Goal: Task Accomplishment & Management: Manage account settings

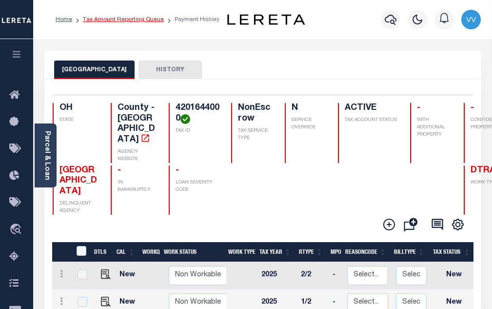
click at [128, 20] on link "Tax Amount Reporting Queue" at bounding box center [123, 20] width 81 height 6
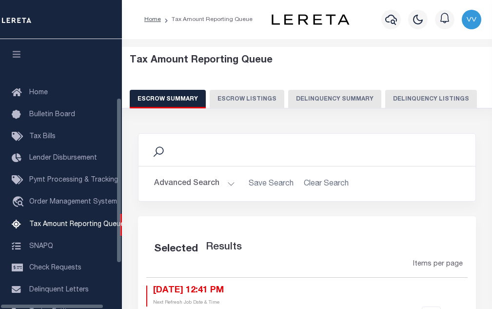
select select "100"
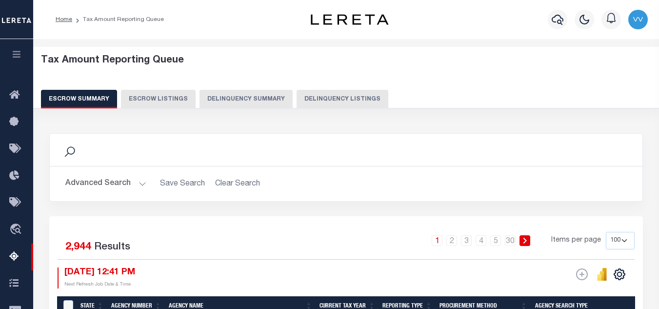
click at [332, 87] on div "Tax Amount Reporting Queue Escrow Summary Escrow Listings Delinquency Summary" at bounding box center [346, 82] width 611 height 54
click at [335, 98] on button "Delinquency Listings" at bounding box center [343, 99] width 92 height 19
select select
select select "100"
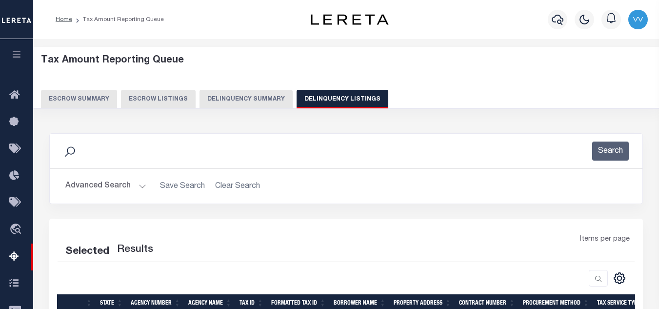
select select "100"
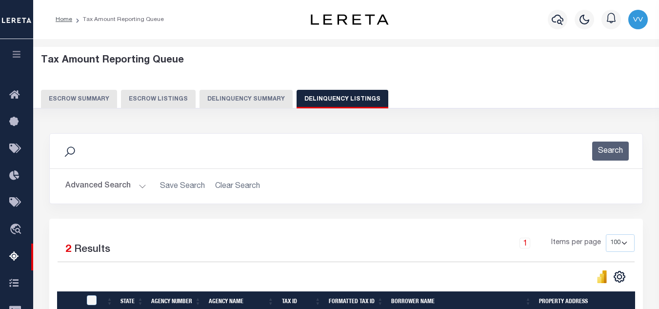
click at [112, 190] on button "Advanced Search" at bounding box center [105, 186] width 81 height 19
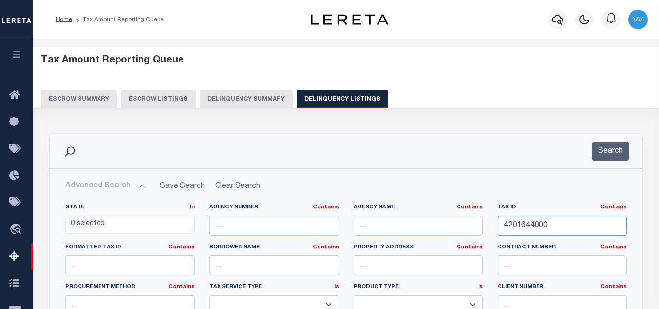
click at [492, 228] on input "4201644000" at bounding box center [561, 226] width 129 height 20
paste input "B0709102801"
type input "B0709102801"
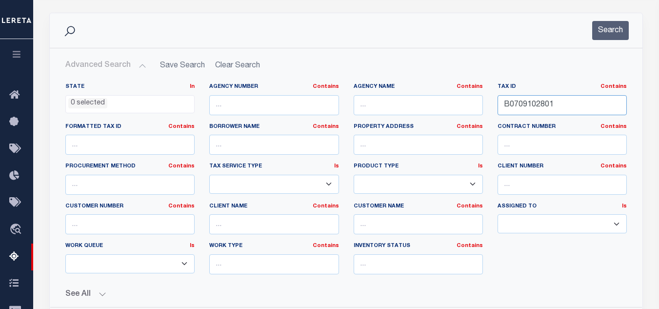
scroll to position [49, 0]
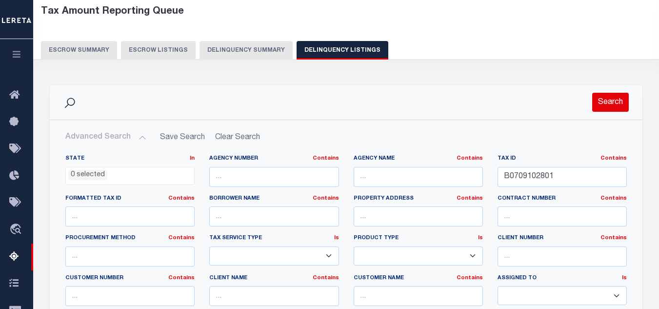
click at [492, 107] on button "Search" at bounding box center [610, 102] width 37 height 19
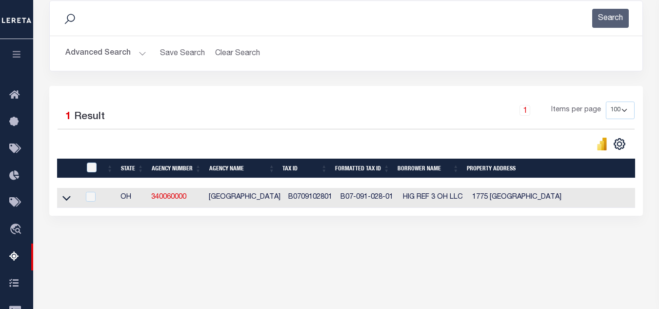
scroll to position [146, 0]
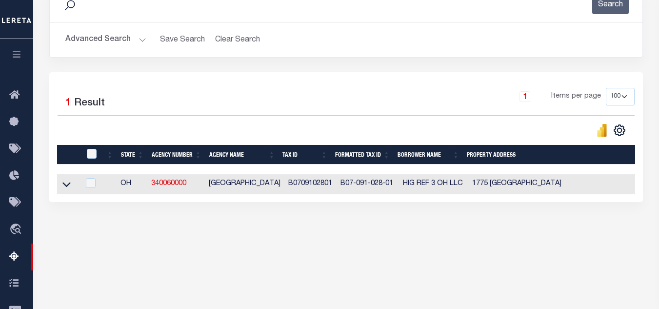
drag, startPoint x: 71, startPoint y: 184, endPoint x: 90, endPoint y: 193, distance: 21.4
click at [71, 184] on link at bounding box center [66, 183] width 11 height 7
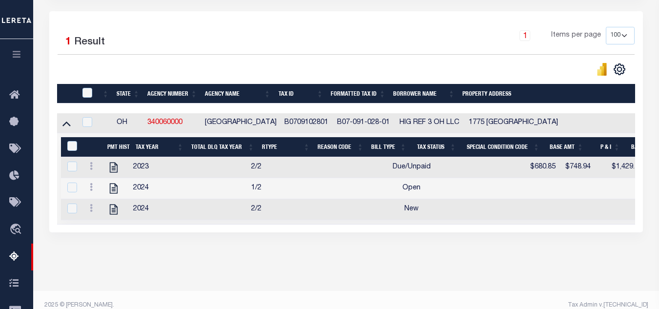
scroll to position [229, 0]
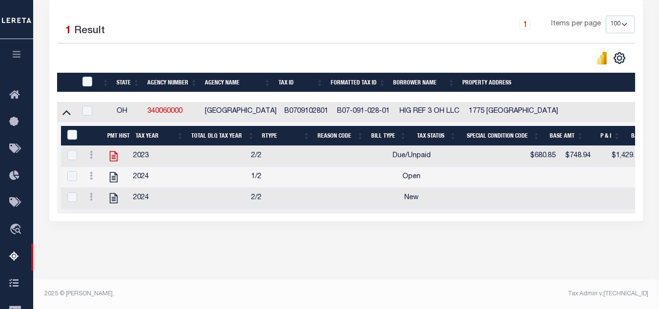
click at [115, 153] on icon at bounding box center [113, 156] width 13 height 13
checkbox input "true"
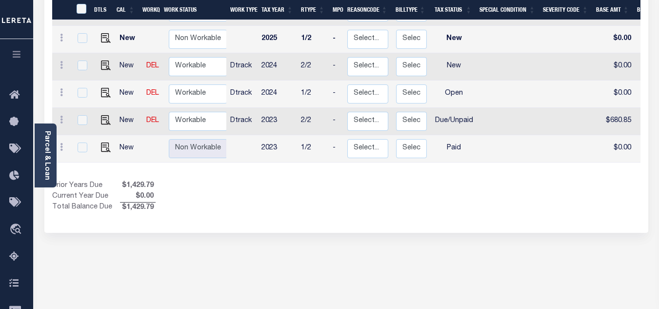
scroll to position [146, 0]
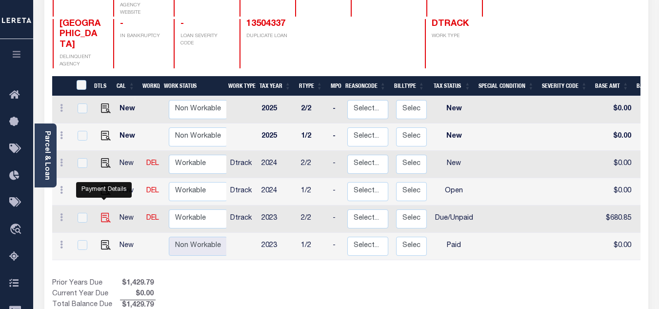
click at [105, 213] on img "" at bounding box center [106, 218] width 10 height 10
checkbox input "true"
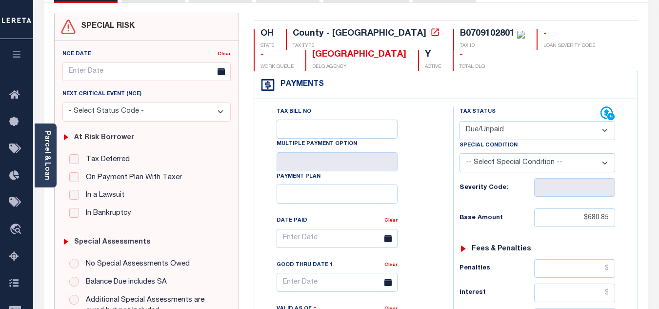
scroll to position [98, 0]
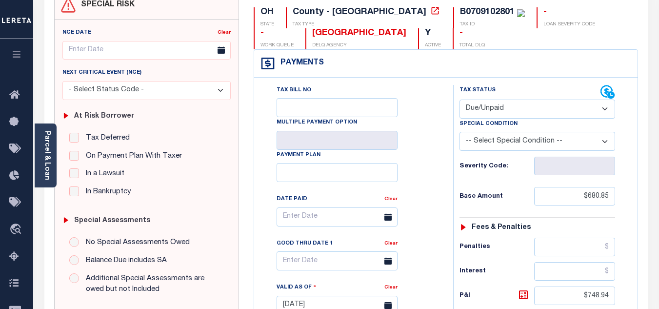
click at [503, 109] on select "- Select Status Code - Open Due/Unpaid Paid Incomplete No Tax Due Internal Refu…" at bounding box center [537, 108] width 156 height 19
select select "PYD"
click at [459, 100] on select "- Select Status Code - Open Due/Unpaid Paid Incomplete No Tax Due Internal Refu…" at bounding box center [537, 108] width 156 height 19
type input "[DATE]"
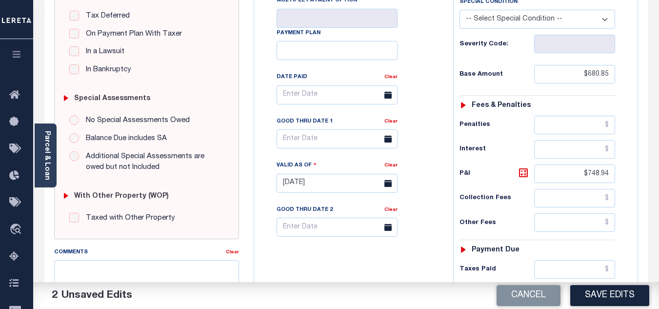
scroll to position [244, 0]
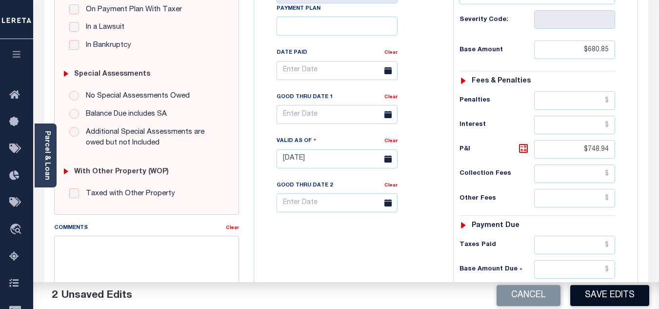
click at [608, 288] on button "Save Edits" at bounding box center [609, 295] width 79 height 21
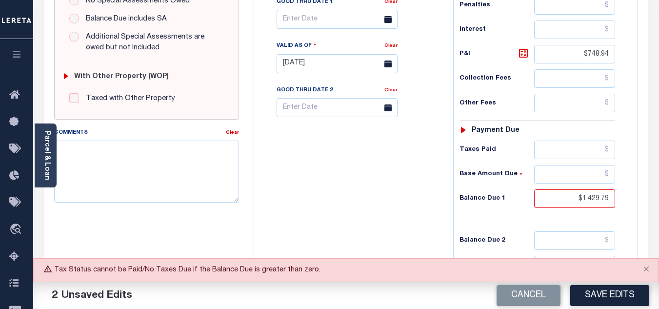
scroll to position [341, 0]
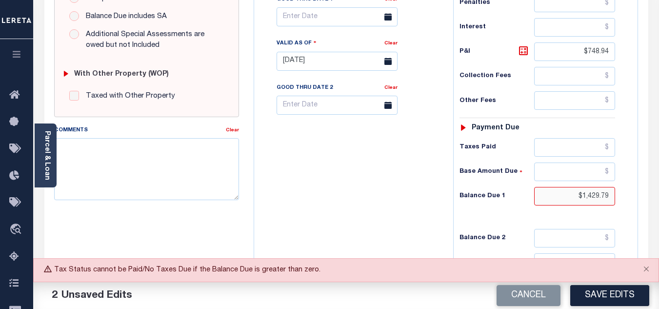
drag, startPoint x: 574, startPoint y: 192, endPoint x: 629, endPoint y: 192, distance: 54.1
click at [629, 192] on div "Tax Status Status" at bounding box center [540, 56] width 189 height 431
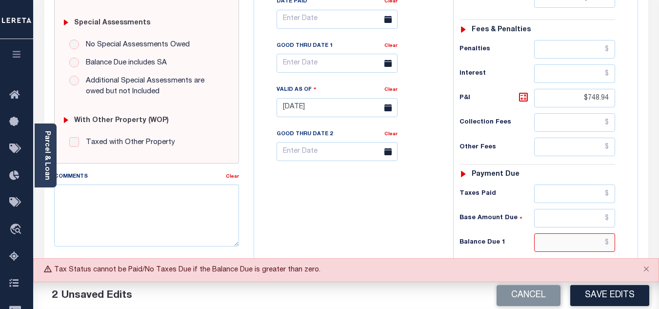
scroll to position [293, 0]
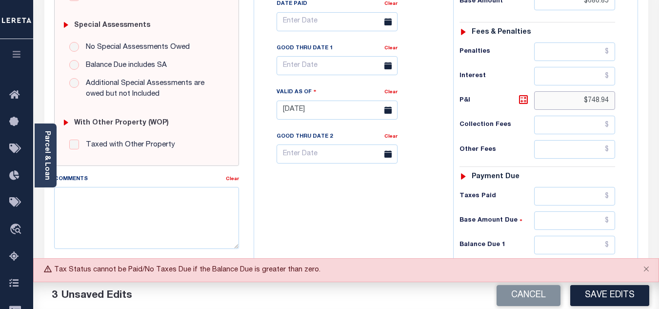
drag, startPoint x: 584, startPoint y: 102, endPoint x: 611, endPoint y: 98, distance: 26.7
click at [611, 98] on input "$748.94" at bounding box center [574, 100] width 81 height 19
click at [617, 299] on button "Save Edits" at bounding box center [609, 295] width 79 height 21
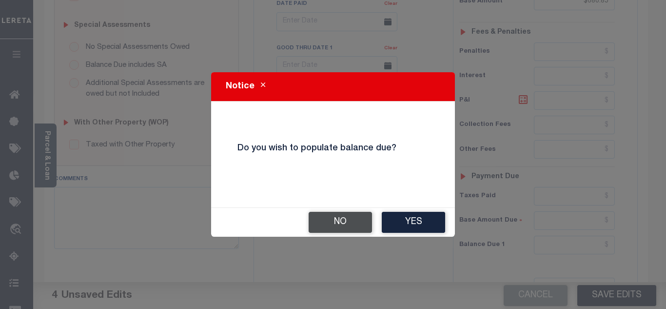
click at [320, 226] on button "No" at bounding box center [340, 222] width 63 height 21
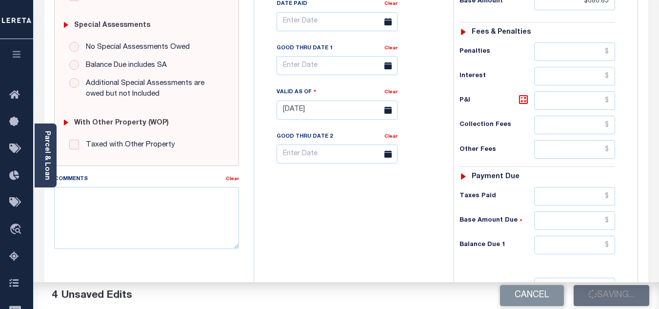
checkbox input "false"
type input "$680.85"
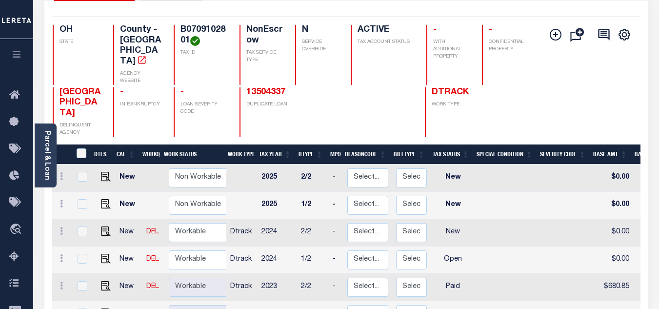
scroll to position [98, 0]
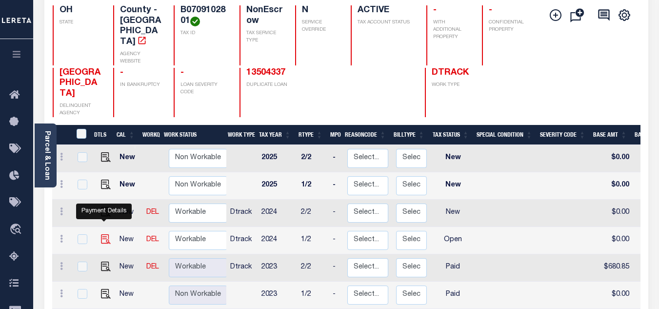
click at [104, 234] on img "" at bounding box center [106, 239] width 10 height 10
checkbox input "true"
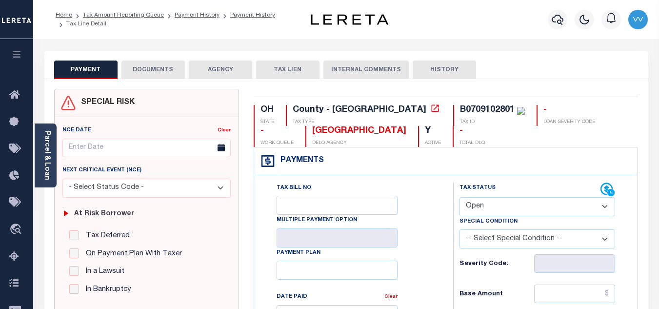
click at [475, 206] on select "- Select Status Code - Open Due/Unpaid Paid Incomplete No Tax Due Internal Refu…" at bounding box center [537, 206] width 156 height 19
select select "PYD"
click at [459, 198] on select "- Select Status Code - Open Due/Unpaid Paid Incomplete No Tax Due Internal Refu…" at bounding box center [537, 206] width 156 height 19
type input "[DATE]"
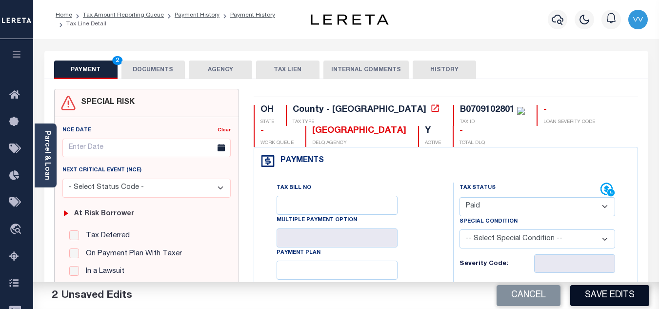
click at [616, 301] on button "Save Edits" at bounding box center [609, 295] width 79 height 21
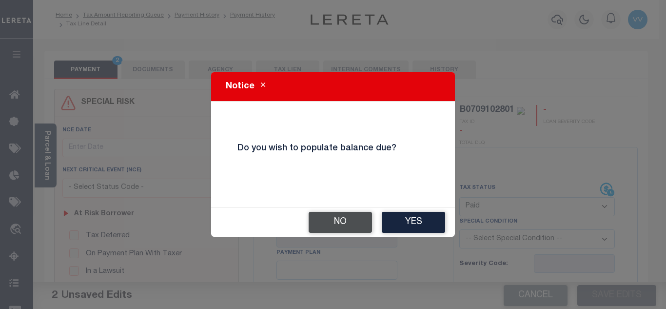
click at [355, 228] on button "No" at bounding box center [340, 222] width 63 height 21
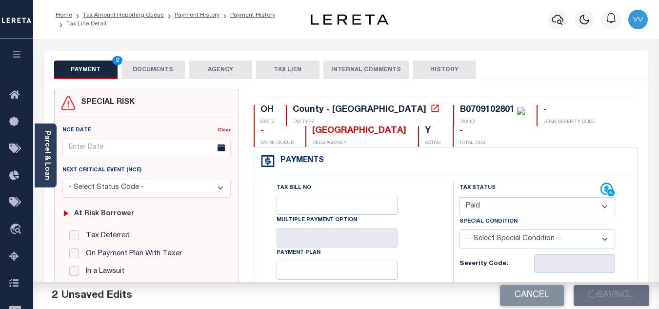
checkbox input "false"
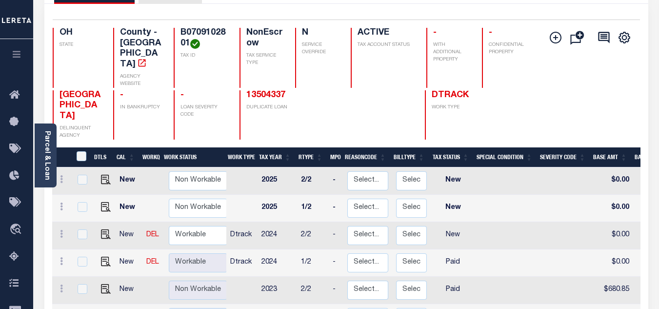
scroll to position [98, 0]
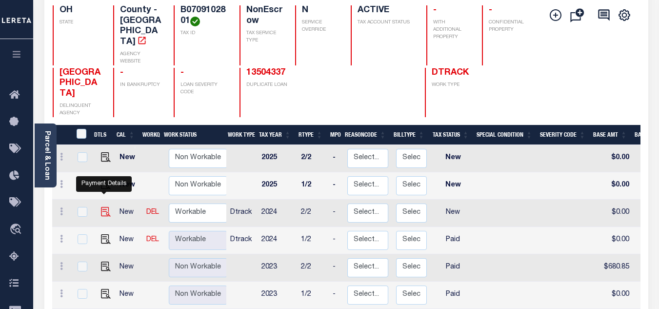
click at [101, 207] on img "" at bounding box center [106, 212] width 10 height 10
checkbox input "true"
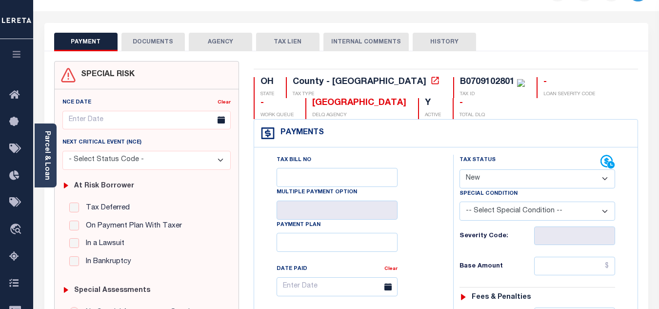
scroll to position [98, 0]
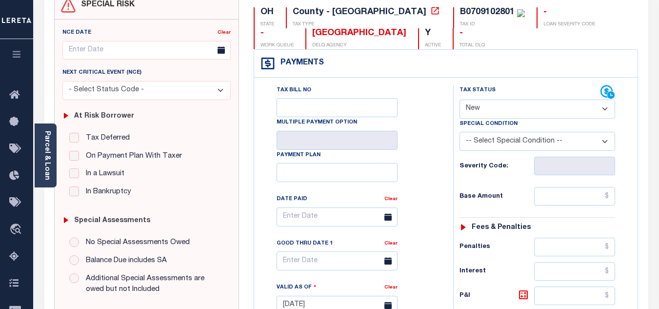
click at [513, 107] on select "- Select Status Code - Open Due/Unpaid Paid Incomplete No Tax Due Internal Refu…" at bounding box center [537, 108] width 156 height 19
select select "PYD"
click at [459, 100] on select "- Select Status Code - Open Due/Unpaid Paid Incomplete No Tax Due Internal Refu…" at bounding box center [537, 108] width 156 height 19
type input "[DATE]"
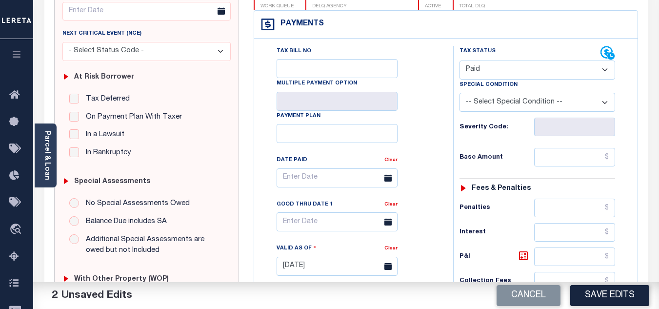
scroll to position [95, 0]
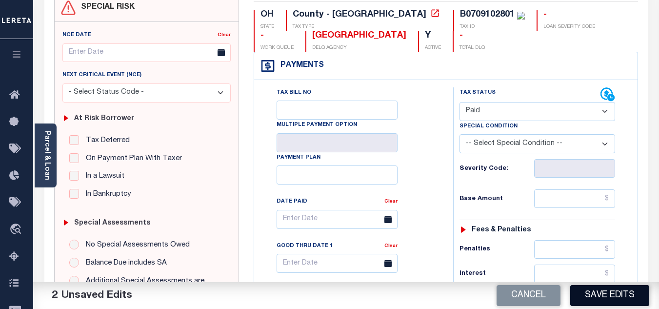
click at [604, 293] on button "Save Edits" at bounding box center [609, 295] width 79 height 21
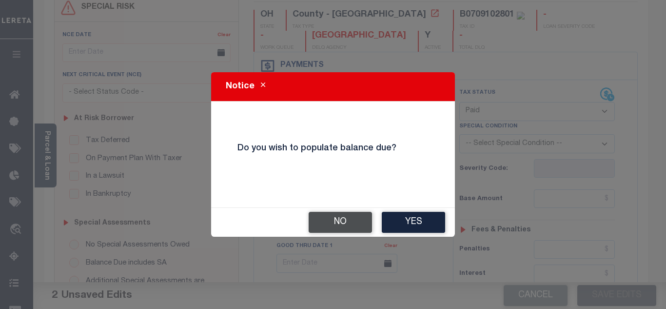
click at [331, 225] on button "No" at bounding box center [340, 222] width 63 height 21
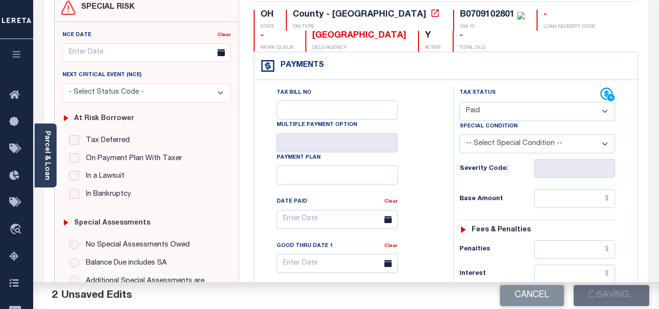
checkbox input "false"
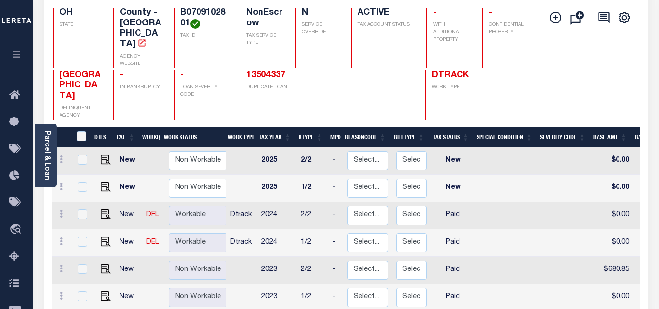
scroll to position [98, 0]
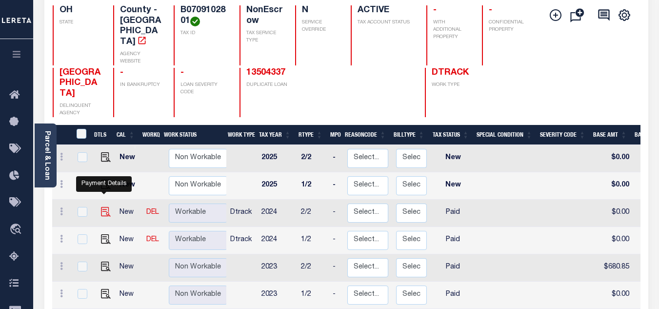
click at [101, 207] on img "" at bounding box center [106, 212] width 10 height 10
checkbox input "true"
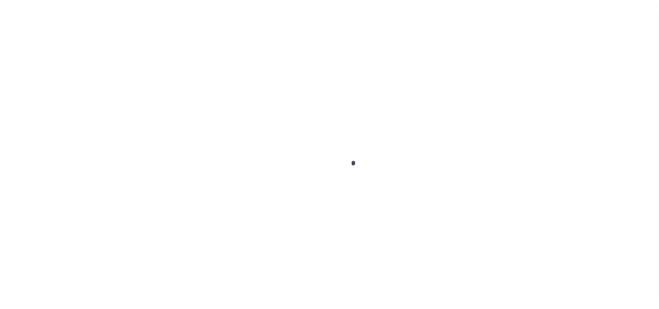
select select "PYD"
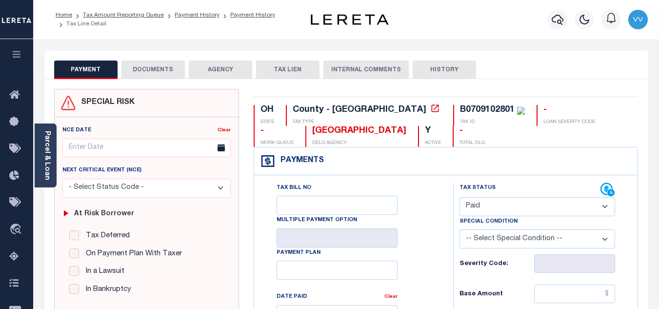
click at [157, 75] on button "DOCUMENTS" at bounding box center [152, 69] width 63 height 19
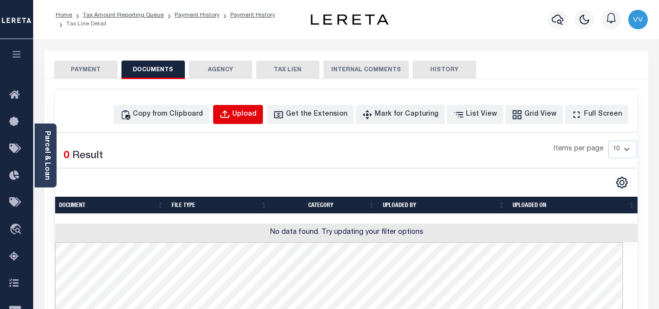
click at [256, 119] on div "Upload" at bounding box center [244, 114] width 24 height 11
select select "POP"
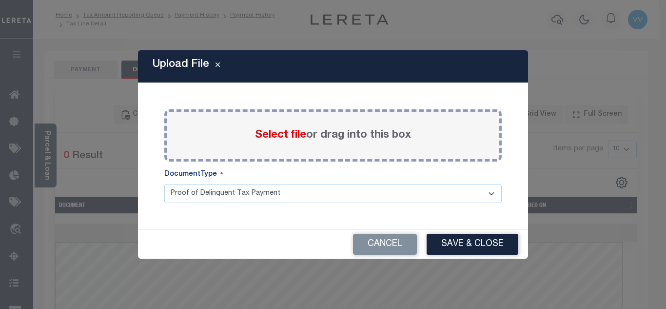
click at [272, 138] on span "Select file" at bounding box center [280, 135] width 51 height 11
click at [0, 0] on input "Select file or drag into this box" at bounding box center [0, 0] width 0 height 0
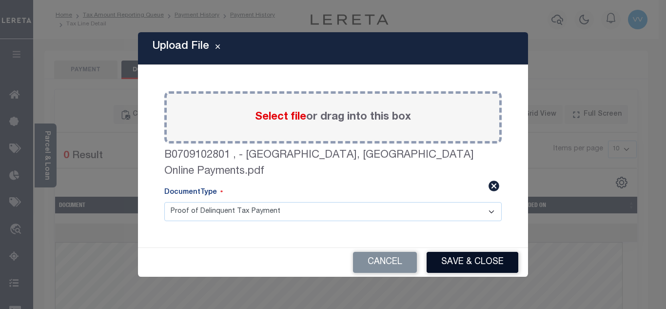
click at [456, 257] on button "Save & Close" at bounding box center [473, 262] width 92 height 21
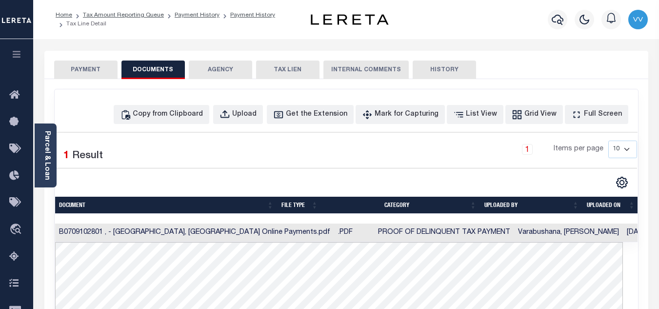
click at [138, 19] on li "Tax Amount Reporting Queue" at bounding box center [118, 15] width 92 height 9
click at [133, 16] on link "Tax Amount Reporting Queue" at bounding box center [123, 15] width 81 height 6
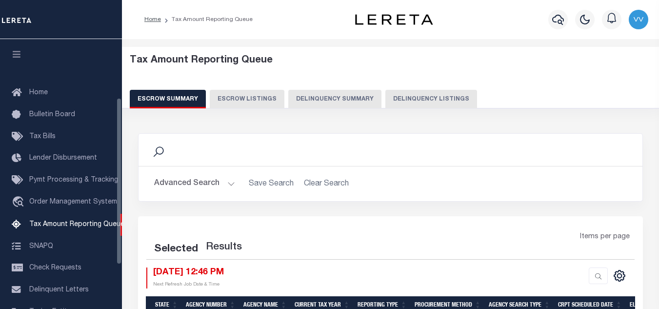
click at [399, 102] on button "Delinquency Listings" at bounding box center [431, 99] width 92 height 19
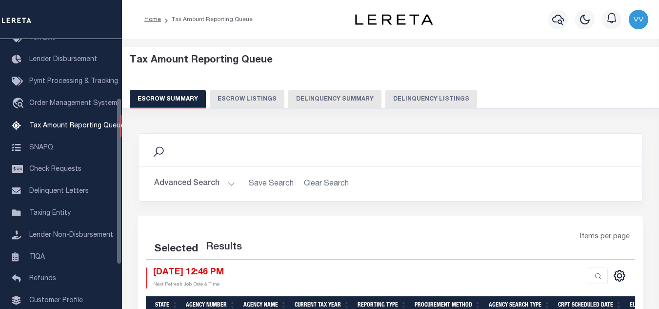
select select "100"
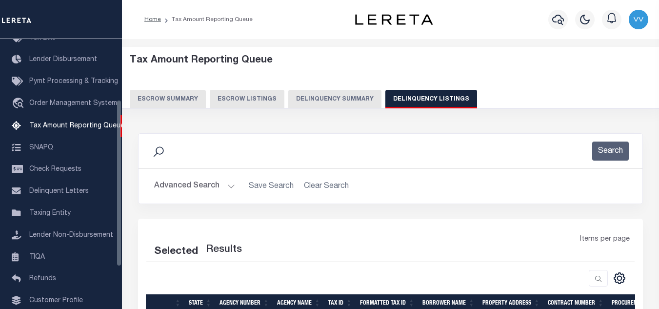
select select "100"
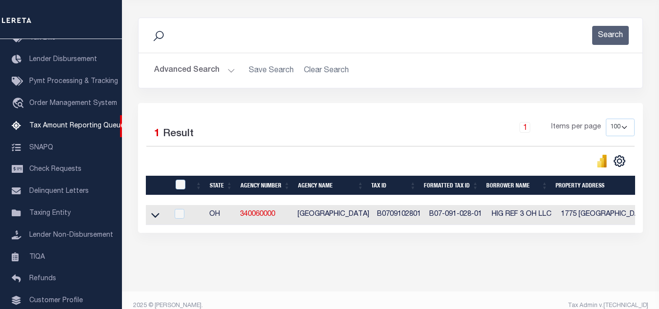
scroll to position [136, 0]
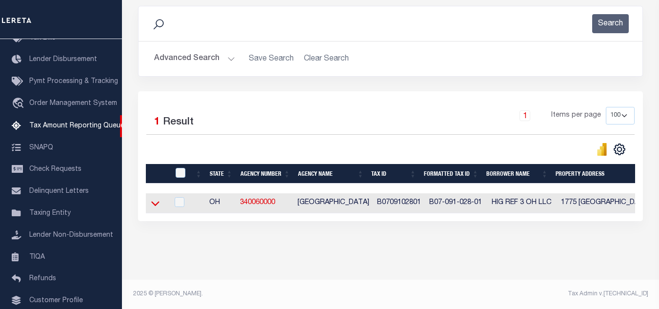
click at [156, 200] on icon at bounding box center [155, 203] width 8 height 10
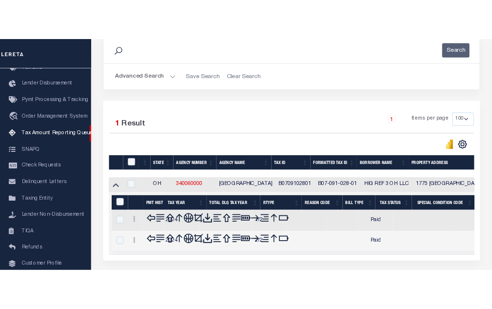
scroll to position [202, 0]
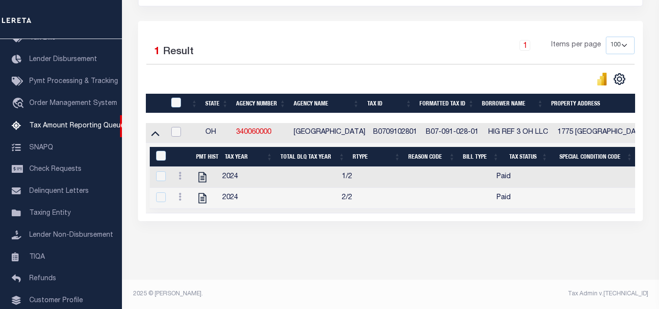
click at [176, 130] on input "checkbox" at bounding box center [176, 132] width 10 height 10
checkbox input "true"
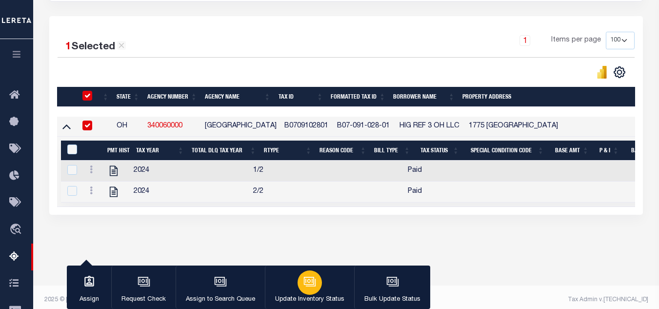
click at [309, 281] on icon "button" at bounding box center [309, 281] width 13 height 13
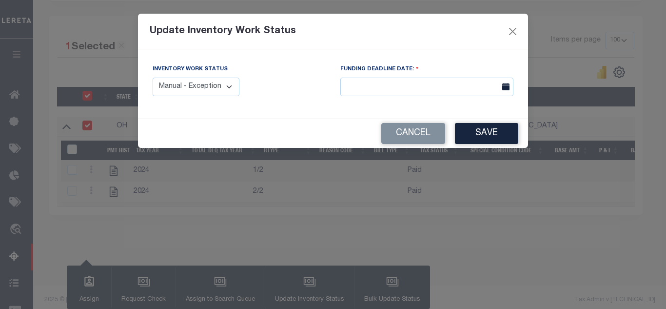
click at [201, 90] on select "Manual - Exception Pended - Awaiting Search Late Add Exception Completed" at bounding box center [196, 87] width 87 height 19
select select "4"
click at [153, 78] on select "Manual - Exception Pended - Awaiting Search Late Add Exception Completed" at bounding box center [196, 87] width 87 height 19
click at [495, 133] on button "Save" at bounding box center [486, 133] width 63 height 21
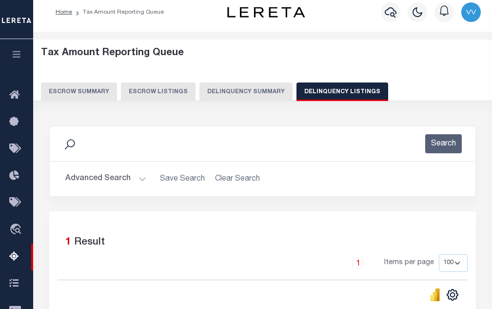
scroll to position [0, 0]
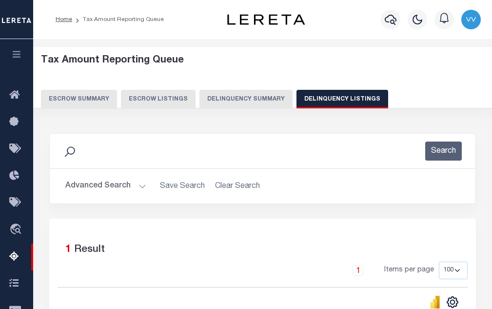
click at [124, 188] on button "Advanced Search" at bounding box center [105, 186] width 81 height 19
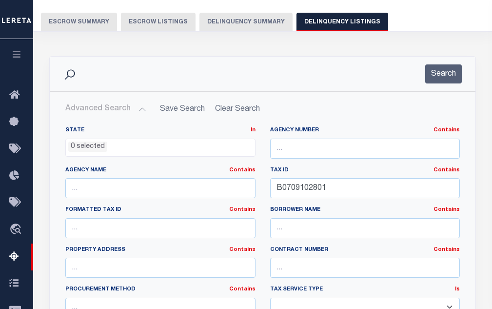
scroll to position [98, 0]
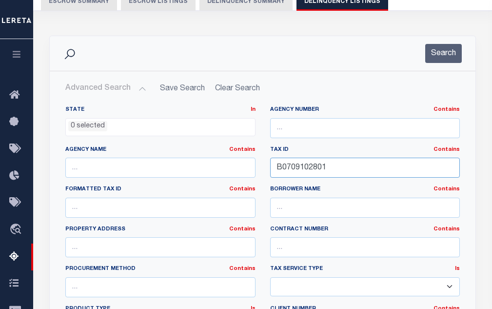
click at [311, 166] on input "B0709102801" at bounding box center [365, 168] width 190 height 20
paste input "M0100702095"
type input "M010070209501"
click at [451, 43] on div "Search" at bounding box center [263, 53] width 426 height 35
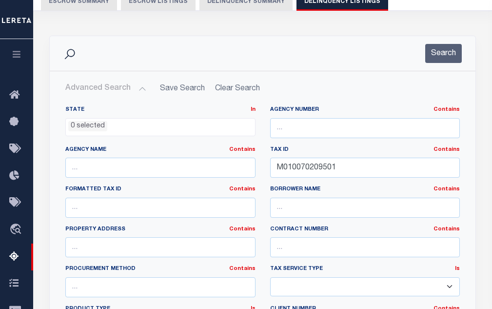
click at [440, 64] on div "Search" at bounding box center [263, 53] width 426 height 35
click at [442, 59] on button "Search" at bounding box center [443, 53] width 37 height 19
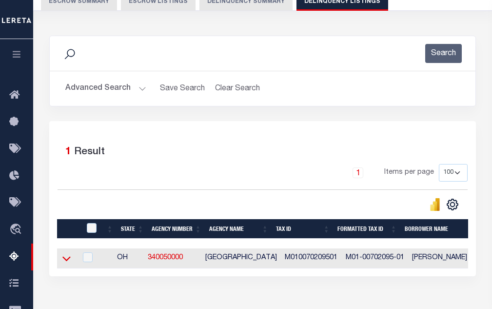
click at [68, 263] on icon at bounding box center [66, 258] width 8 height 10
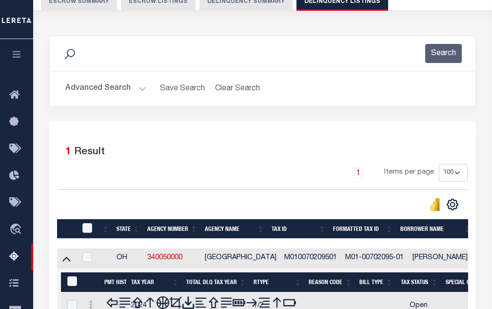
scroll to position [195, 0]
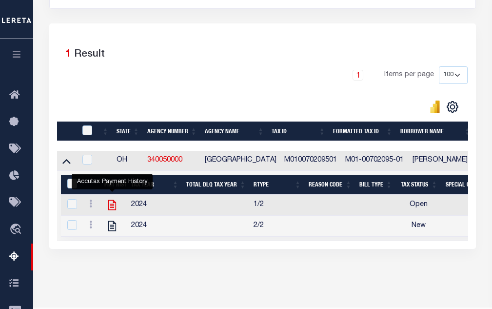
click at [115, 201] on body "Home Tax Amount Reporting Queue Profile" at bounding box center [246, 71] width 492 height 532
click at [115, 209] on icon "" at bounding box center [112, 204] width 13 height 13
checkbox input "true"
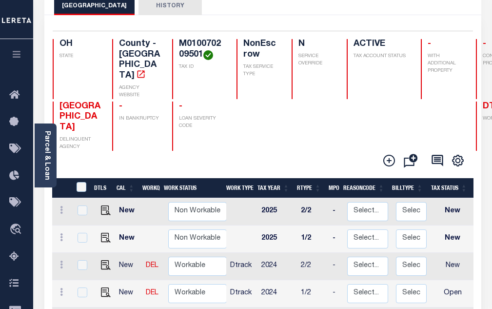
scroll to position [98, 0]
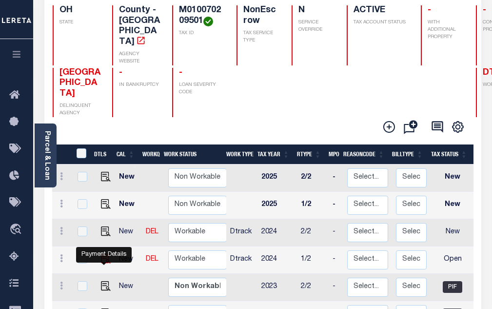
click at [101, 257] on img "" at bounding box center [106, 259] width 10 height 10
checkbox input "true"
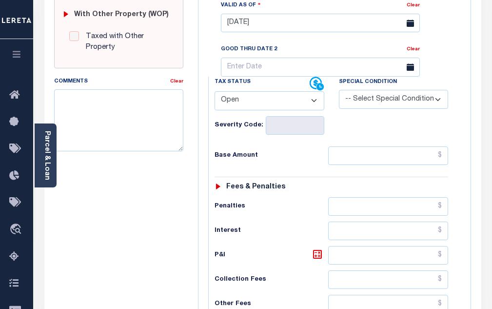
scroll to position [439, 0]
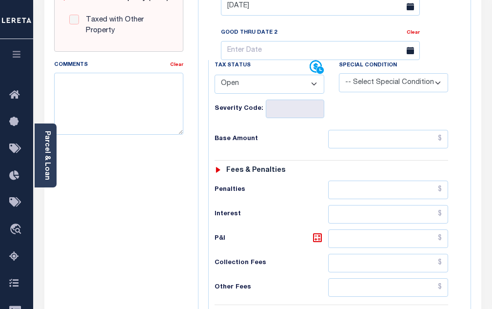
click at [238, 93] on select "- Select Status Code - Open Due/Unpaid Paid Incomplete No Tax Due Internal Refu…" at bounding box center [270, 84] width 110 height 19
select select "DUE"
click at [215, 79] on select "- Select Status Code - Open Due/Unpaid Paid Incomplete No Tax Due Internal Refu…" at bounding box center [270, 84] width 110 height 19
type input "[DATE]"
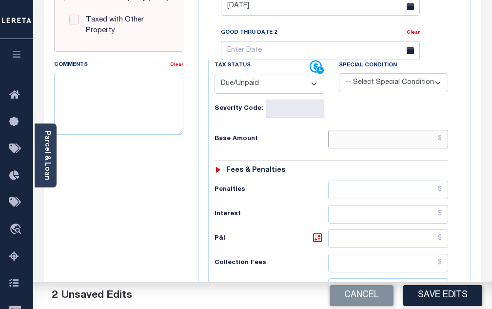
click at [348, 143] on input "text" at bounding box center [388, 139] width 120 height 19
click at [346, 193] on input "text" at bounding box center [388, 189] width 120 height 19
click at [353, 136] on input "text" at bounding box center [388, 139] width 120 height 19
paste input "8.70"
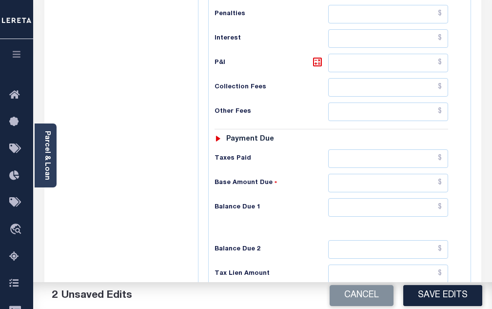
scroll to position [634, 0]
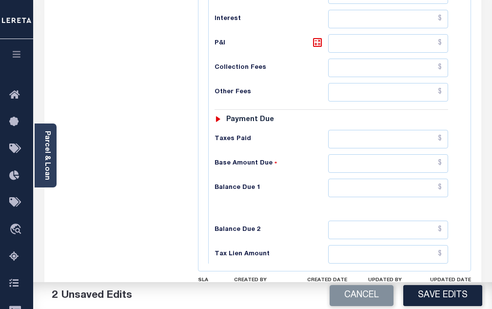
type input "$8.70"
click at [375, 191] on input "text" at bounding box center [388, 187] width 120 height 19
click at [347, 194] on input "text" at bounding box center [388, 187] width 120 height 19
click at [350, 192] on input "text" at bounding box center [388, 187] width 120 height 19
paste input "9.57"
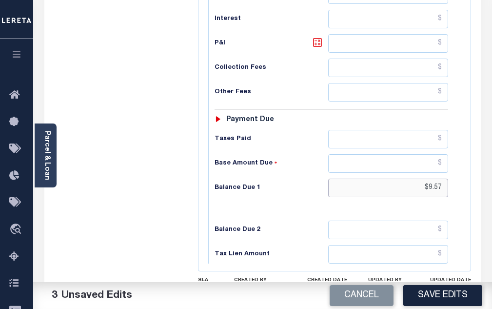
type input "$9.57"
click at [314, 43] on icon at bounding box center [317, 42] width 9 height 9
type input "$0.87"
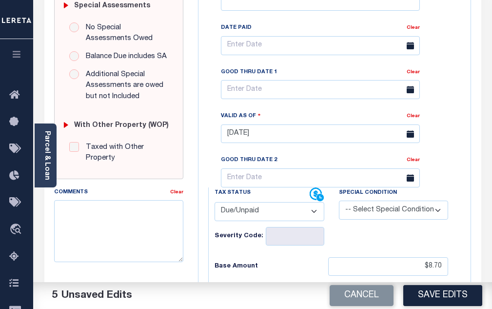
scroll to position [293, 0]
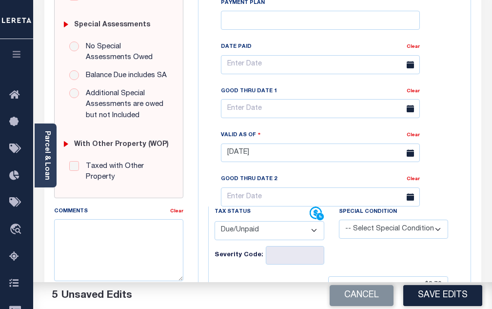
click at [407, 157] on icon at bounding box center [410, 152] width 7 height 7
click at [238, 158] on input "[DATE]" at bounding box center [320, 152] width 199 height 19
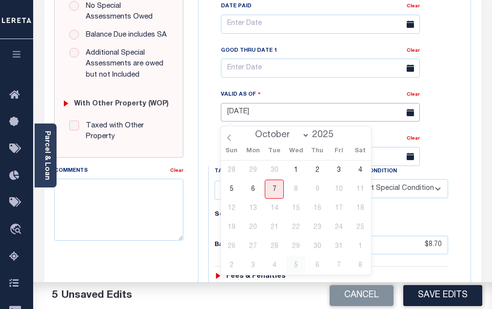
scroll to position [341, 0]
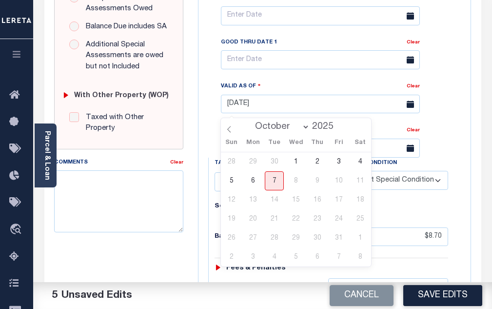
click at [412, 63] on icon at bounding box center [410, 59] width 7 height 7
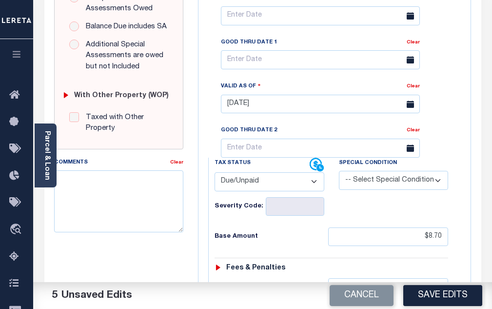
click at [413, 63] on icon at bounding box center [410, 59] width 7 height 7
click at [266, 68] on input "text" at bounding box center [320, 59] width 199 height 19
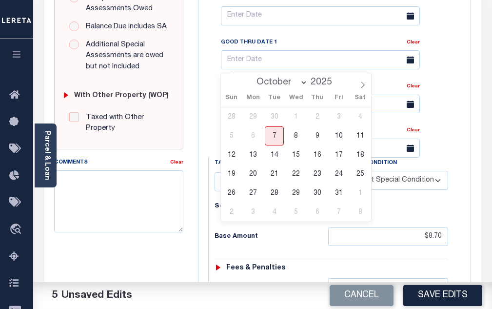
click at [460, 102] on div "Tax Bill No Multiple Payment Option Payment Plan Clear" at bounding box center [334, 21] width 253 height 274
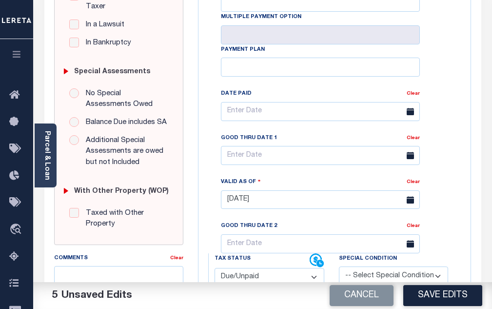
scroll to position [244, 0]
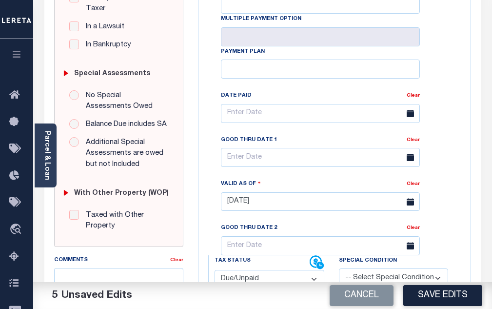
click at [415, 158] on span at bounding box center [410, 157] width 19 height 19
click at [409, 161] on icon at bounding box center [410, 157] width 7 height 7
click at [410, 159] on icon at bounding box center [410, 157] width 7 height 7
click at [284, 159] on input "text" at bounding box center [320, 157] width 199 height 19
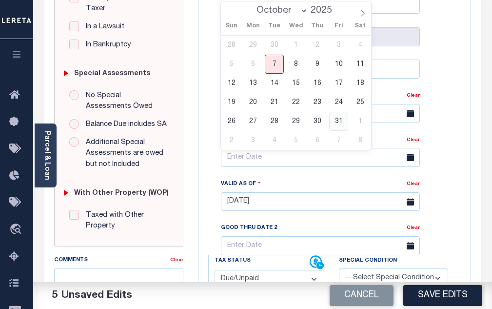
click at [335, 120] on span "31" at bounding box center [338, 121] width 19 height 19
type input "10/31/2025"
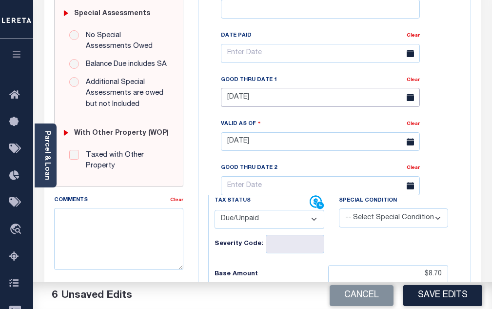
scroll to position [293, 0]
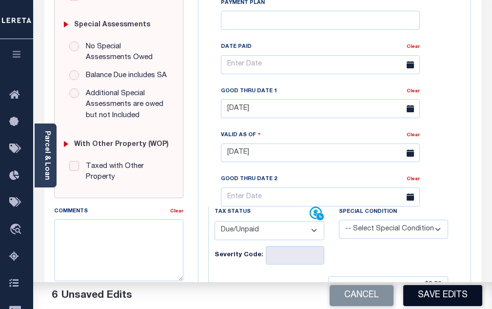
click at [448, 302] on button "Save Edits" at bounding box center [442, 295] width 79 height 21
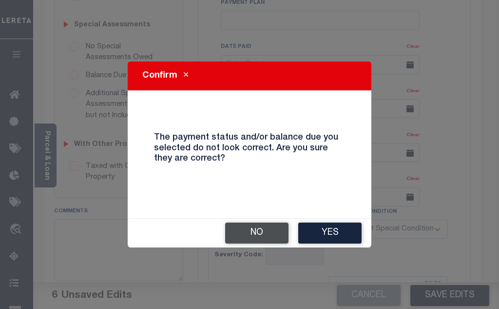
click at [239, 236] on button "No" at bounding box center [256, 232] width 63 height 21
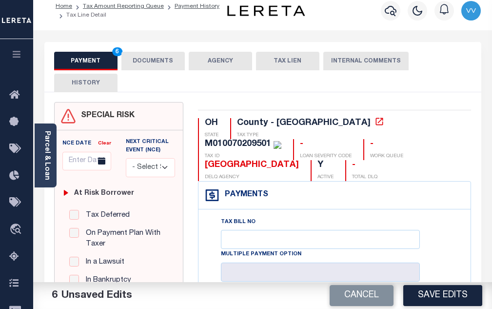
scroll to position [0, 0]
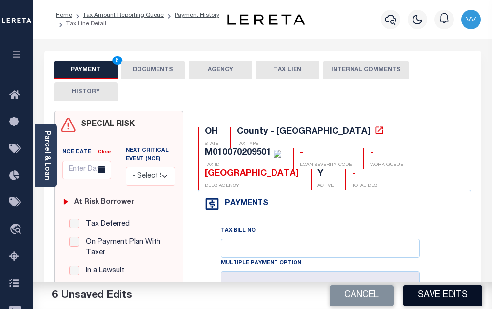
click at [474, 294] on button "Save Edits" at bounding box center [442, 295] width 79 height 21
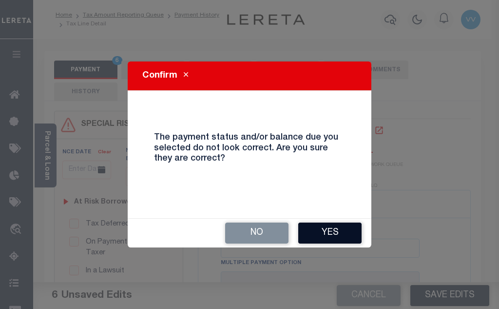
click at [333, 239] on button "Yes" at bounding box center [329, 232] width 63 height 21
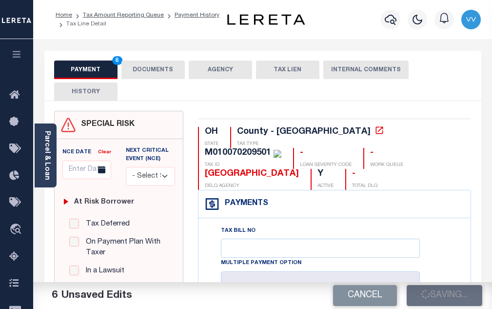
checkbox input "false"
type input "$8.7"
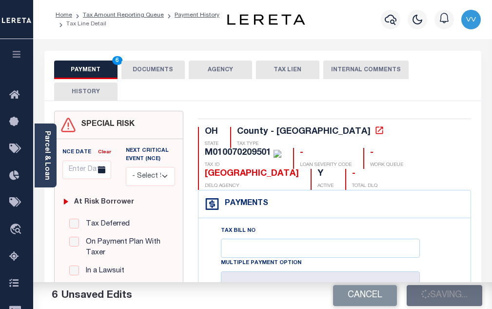
type input "$0.87"
type input "$9.57"
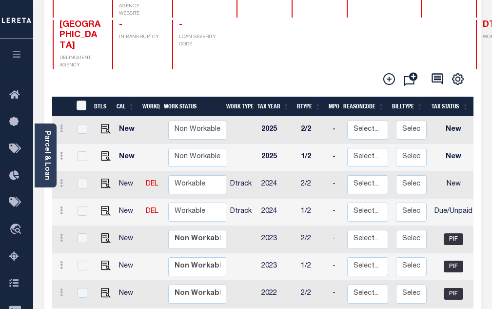
scroll to position [146, 0]
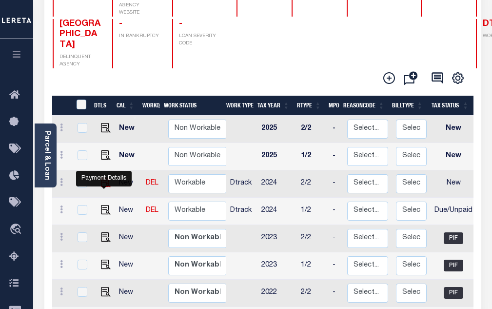
click at [101, 178] on img "" at bounding box center [106, 183] width 10 height 10
checkbox input "true"
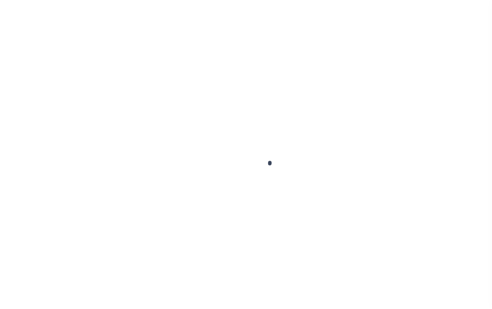
select select "NW2"
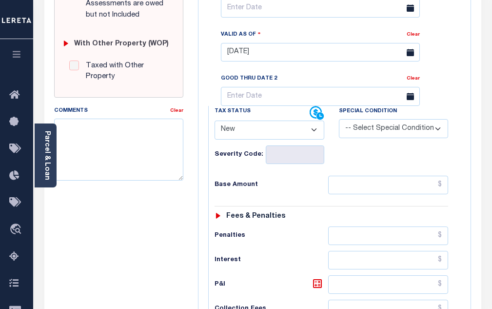
scroll to position [439, 0]
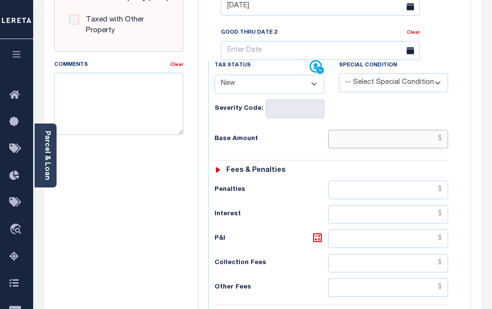
click at [351, 141] on input "text" at bounding box center [388, 139] width 120 height 19
click at [372, 143] on input "text" at bounding box center [388, 139] width 120 height 19
paste input "8.70"
type input "$8.70"
type input "[DATE]"
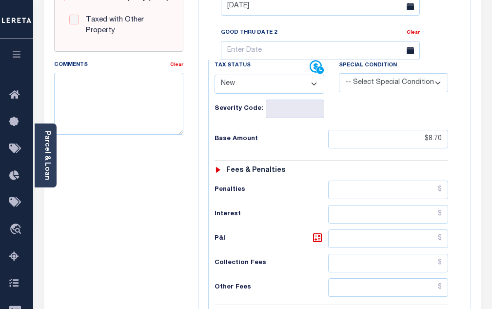
click at [277, 89] on select "- Select Status Code - Open Due/Unpaid Paid Incomplete No Tax Due Internal Refu…" at bounding box center [270, 84] width 110 height 19
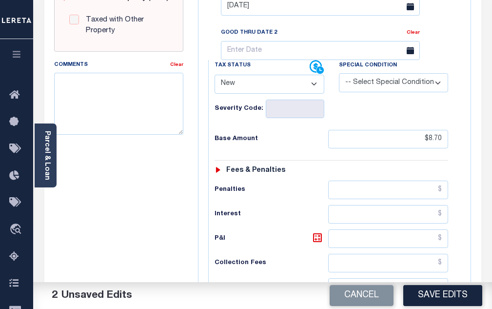
select select "DUE"
click at [215, 79] on select "- Select Status Code - Open Due/Unpaid Paid Incomplete No Tax Due Internal Refu…" at bounding box center [270, 84] width 110 height 19
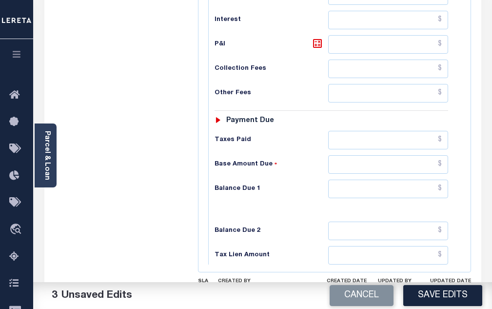
scroll to position [634, 0]
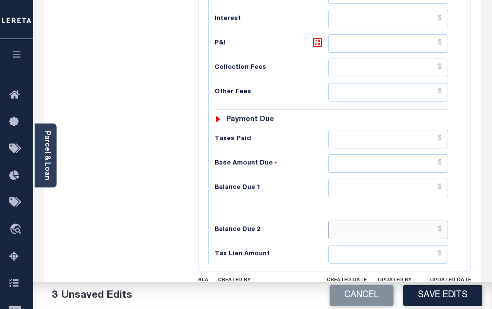
click at [354, 239] on input "text" at bounding box center [388, 229] width 120 height 19
click at [370, 234] on input "text" at bounding box center [388, 229] width 120 height 19
paste input "1.83"
drag, startPoint x: 442, startPoint y: 233, endPoint x: 398, endPoint y: 233, distance: 43.9
click at [398, 233] on input "$1.83" at bounding box center [388, 229] width 120 height 19
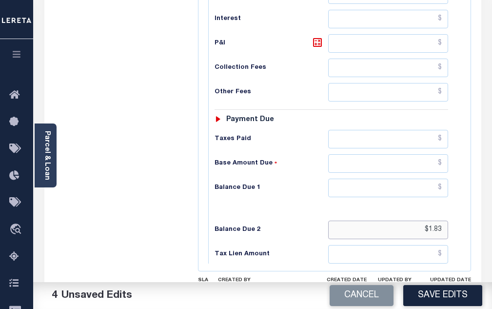
paste input "10.5"
type input "$10.53"
click at [317, 48] on icon at bounding box center [318, 43] width 12 height 12
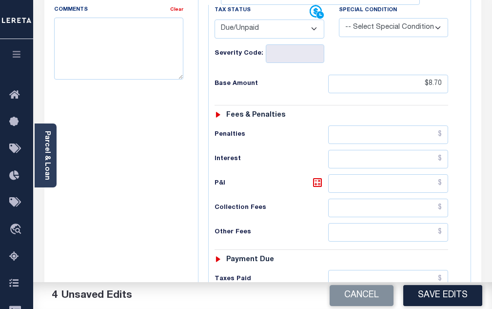
scroll to position [488, 0]
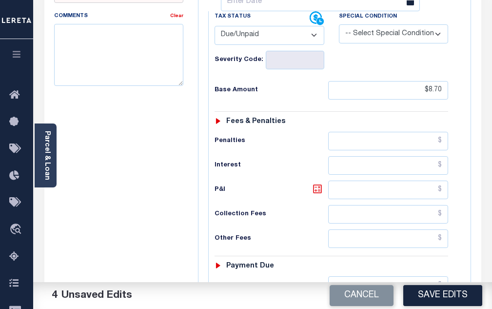
click at [315, 193] on icon at bounding box center [318, 189] width 12 height 12
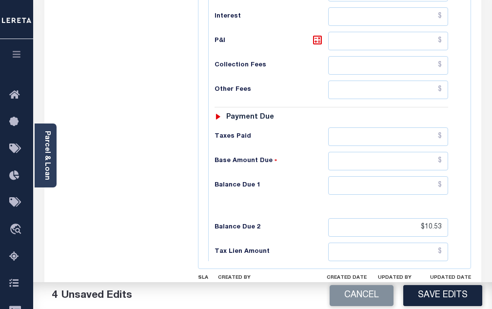
scroll to position [634, 0]
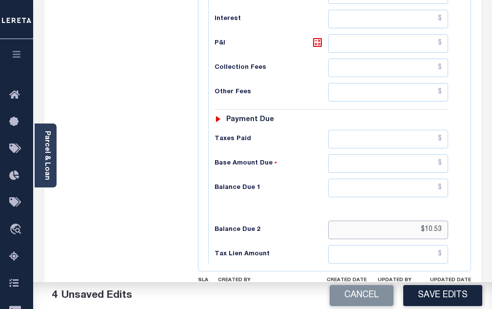
drag, startPoint x: 444, startPoint y: 231, endPoint x: 402, endPoint y: 233, distance: 41.5
click at [406, 232] on input "$10.53" at bounding box center [388, 229] width 120 height 19
click at [434, 229] on input "$10.53" at bounding box center [388, 229] width 120 height 19
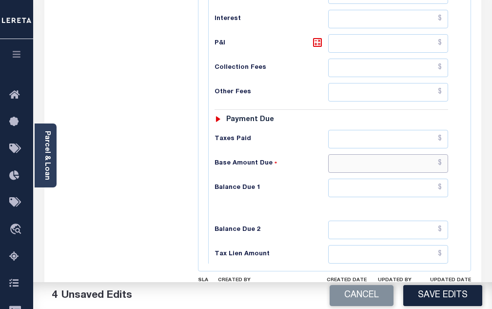
click at [388, 167] on input "text" at bounding box center [388, 163] width 120 height 19
paste input "$10.53"
type input "$10.53"
click at [315, 43] on icon at bounding box center [318, 43] width 12 height 12
click at [318, 47] on icon at bounding box center [317, 42] width 9 height 9
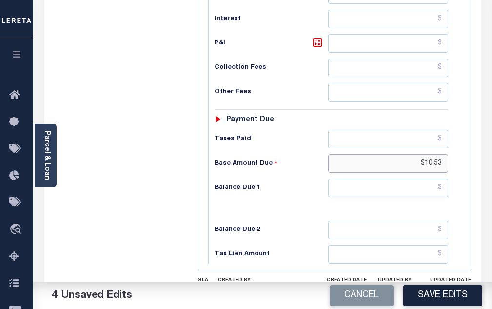
drag, startPoint x: 441, startPoint y: 168, endPoint x: 419, endPoint y: 174, distance: 23.2
click at [419, 173] on input "$10.53" at bounding box center [388, 163] width 120 height 19
click at [422, 193] on input "text" at bounding box center [388, 187] width 120 height 19
paste input "$10.53"
type input "$10.53"
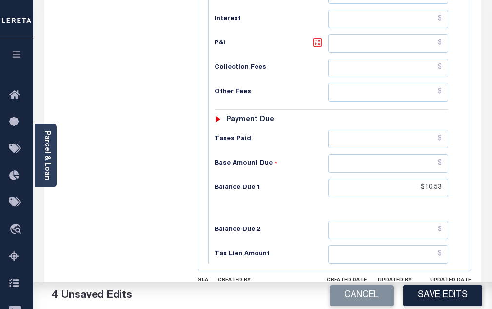
click at [318, 48] on icon at bounding box center [318, 43] width 12 height 12
type input "$1.83"
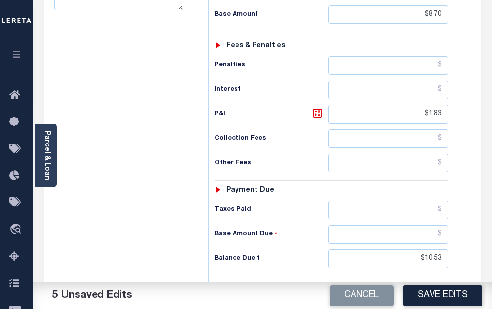
scroll to position [585, 0]
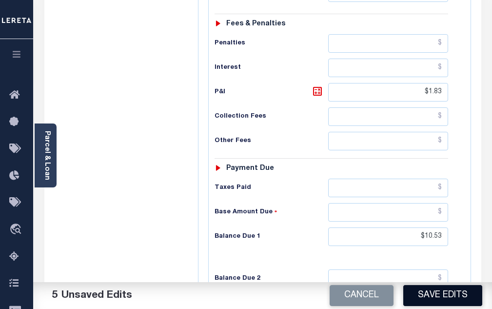
click at [426, 298] on button "Save Edits" at bounding box center [442, 295] width 79 height 21
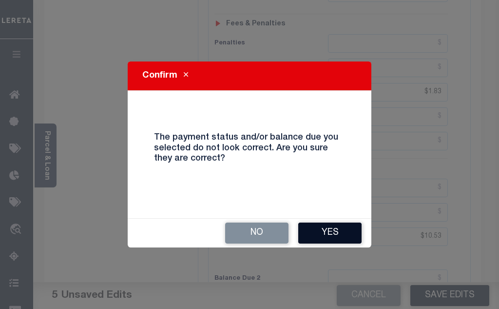
click at [314, 229] on button "Yes" at bounding box center [329, 232] width 63 height 21
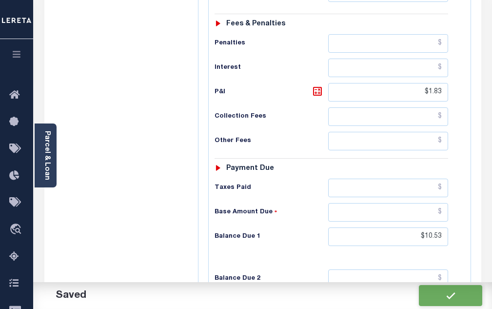
checkbox input "false"
type input "$8.7"
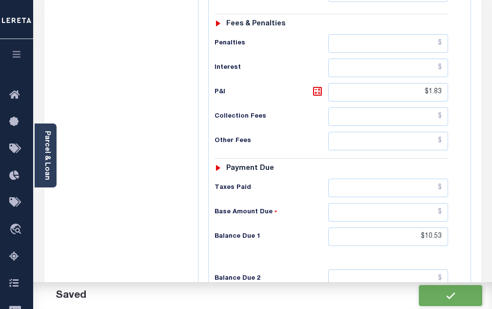
type input "$1.83"
type input "$10.53"
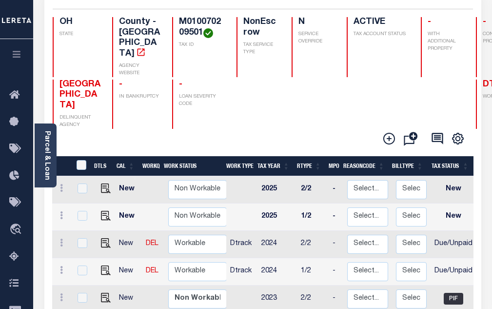
scroll to position [195, 0]
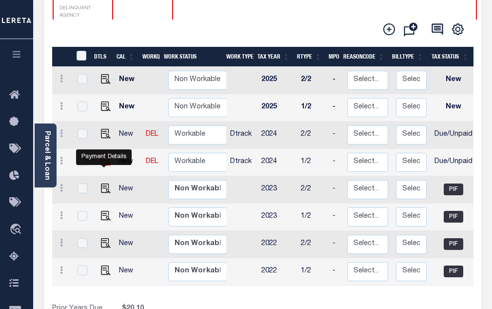
click at [101, 160] on img "" at bounding box center [106, 161] width 10 height 10
checkbox input "true"
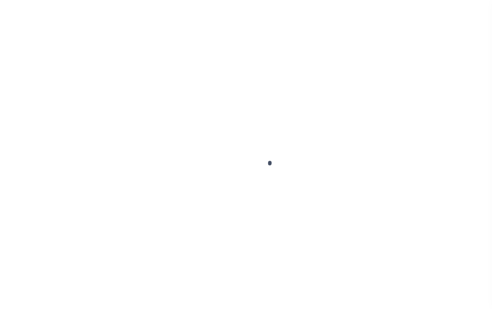
select select "DUE"
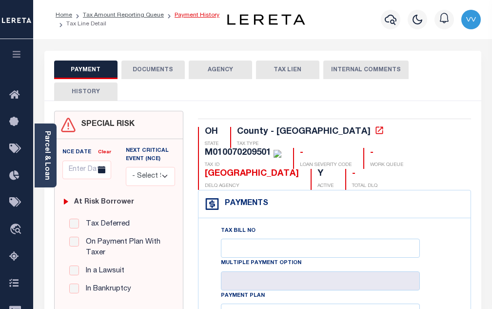
click at [199, 16] on link "Payment History" at bounding box center [197, 15] width 45 height 6
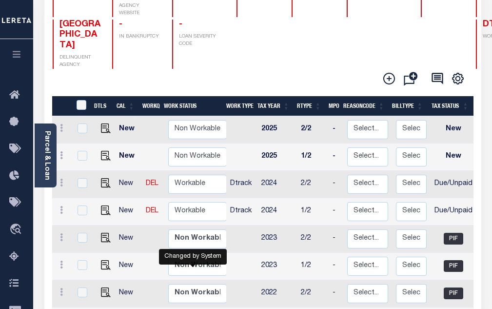
scroll to position [146, 0]
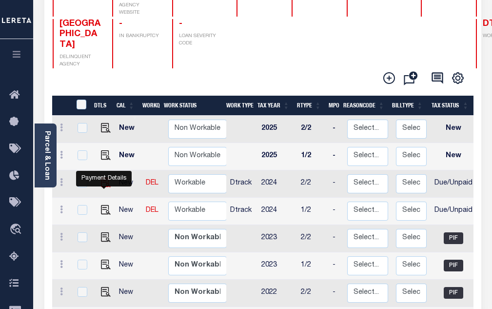
click at [106, 180] on img "" at bounding box center [106, 183] width 10 height 10
checkbox input "true"
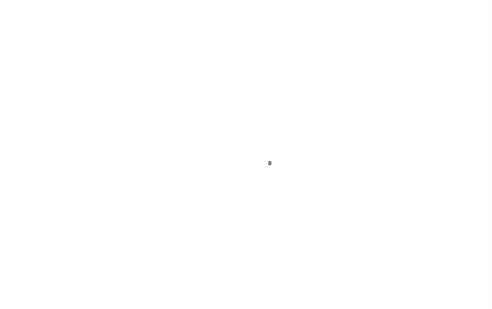
select select "DUE"
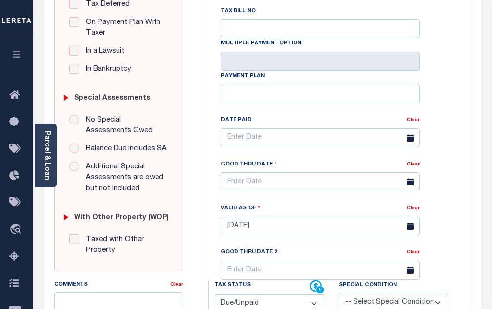
scroll to position [244, 0]
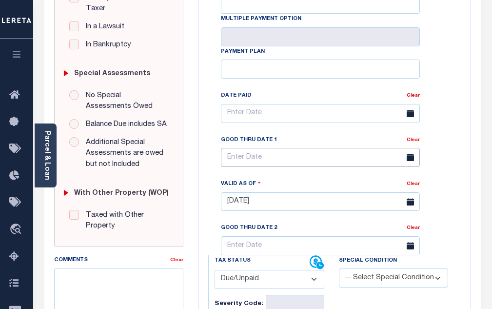
click at [262, 158] on input "text" at bounding box center [320, 157] width 199 height 19
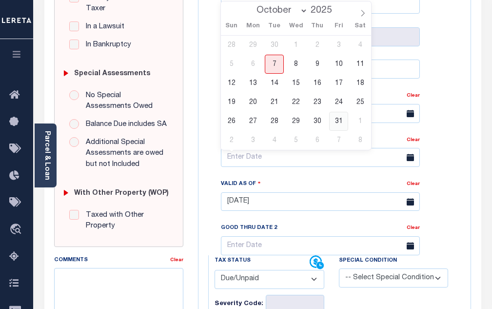
click at [340, 125] on span "31" at bounding box center [338, 121] width 19 height 19
type input "10/31/2025"
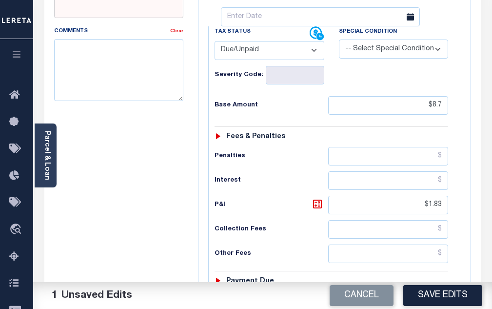
scroll to position [439, 0]
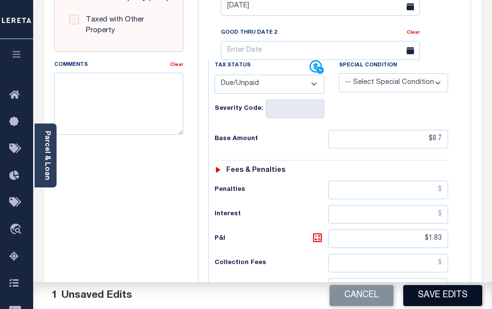
click at [439, 299] on button "Save Edits" at bounding box center [442, 295] width 79 height 21
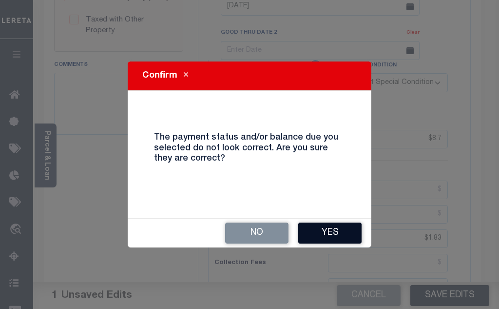
click at [313, 225] on button "Yes" at bounding box center [329, 232] width 63 height 21
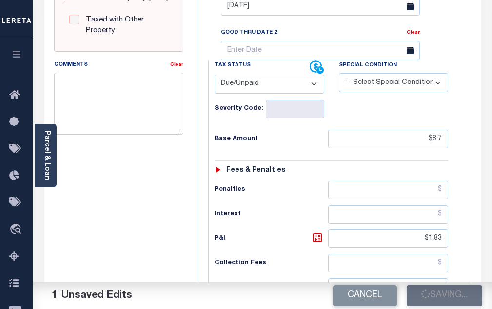
checkbox input "false"
type input "$8.7"
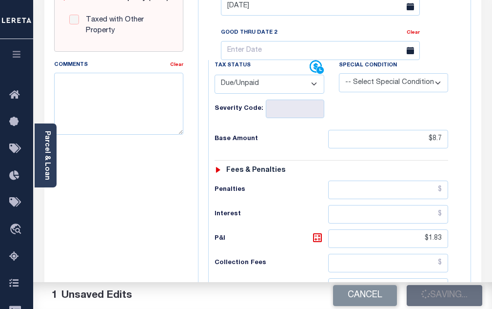
type input "$1.83"
type input "$10.53"
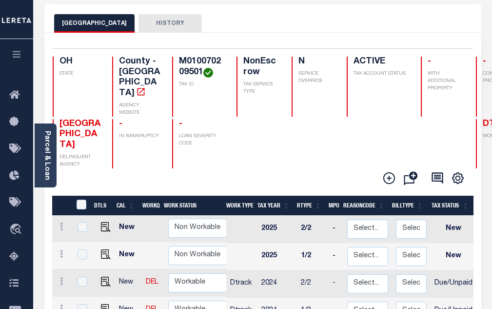
scroll to position [49, 0]
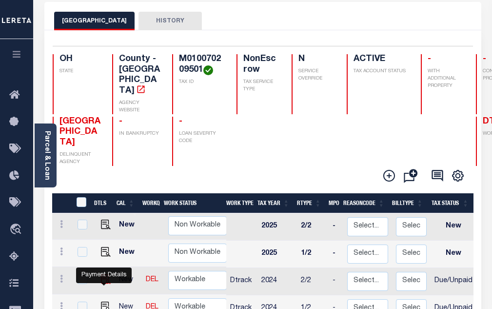
click at [103, 274] on img "" at bounding box center [106, 279] width 10 height 10
checkbox input "true"
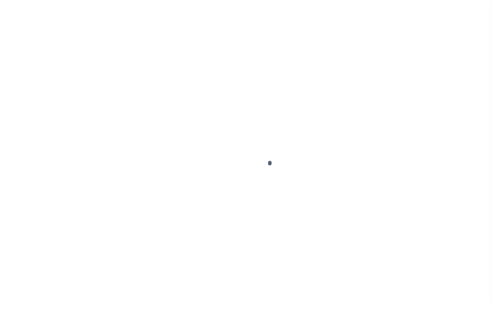
select select "DUE"
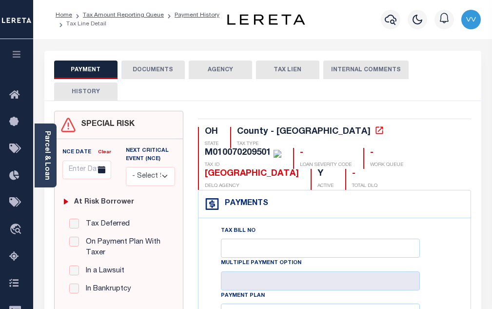
click at [150, 74] on button "DOCUMENTS" at bounding box center [152, 69] width 63 height 19
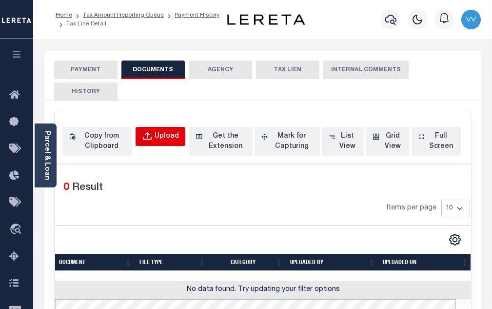
click at [166, 138] on div "Upload" at bounding box center [167, 136] width 24 height 11
select select "POP"
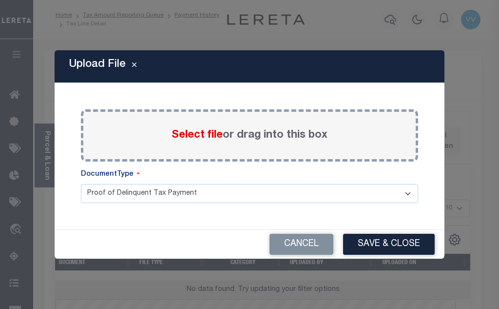
click at [193, 136] on span "Select file" at bounding box center [197, 135] width 51 height 11
click at [0, 0] on input "Select file or drag into this box" at bounding box center [0, 0] width 0 height 0
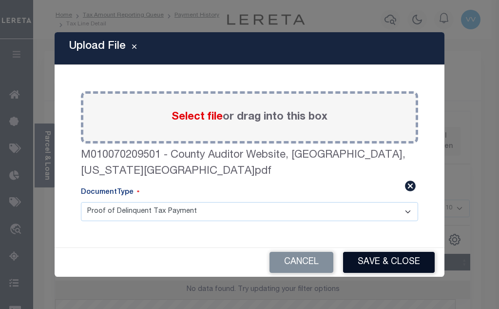
click at [398, 252] on button "Save & Close" at bounding box center [389, 262] width 92 height 21
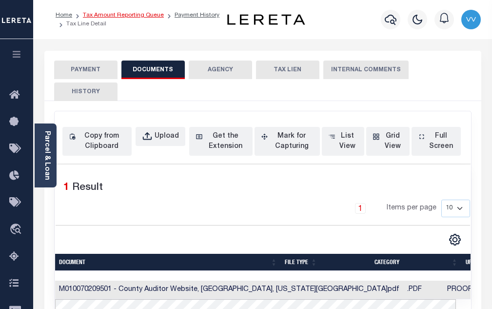
click at [124, 18] on link "Tax Amount Reporting Queue" at bounding box center [123, 15] width 81 height 6
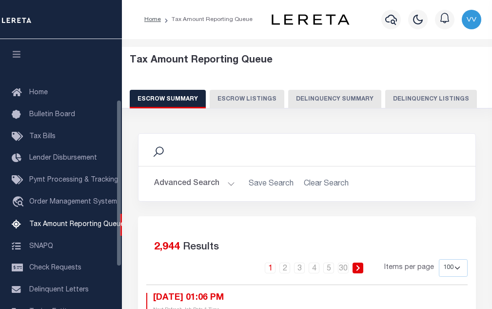
select select "100"
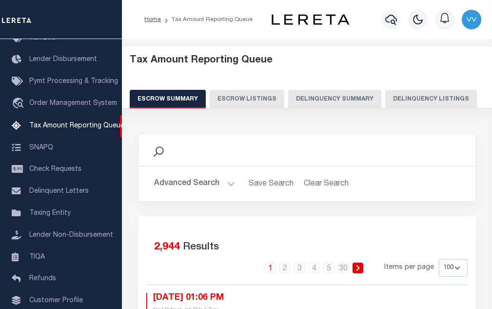
click at [409, 93] on button "Delinquency Listings" at bounding box center [431, 99] width 92 height 19
select select "100"
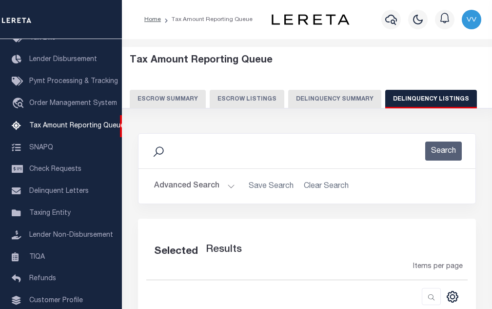
select select "100"
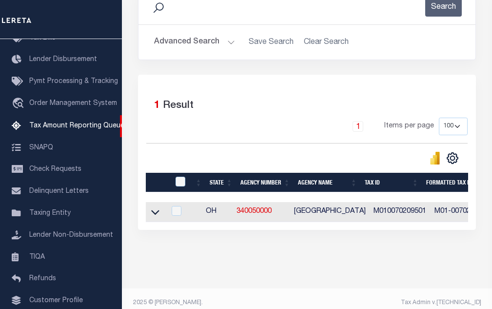
scroll to position [146, 0]
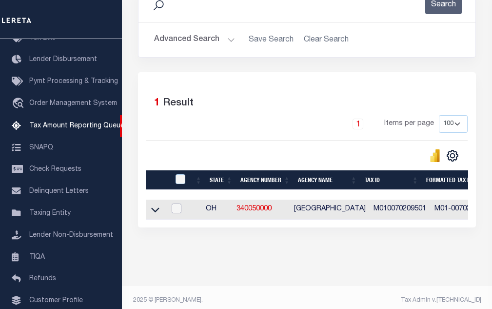
click at [181, 209] on input "checkbox" at bounding box center [177, 208] width 10 height 10
checkbox input "true"
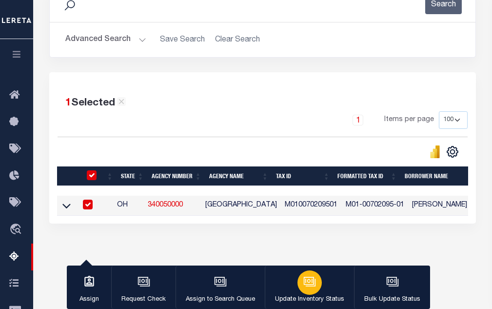
click at [306, 282] on icon "button" at bounding box center [308, 280] width 7 height 4
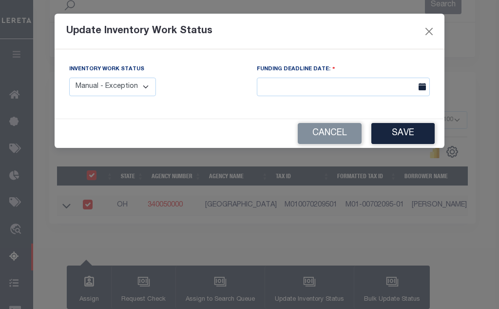
click at [119, 89] on select "Manual - Exception Pended - Awaiting Search Late Add Exception Completed" at bounding box center [112, 87] width 87 height 19
select select "4"
click at [69, 78] on select "Manual - Exception Pended - Awaiting Search Late Add Exception Completed" at bounding box center [112, 87] width 87 height 19
click at [417, 132] on button "Save" at bounding box center [403, 133] width 63 height 21
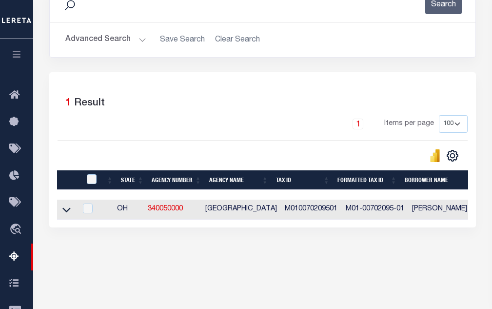
click at [287, 103] on div "1 Selected 1 Result" at bounding box center [263, 101] width 410 height 27
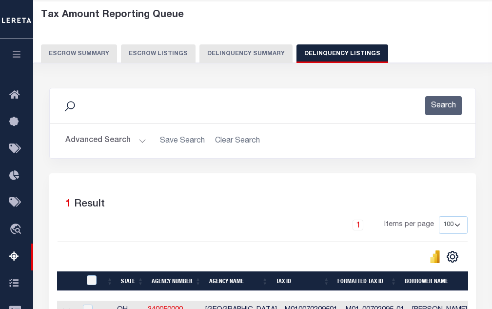
scroll to position [0, 0]
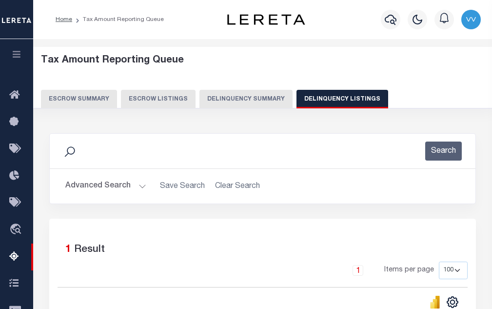
click at [124, 184] on button "Advanced Search" at bounding box center [105, 186] width 81 height 19
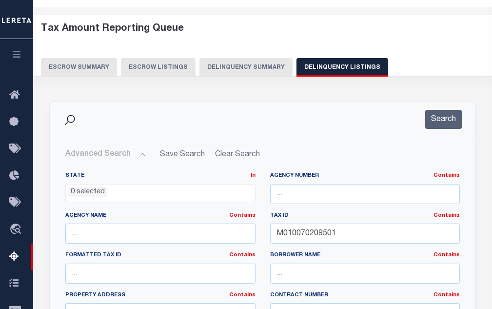
scroll to position [98, 0]
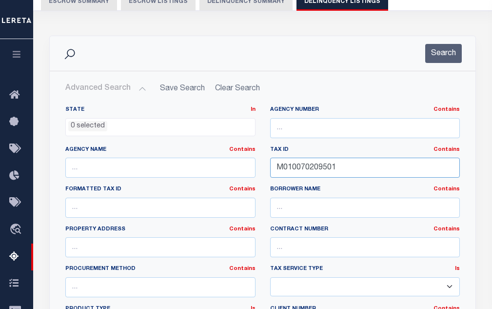
click at [306, 172] on input "M010070209501" at bounding box center [365, 168] width 190 height 20
paste input "4201644000"
type input "4201644000"
click at [453, 59] on button "Search" at bounding box center [443, 53] width 37 height 19
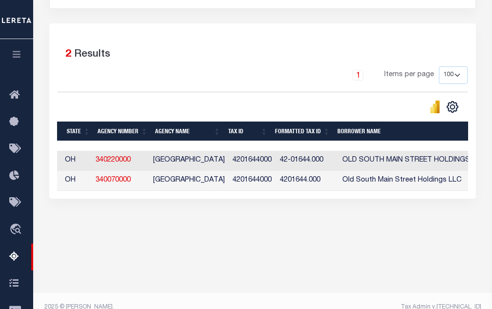
scroll to position [0, 56]
click at [225, 257] on div "Tax Amount Reporting Queue Escrow Summary Escrow Listings In" at bounding box center [262, 55] width 453 height 403
click at [105, 179] on link "340070000" at bounding box center [111, 180] width 35 height 7
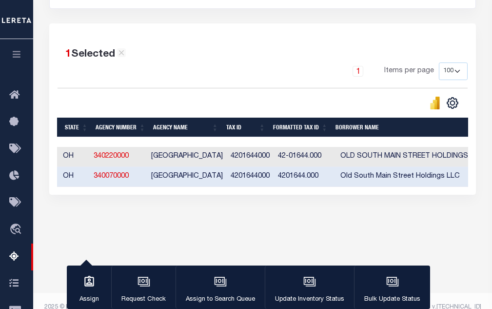
click at [111, 179] on link "340070000" at bounding box center [111, 176] width 35 height 7
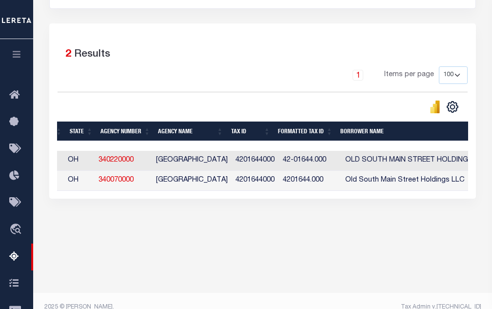
scroll to position [0, 0]
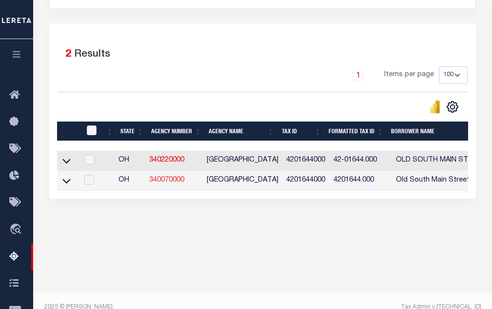
click at [175, 181] on link "340070000" at bounding box center [166, 180] width 35 height 7
checkbox input "true"
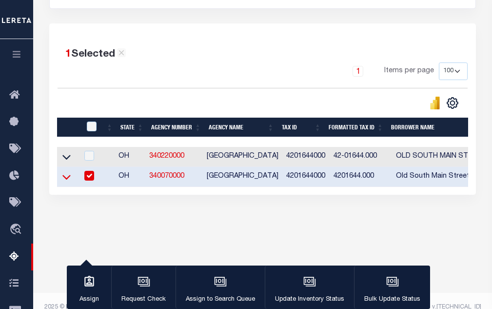
click at [69, 182] on icon at bounding box center [66, 177] width 8 height 10
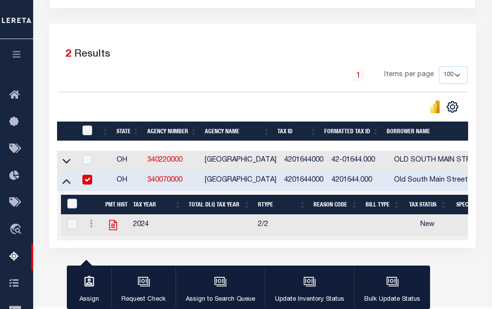
click at [112, 231] on icon "" at bounding box center [113, 224] width 13 height 13
checkbox input "true"
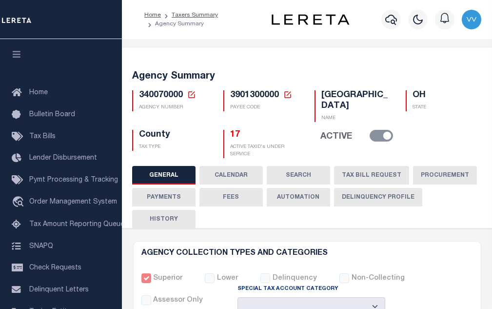
select select
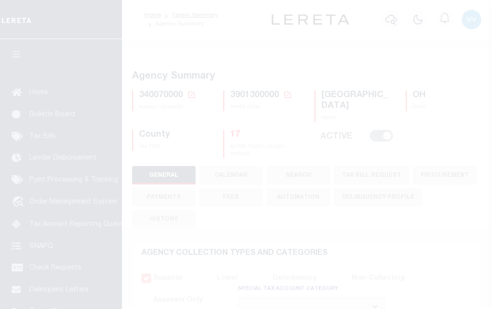
select select
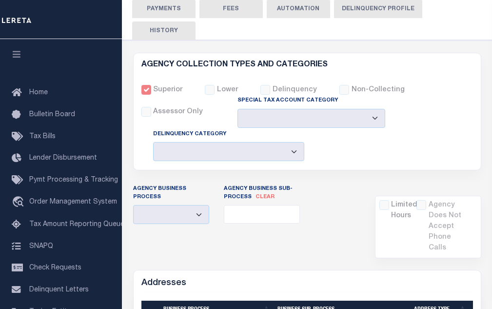
scroll to position [98, 0]
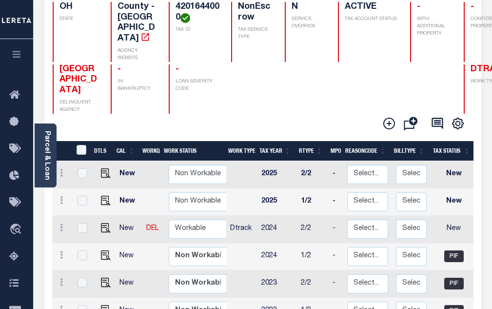
scroll to position [146, 0]
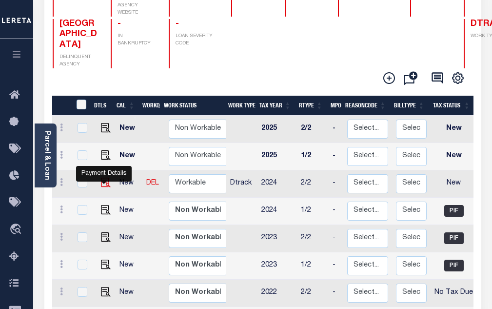
click at [102, 178] on img "" at bounding box center [106, 183] width 10 height 10
checkbox input "true"
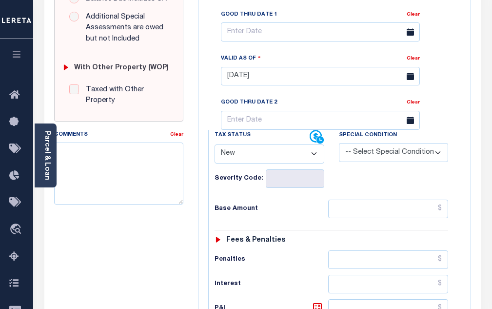
scroll to position [390, 0]
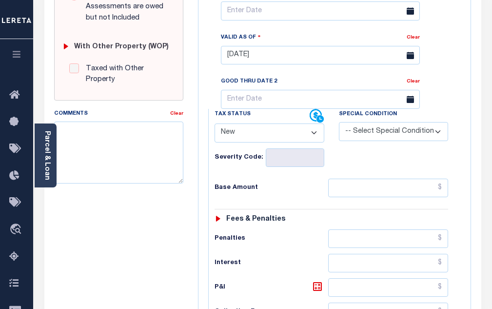
click at [277, 109] on div "Tax Status Status" at bounding box center [262, 116] width 95 height 15
click at [279, 123] on select "- Select Status Code - Open Due/Unpaid Paid Incomplete No Tax Due Internal Refu…" at bounding box center [270, 132] width 110 height 19
select select "PYD"
click at [215, 123] on select "- Select Status Code - Open Due/Unpaid Paid Incomplete No Tax Due Internal Refu…" at bounding box center [270, 132] width 110 height 19
type input "[DATE]"
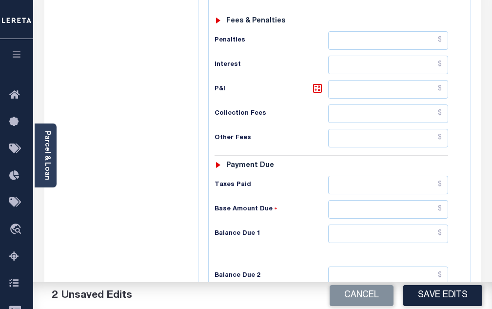
scroll to position [634, 0]
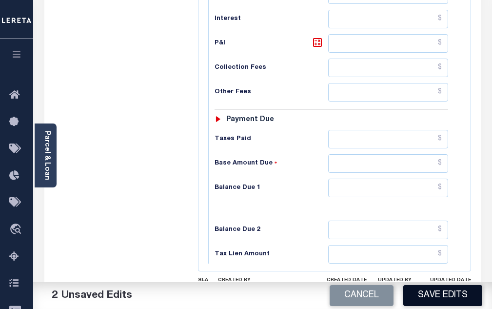
click at [429, 297] on button "Save Edits" at bounding box center [442, 295] width 79 height 21
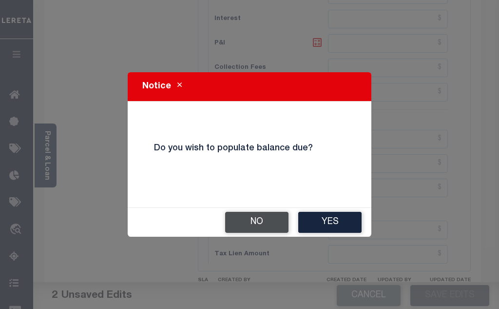
click at [278, 221] on button "No" at bounding box center [256, 222] width 63 height 21
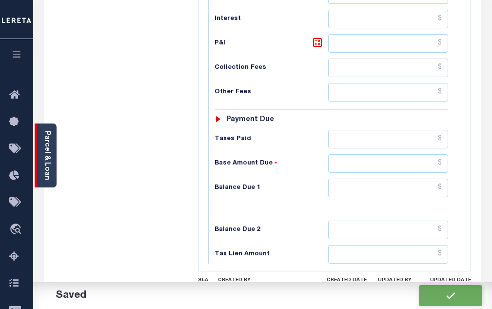
checkbox input "false"
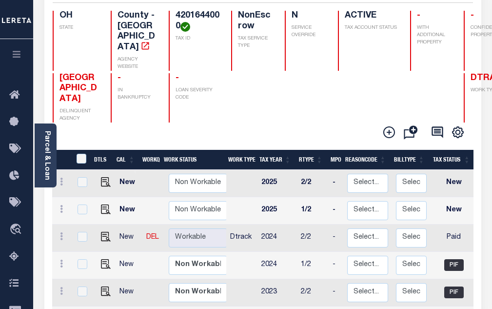
scroll to position [146, 0]
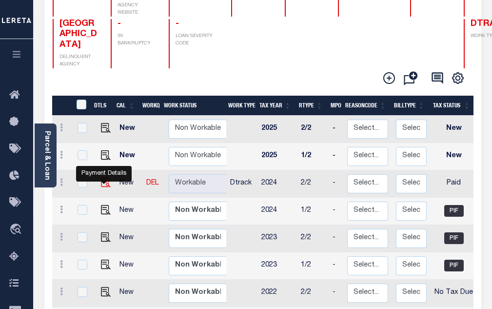
click at [104, 178] on img "" at bounding box center [106, 183] width 10 height 10
checkbox input "true"
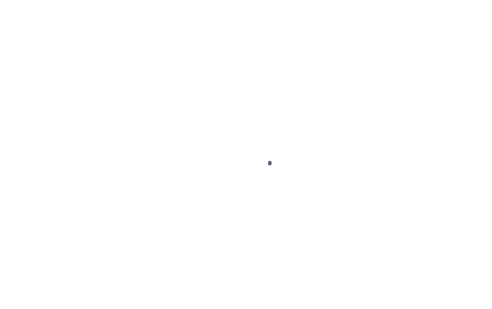
select select "PYD"
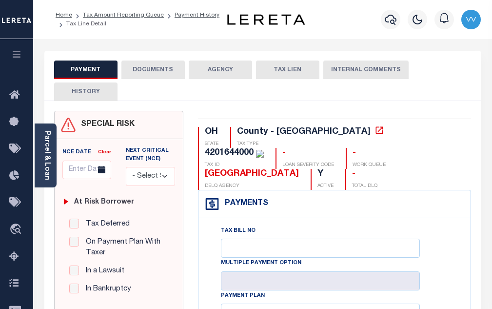
click at [165, 64] on button "DOCUMENTS" at bounding box center [152, 69] width 63 height 19
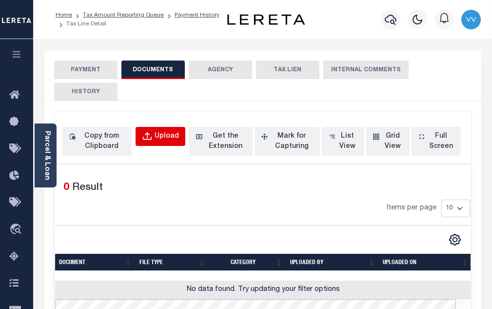
click at [173, 142] on button "Upload" at bounding box center [161, 136] width 50 height 19
select select "POP"
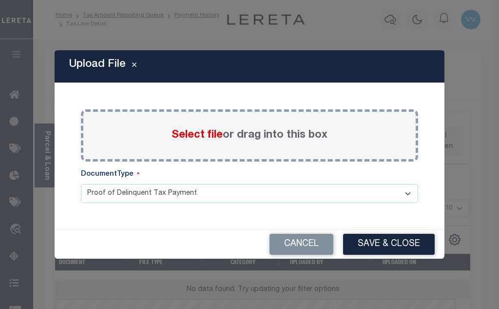
click at [190, 139] on span "Select file" at bounding box center [197, 135] width 51 height 11
click at [0, 0] on input "Select file or drag into this box" at bounding box center [0, 0] width 0 height 0
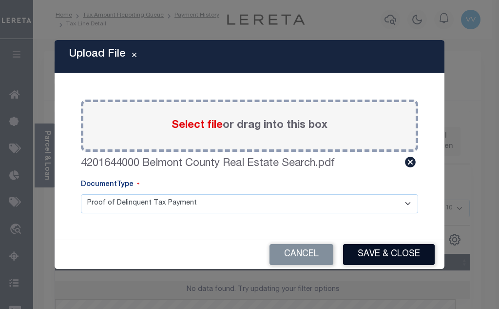
click at [393, 259] on button "Save & Close" at bounding box center [389, 254] width 92 height 21
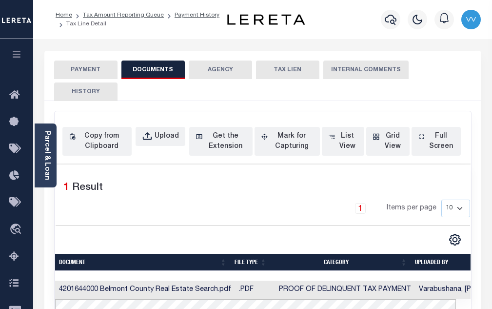
click at [127, 19] on li "Tax Amount Reporting Queue" at bounding box center [118, 15] width 92 height 9
click at [128, 17] on link "Tax Amount Reporting Queue" at bounding box center [123, 15] width 81 height 6
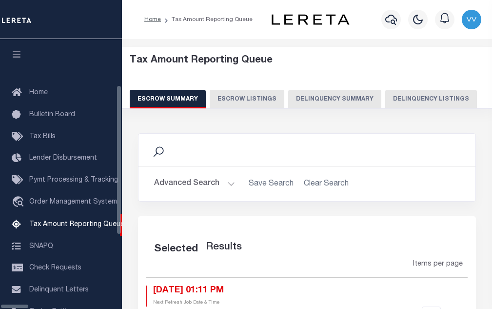
click at [385, 93] on button "Delinquency Listings" at bounding box center [431, 99] width 92 height 19
select select "100"
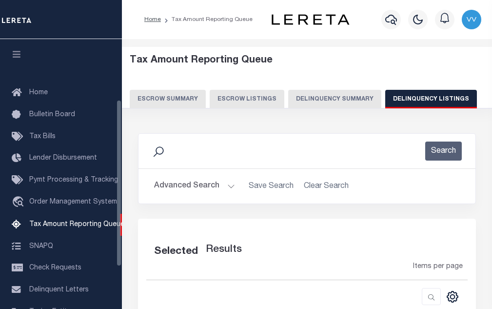
scroll to position [99, 0]
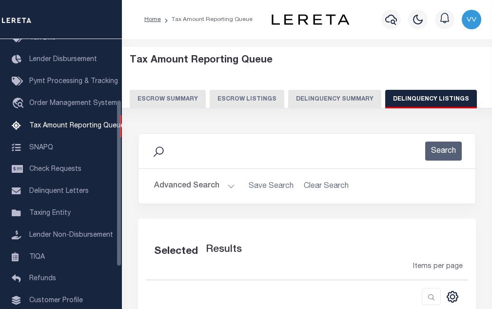
select select "100"
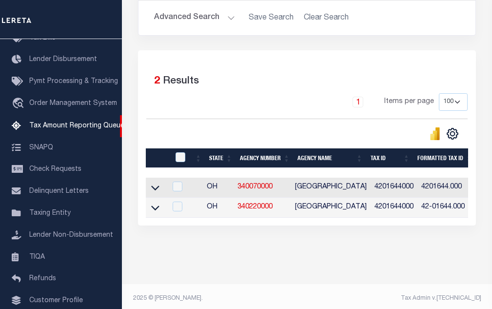
scroll to position [181, 0]
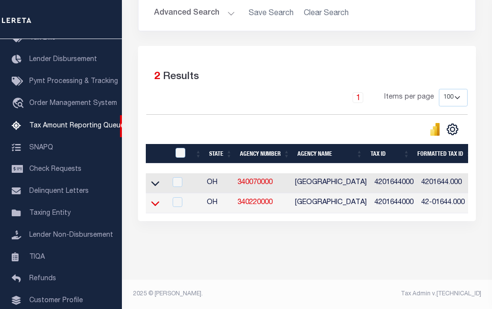
click at [155, 201] on icon at bounding box center [155, 203] width 8 height 5
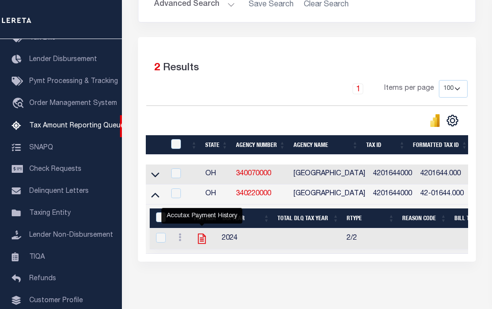
click at [202, 245] on icon "" at bounding box center [202, 238] width 13 height 13
checkbox input "true"
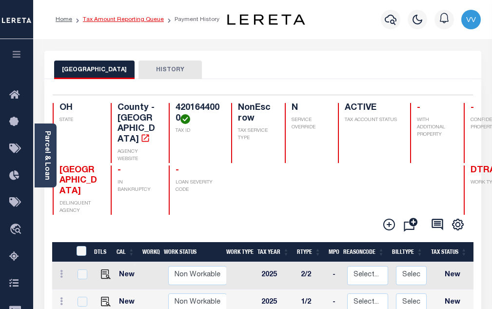
click at [127, 20] on link "Tax Amount Reporting Queue" at bounding box center [123, 20] width 81 height 6
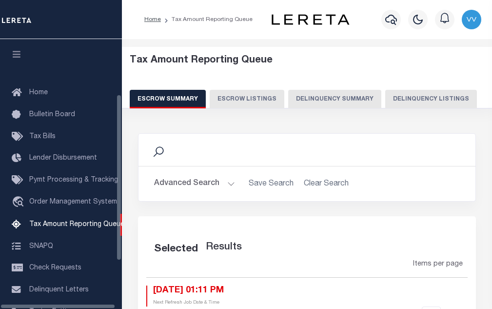
select select "100"
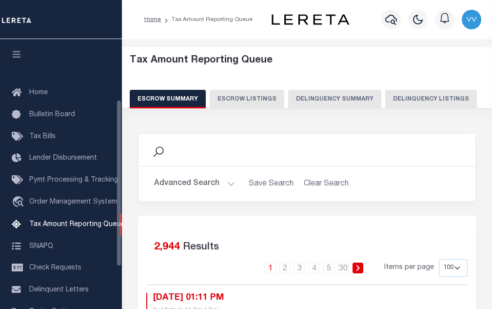
scroll to position [99, 0]
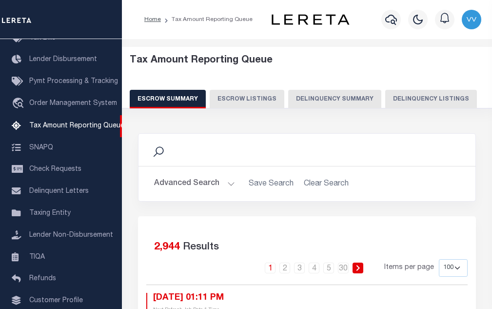
click at [412, 102] on button "Delinquency Listings" at bounding box center [431, 99] width 92 height 19
select select "100"
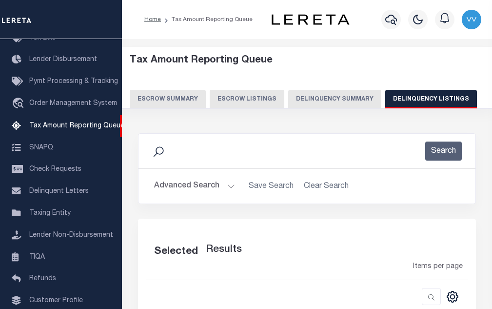
select select "100"
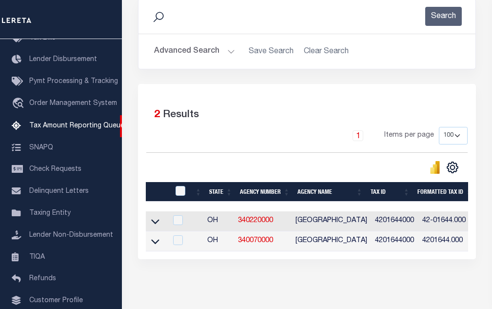
scroll to position [146, 0]
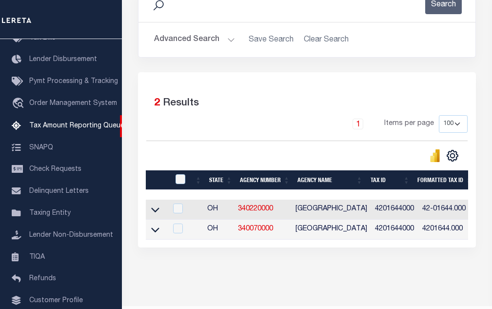
click at [161, 232] on td at bounding box center [156, 229] width 21 height 20
checkbox input "true"
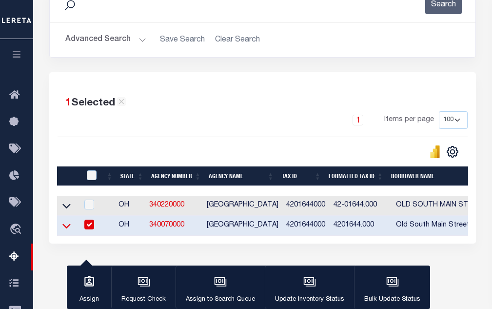
click at [64, 230] on icon at bounding box center [66, 225] width 8 height 10
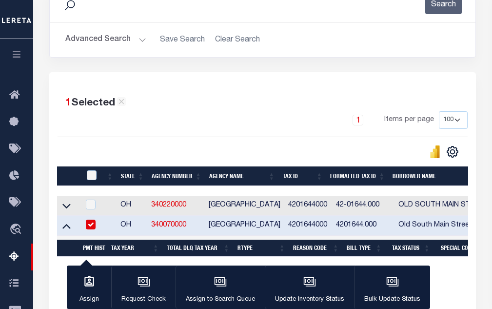
scroll to position [230, 0]
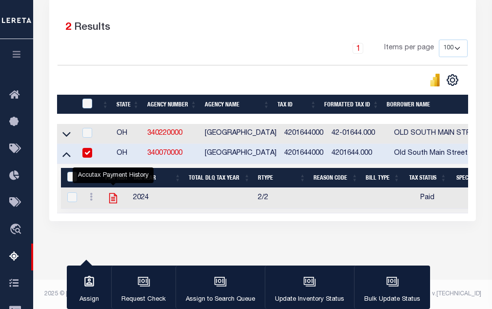
click at [116, 198] on icon "" at bounding box center [113, 198] width 8 height 10
checkbox input "true"
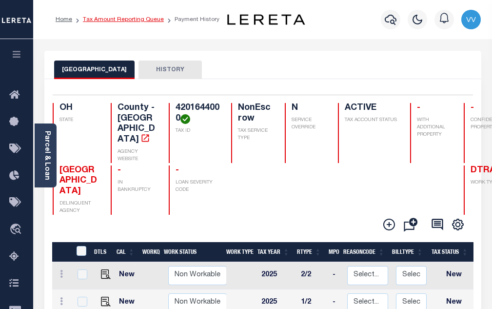
click at [147, 22] on link "Tax Amount Reporting Queue" at bounding box center [123, 20] width 81 height 6
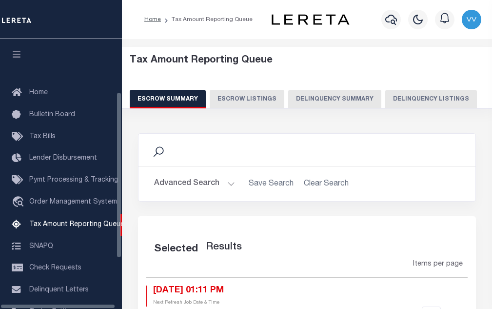
select select "100"
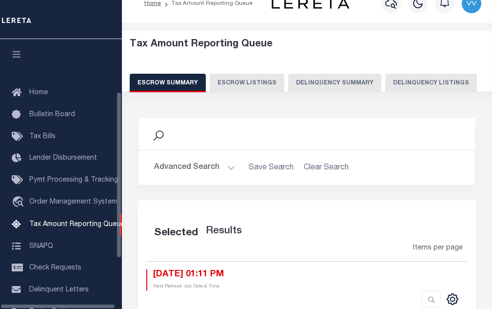
scroll to position [99, 0]
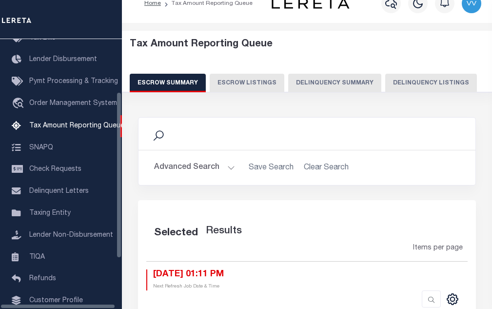
select select "100"
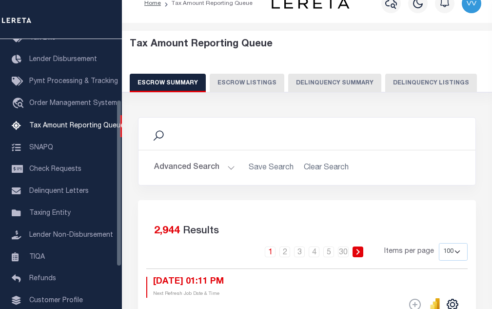
scroll to position [16, 0]
click at [428, 88] on button "Delinquency Listings" at bounding box center [431, 83] width 92 height 19
select select "100"
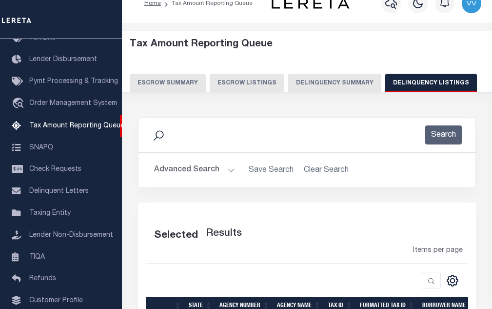
select select "100"
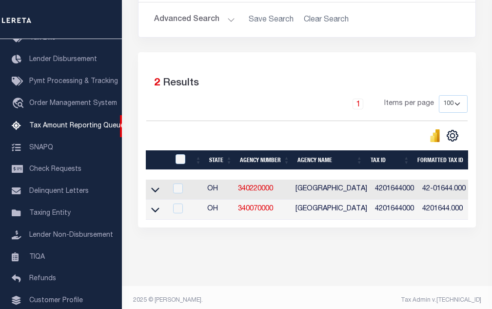
scroll to position [181, 0]
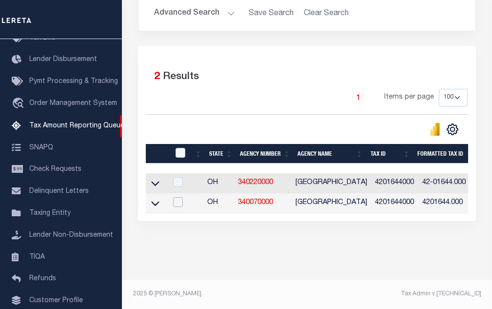
click at [173, 197] on input "checkbox" at bounding box center [178, 202] width 10 height 10
checkbox input "true"
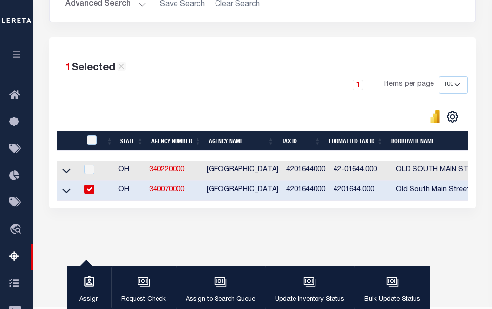
scroll to position [178, 0]
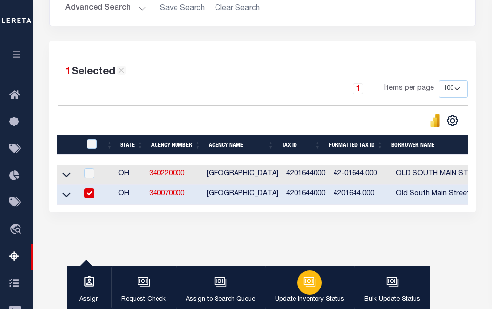
click at [289, 286] on button "Update Inventory Status" at bounding box center [309, 287] width 89 height 44
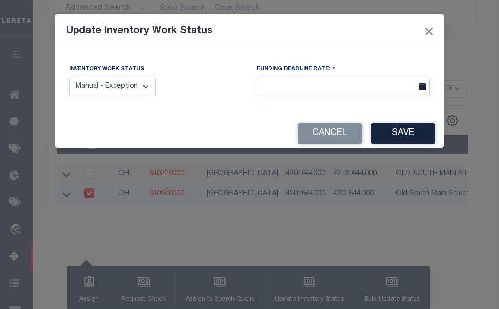
click at [80, 86] on select "Manual - Exception Pended - Awaiting Search Late Add Exception Completed" at bounding box center [112, 87] width 87 height 19
select select "4"
click at [69, 78] on select "Manual - Exception Pended - Awaiting Search Late Add Exception Completed" at bounding box center [112, 87] width 87 height 19
click at [395, 132] on button "Save" at bounding box center [403, 133] width 63 height 21
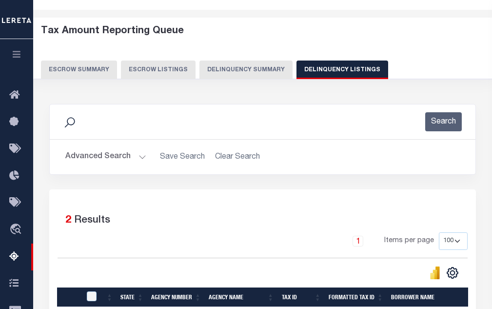
scroll to position [0, 0]
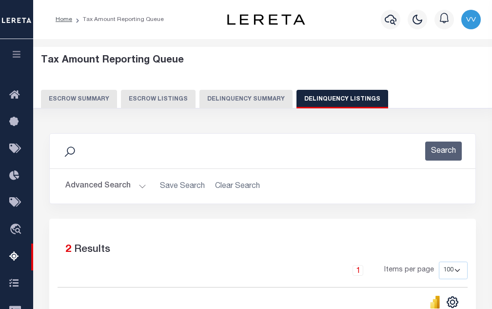
click at [114, 189] on button "Advanced Search" at bounding box center [105, 186] width 81 height 19
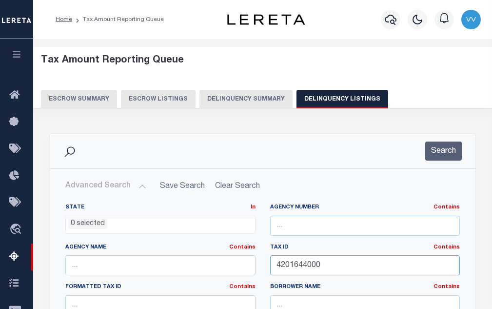
click at [316, 270] on input "4201644000" at bounding box center [365, 265] width 190 height 20
paste input "0500675"
type input "0500675000"
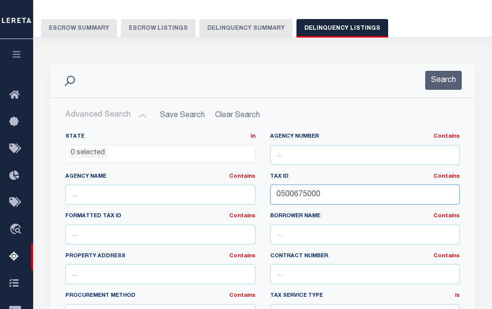
scroll to position [98, 0]
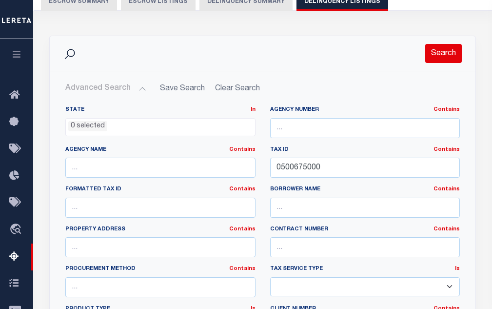
click at [440, 53] on button "Search" at bounding box center [443, 53] width 37 height 19
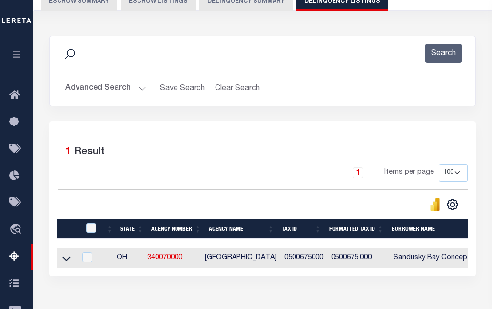
scroll to position [195, 0]
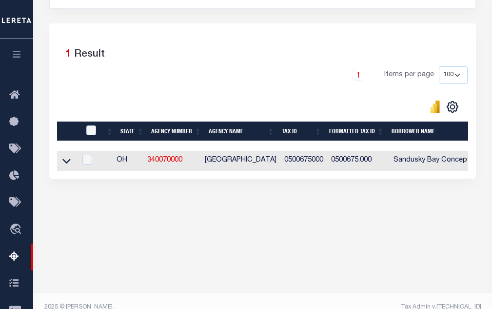
click at [61, 163] on link at bounding box center [66, 160] width 11 height 7
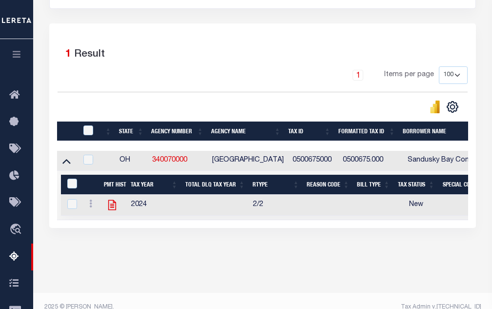
click at [117, 208] on icon at bounding box center [112, 204] width 13 height 13
checkbox input "true"
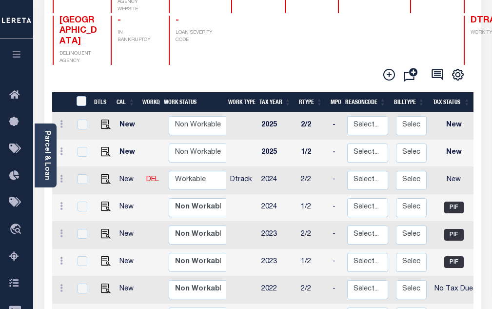
scroll to position [195, 0]
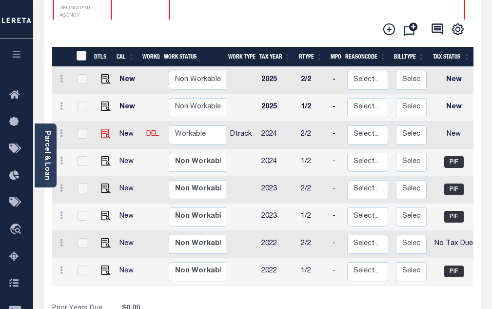
click at [103, 129] on img at bounding box center [106, 134] width 10 height 10
checkbox input "true"
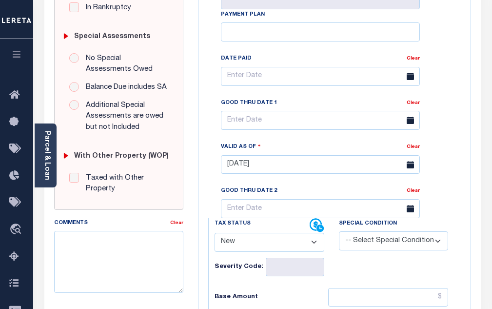
scroll to position [293, 0]
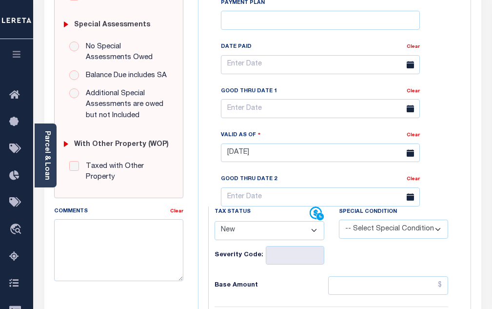
click at [264, 221] on select "- Select Status Code - Open Due/Unpaid Paid Incomplete No Tax Due Internal Refu…" at bounding box center [270, 230] width 110 height 19
select select "PYD"
click at [215, 221] on select "- Select Status Code - Open Due/Unpaid Paid Incomplete No Tax Due Internal Refu…" at bounding box center [270, 230] width 110 height 19
type input "[DATE]"
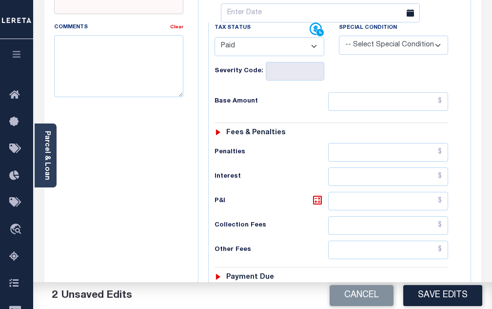
scroll to position [488, 0]
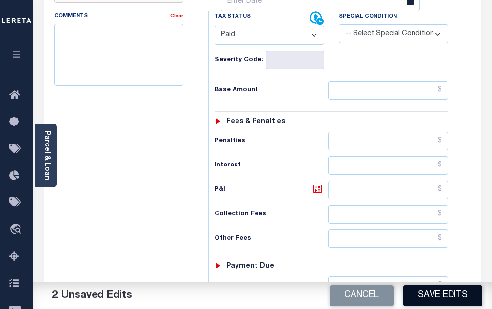
click at [428, 291] on button "Save Edits" at bounding box center [442, 295] width 79 height 21
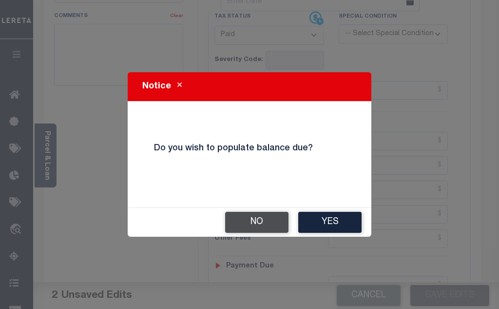
click at [258, 219] on button "No" at bounding box center [256, 222] width 63 height 21
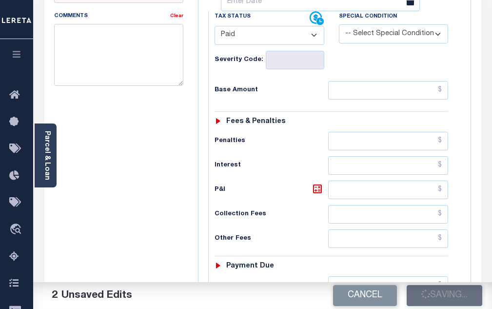
checkbox input "false"
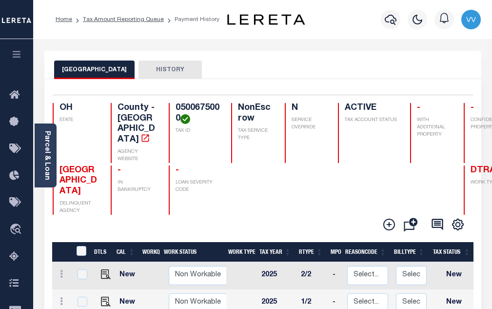
scroll to position [98, 0]
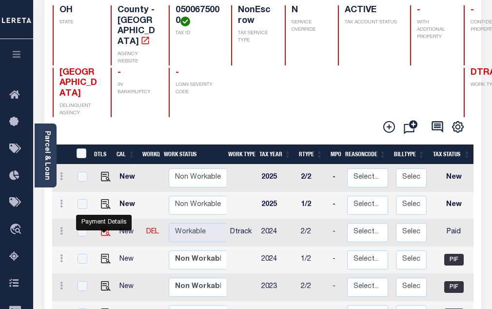
click at [103, 226] on img "" at bounding box center [106, 231] width 10 height 10
checkbox input "true"
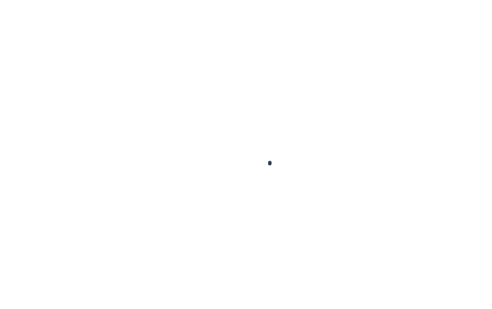
select select "PYD"
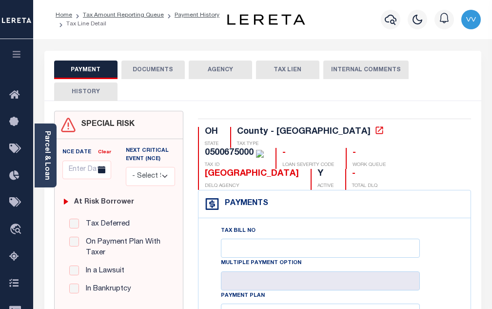
click at [143, 77] on button "DOCUMENTS" at bounding box center [152, 69] width 63 height 19
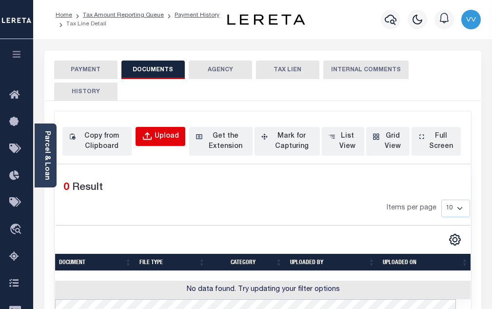
click at [154, 140] on button "Upload" at bounding box center [161, 136] width 50 height 19
select select "POP"
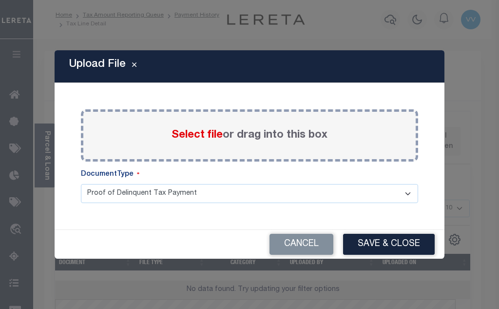
click at [183, 138] on span "Select file" at bounding box center [197, 135] width 51 height 11
click at [0, 0] on input "Select file or drag into this box" at bounding box center [0, 0] width 0 height 0
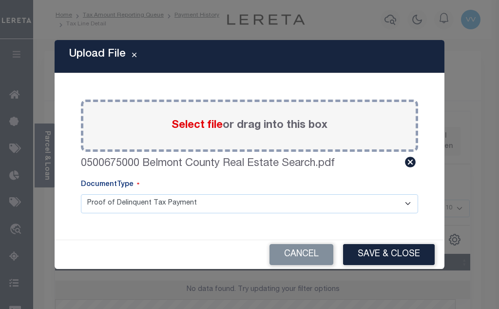
click at [420, 257] on button "Save & Close" at bounding box center [389, 254] width 92 height 21
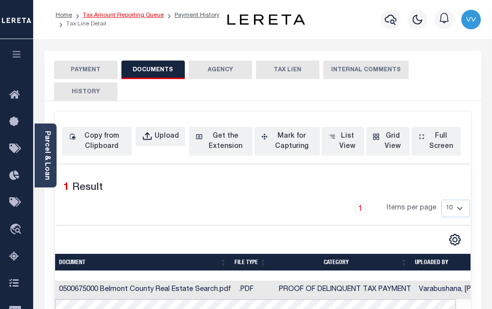
click at [133, 16] on link "Tax Amount Reporting Queue" at bounding box center [123, 15] width 81 height 6
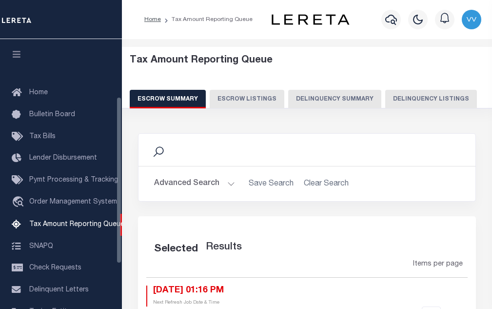
scroll to position [99, 0]
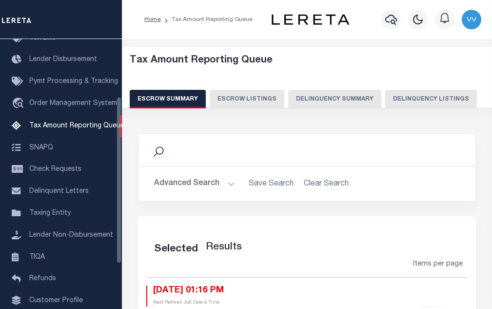
click at [424, 97] on button "Delinquency Listings" at bounding box center [431, 99] width 92 height 19
select select "100"
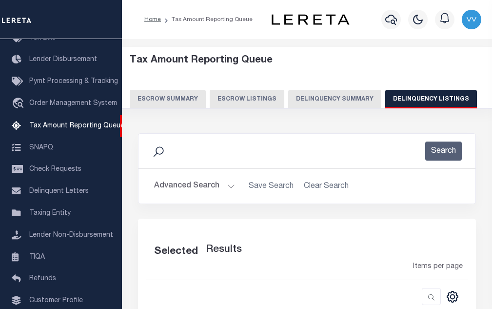
select select "100"
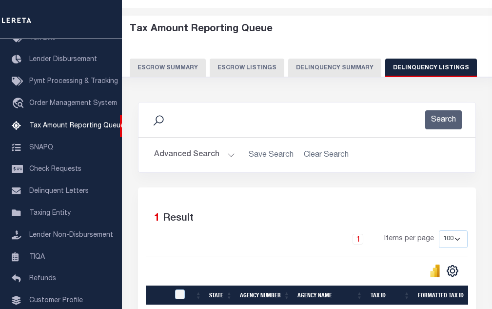
scroll to position [98, 0]
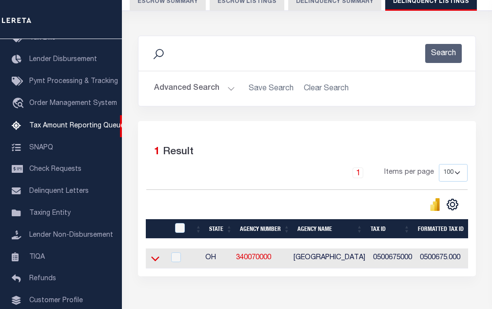
click at [152, 261] on icon at bounding box center [155, 258] width 8 height 10
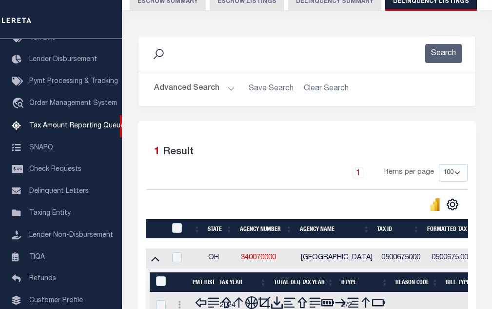
scroll to position [161, 0]
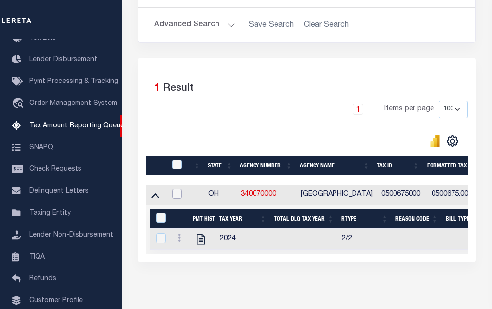
click at [177, 197] on input "checkbox" at bounding box center [177, 194] width 10 height 10
checkbox input "true"
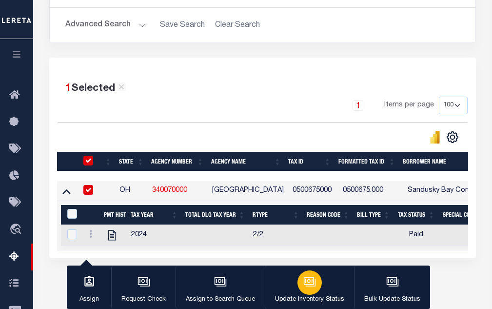
click at [315, 296] on p "Update Inventory Status" at bounding box center [309, 300] width 69 height 10
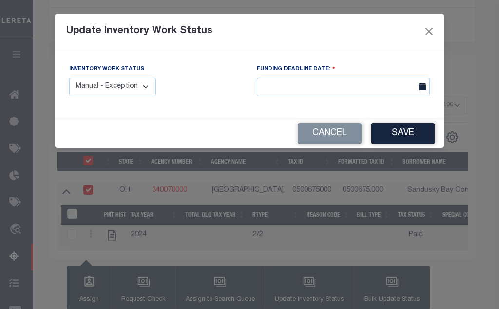
click at [141, 80] on select "Manual - Exception Pended - Awaiting Search Late Add Exception Completed" at bounding box center [112, 87] width 87 height 19
select select "4"
click at [69, 78] on select "Manual - Exception Pended - Awaiting Search Late Add Exception Completed" at bounding box center [112, 87] width 87 height 19
click at [390, 130] on button "Save" at bounding box center [403, 133] width 63 height 21
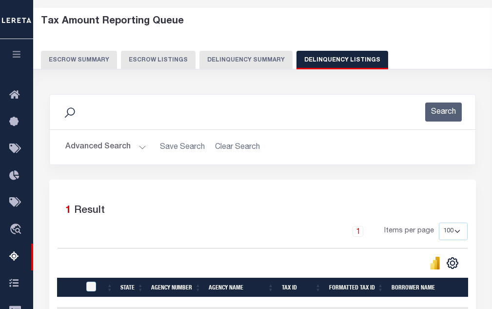
scroll to position [0, 0]
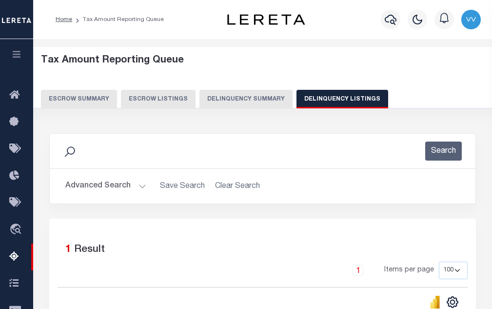
click at [86, 188] on button "Advanced Search" at bounding box center [105, 186] width 81 height 19
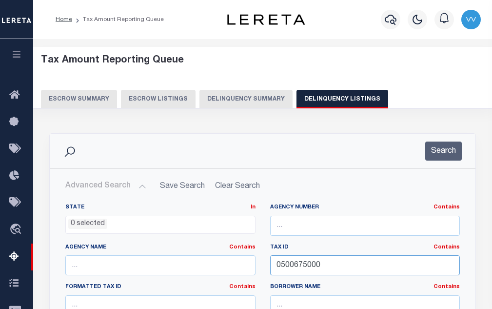
click at [293, 263] on input "0500675000" at bounding box center [365, 265] width 190 height 20
paste input "330050612"
type input "330050612000"
click at [460, 145] on button "Search" at bounding box center [443, 150] width 37 height 19
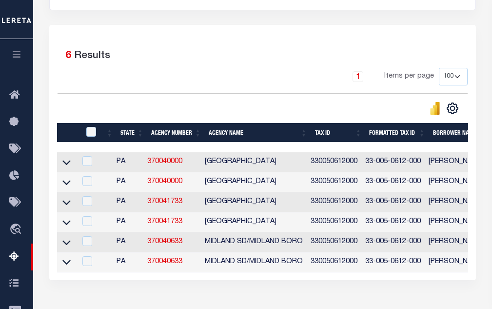
scroll to position [195, 0]
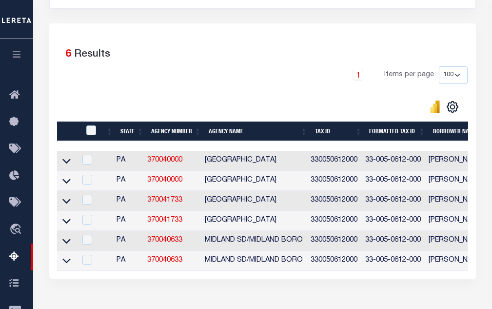
click at [172, 81] on div "1 Items per page 10 25 50 100 500" at bounding box center [263, 78] width 410 height 25
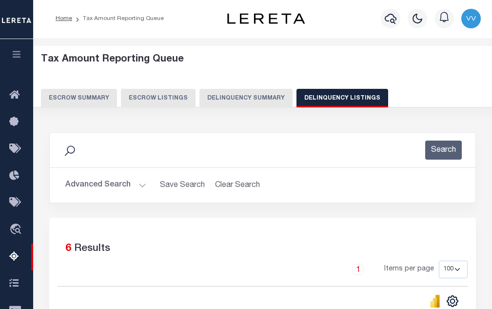
scroll to position [0, 0]
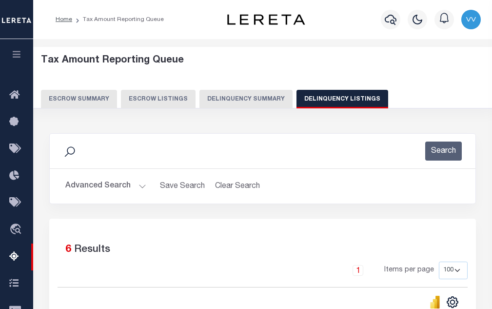
click at [132, 189] on button "Advanced Search" at bounding box center [105, 186] width 81 height 19
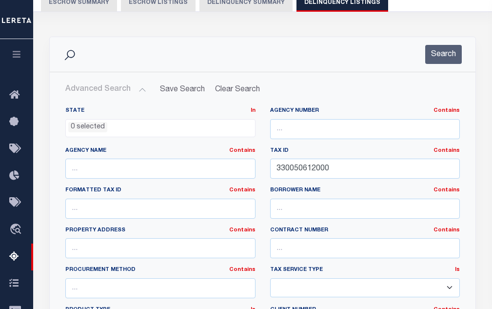
scroll to position [98, 0]
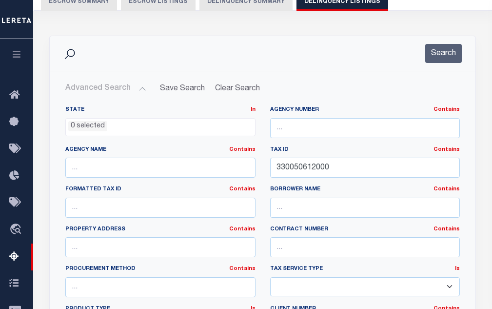
click at [143, 186] on label "Formatted Tax ID Contains Contains Is" at bounding box center [160, 189] width 190 height 8
click at [302, 169] on input "330050612000" at bounding box center [365, 168] width 190 height 20
paste input "N41015004"
type input "N4101500400"
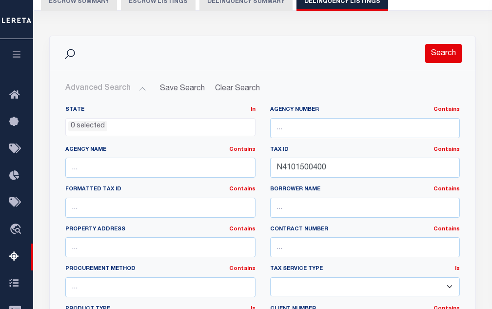
click at [433, 46] on button "Search" at bounding box center [443, 53] width 37 height 19
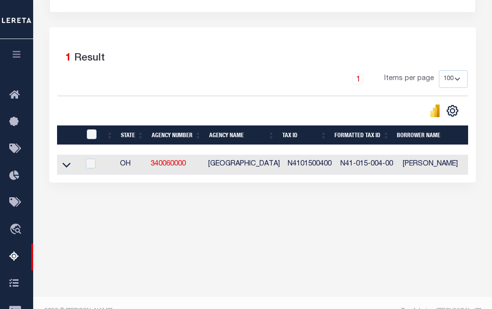
scroll to position [195, 0]
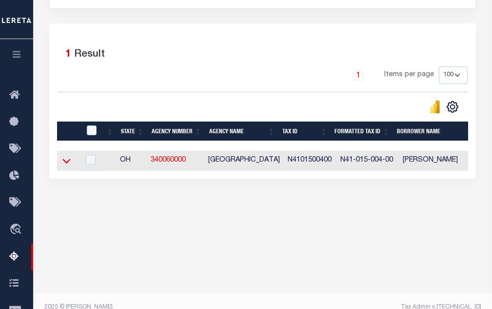
click at [67, 163] on icon at bounding box center [66, 161] width 8 height 10
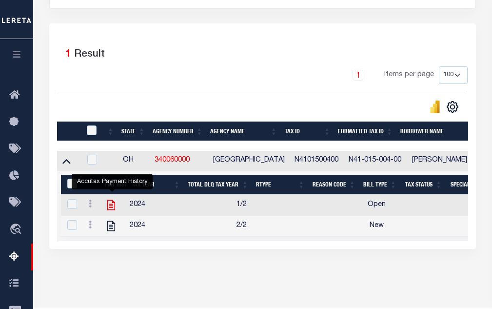
click at [113, 209] on icon "" at bounding box center [111, 204] width 13 height 13
checkbox input "true"
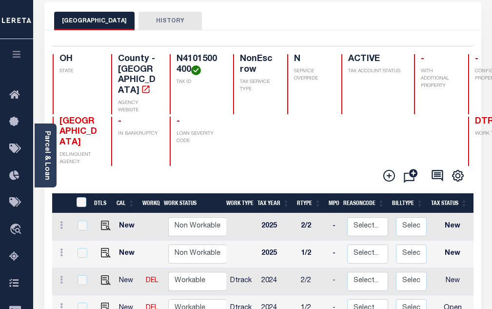
scroll to position [1, 0]
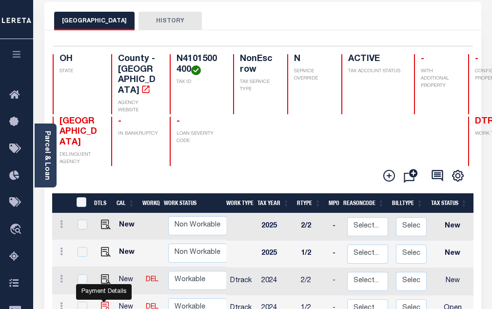
click at [101, 301] on img "" at bounding box center [106, 306] width 10 height 10
checkbox input "true"
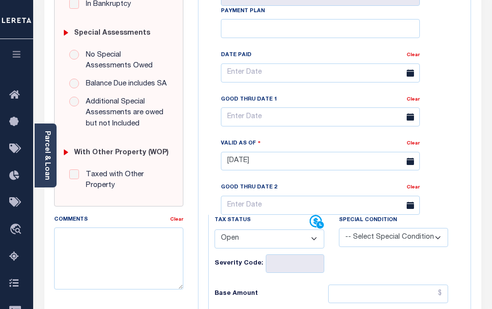
scroll to position [293, 0]
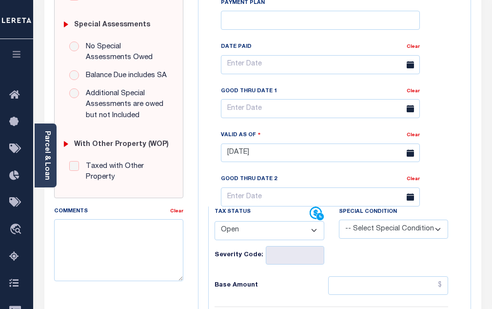
click at [252, 228] on select "- Select Status Code - Open Due/Unpaid Paid Incomplete No Tax Due Internal Refu…" at bounding box center [270, 230] width 110 height 19
select select "PYD"
click at [215, 225] on select "- Select Status Code - Open Due/Unpaid Paid Incomplete No Tax Due Internal Refu…" at bounding box center [270, 230] width 110 height 19
type input "[DATE]"
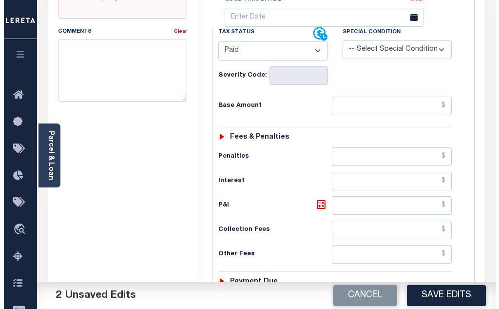
scroll to position [488, 0]
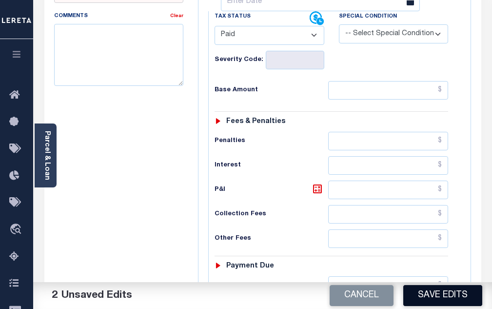
click at [445, 304] on button "Save Edits" at bounding box center [442, 295] width 79 height 21
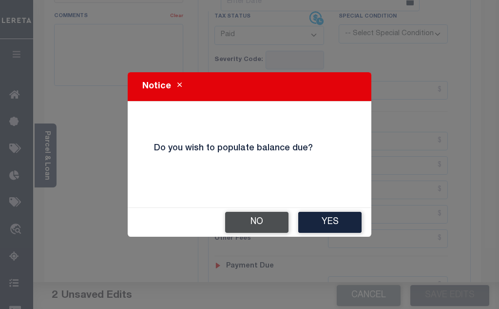
click at [261, 223] on button "No" at bounding box center [256, 222] width 63 height 21
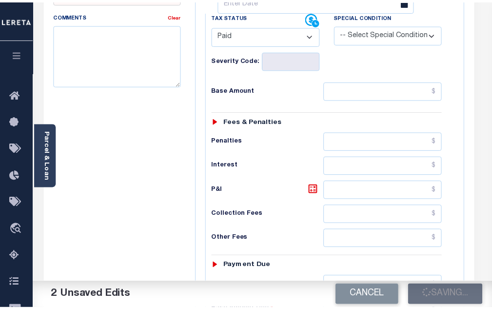
scroll to position [497, 0]
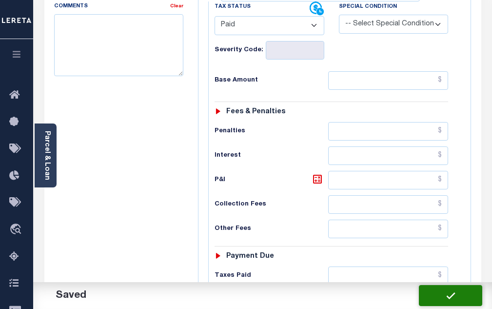
checkbox input "false"
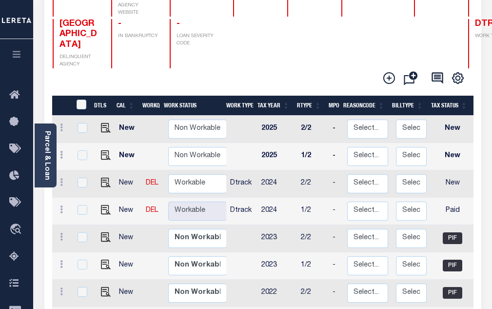
scroll to position [1, 0]
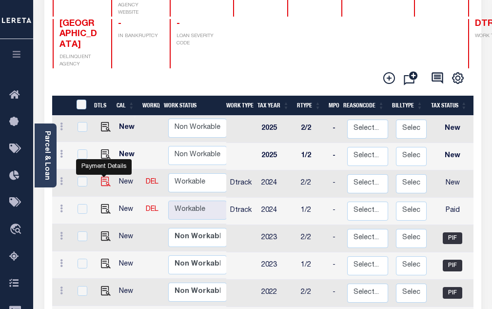
click at [103, 177] on img "" at bounding box center [106, 182] width 10 height 10
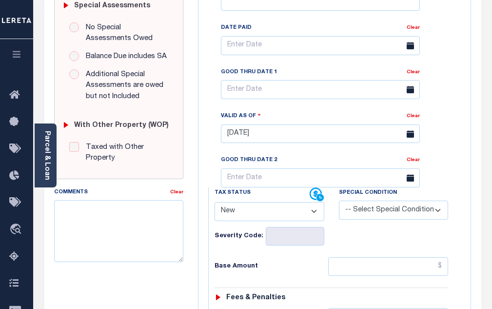
scroll to position [341, 0]
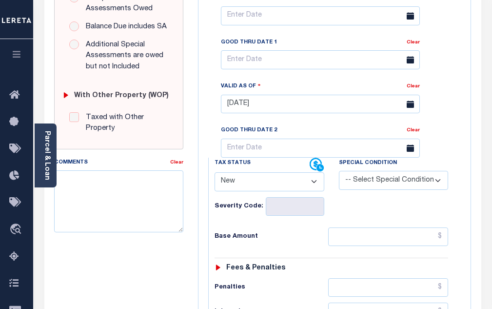
click at [240, 190] on select "- Select Status Code - Open Due/Unpaid Paid Incomplete No Tax Due Internal Refu…" at bounding box center [270, 181] width 110 height 19
select select "PYD"
click at [215, 176] on select "- Select Status Code - Open Due/Unpaid Paid Incomplete No Tax Due Internal Refu…" at bounding box center [270, 181] width 110 height 19
type input "[DATE]"
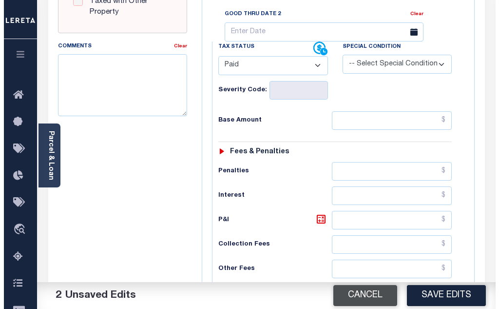
scroll to position [488, 0]
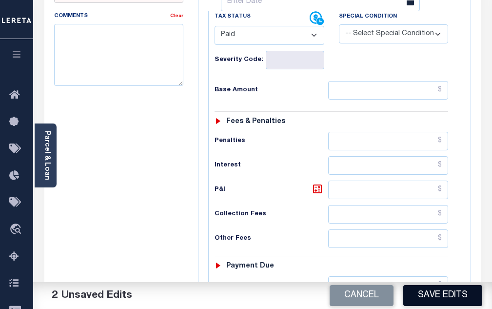
click at [428, 292] on button "Save Edits" at bounding box center [442, 295] width 79 height 21
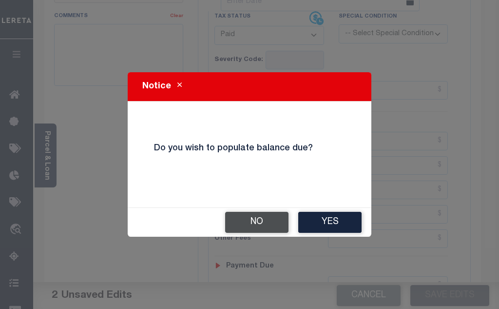
click at [250, 225] on button "No" at bounding box center [256, 222] width 63 height 21
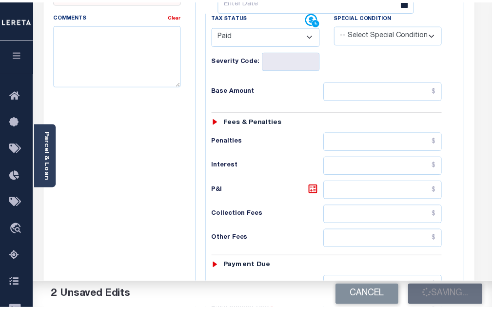
scroll to position [497, 0]
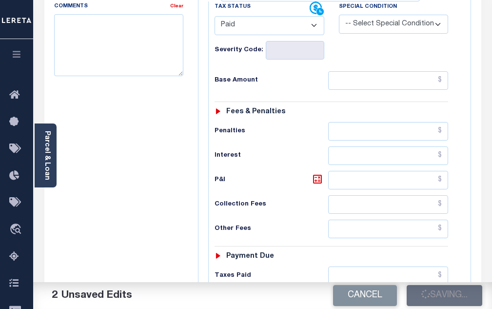
checkbox input "false"
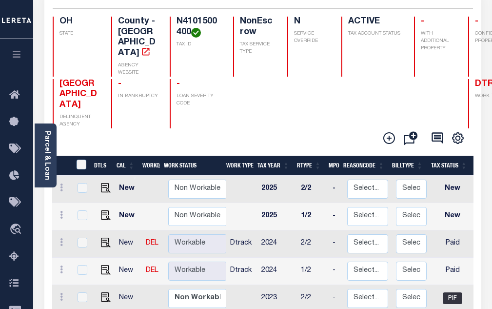
scroll to position [98, 0]
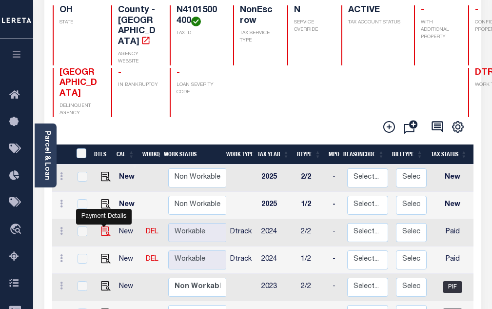
click at [105, 226] on img "" at bounding box center [106, 231] width 10 height 10
checkbox input "true"
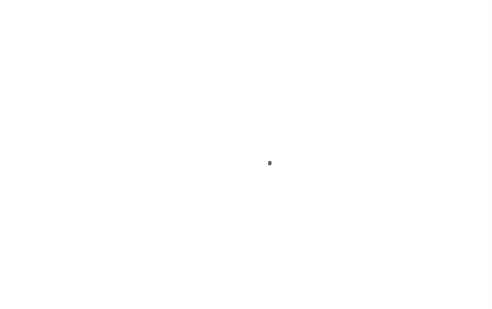
select select "PYD"
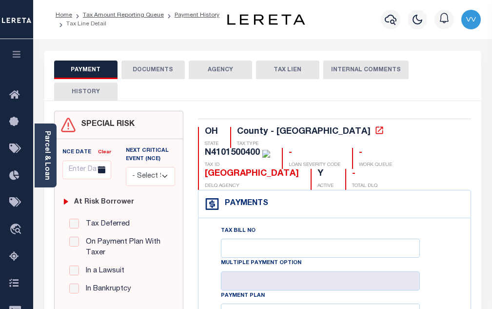
click at [149, 71] on button "DOCUMENTS" at bounding box center [152, 69] width 63 height 19
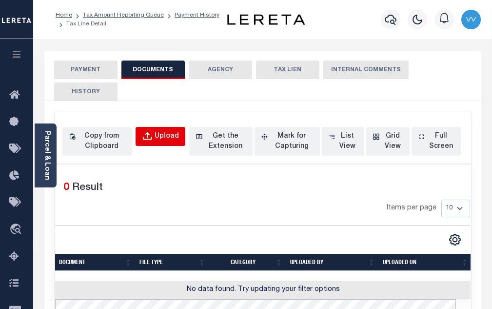
click at [162, 139] on div "Upload" at bounding box center [167, 136] width 24 height 11
select select "POP"
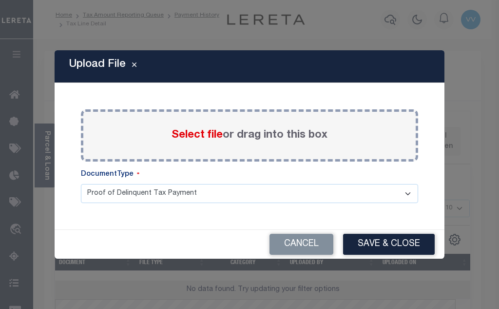
click at [187, 130] on span "Select file" at bounding box center [197, 135] width 51 height 11
click at [0, 0] on input "Select file or drag into this box" at bounding box center [0, 0] width 0 height 0
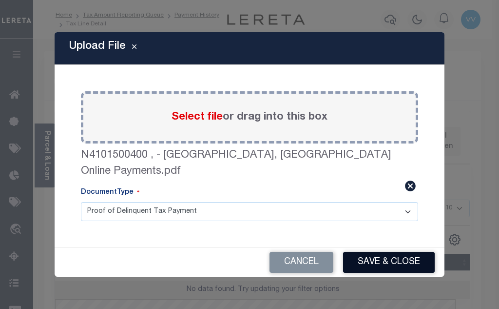
click at [397, 257] on button "Save & Close" at bounding box center [389, 262] width 92 height 21
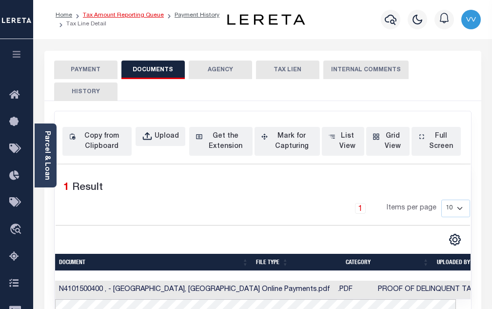
click at [117, 17] on link "Tax Amount Reporting Queue" at bounding box center [123, 15] width 81 height 6
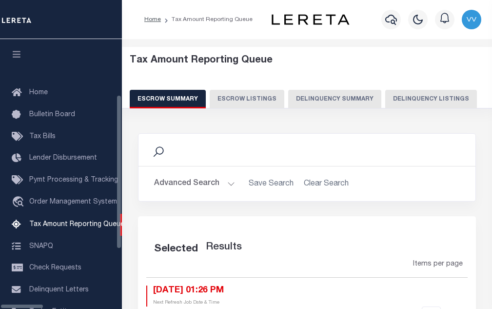
click at [385, 94] on button "Delinquency Listings" at bounding box center [431, 99] width 92 height 19
select select "100"
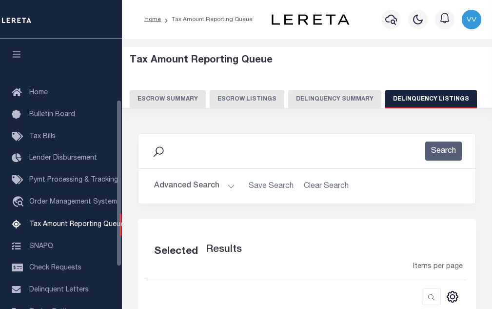
scroll to position [99, 0]
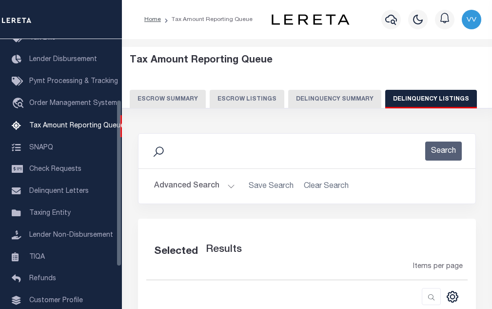
select select "100"
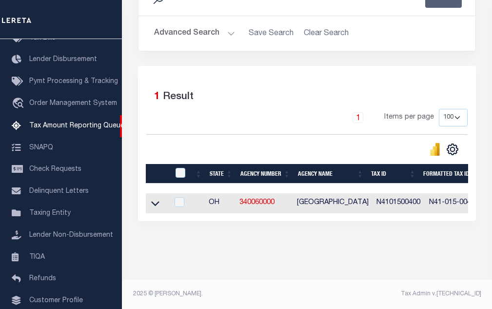
scroll to position [161, 0]
click at [179, 197] on input "checkbox" at bounding box center [180, 202] width 10 height 10
checkbox input "true"
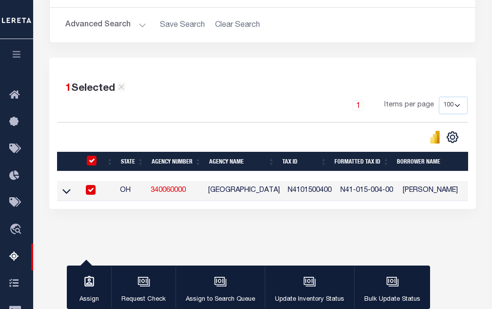
scroll to position [157, 0]
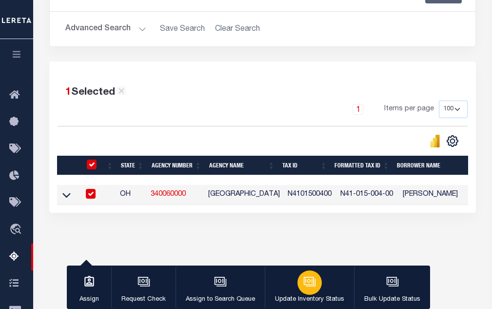
click at [309, 291] on div "button" at bounding box center [309, 282] width 24 height 24
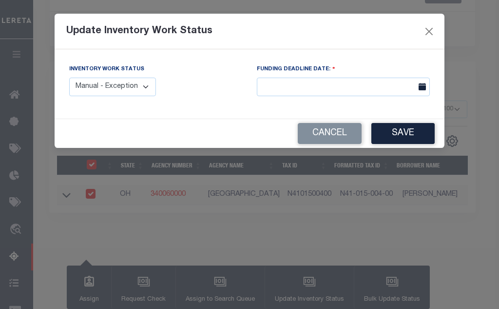
click at [135, 91] on select "Manual - Exception Pended - Awaiting Search Late Add Exception Completed" at bounding box center [112, 87] width 87 height 19
select select "4"
click at [69, 78] on select "Manual - Exception Pended - Awaiting Search Late Add Exception Completed" at bounding box center [112, 87] width 87 height 19
click at [398, 135] on button "Save" at bounding box center [403, 133] width 63 height 21
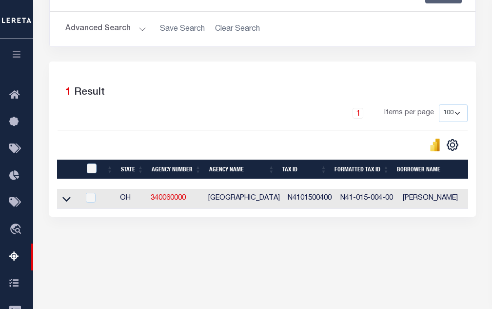
drag, startPoint x: 151, startPoint y: 252, endPoint x: 142, endPoint y: 248, distance: 9.2
click at [151, 246] on div "Data sync process is currently running, you may face some response delays. Sear…" at bounding box center [263, 105] width 440 height 279
click at [117, 32] on button "Advanced Search" at bounding box center [105, 29] width 81 height 19
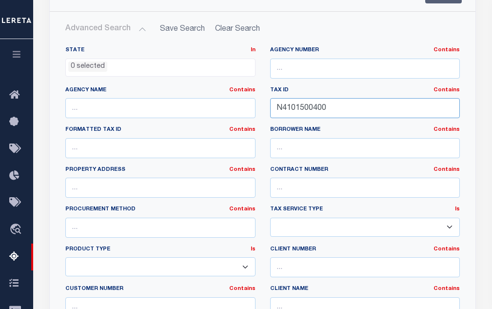
click at [309, 114] on input "N4101500400" at bounding box center [365, 108] width 190 height 20
paste input "A03030009"
type input "A0303000900"
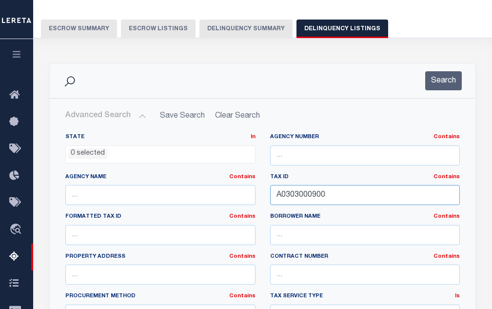
scroll to position [59, 0]
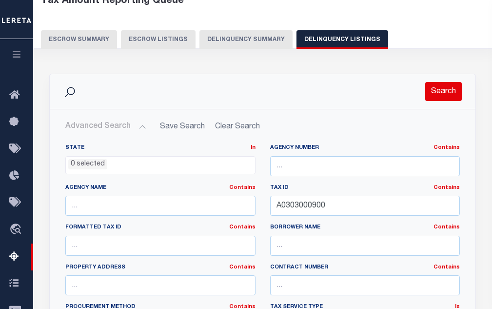
click at [435, 90] on button "Search" at bounding box center [443, 91] width 37 height 19
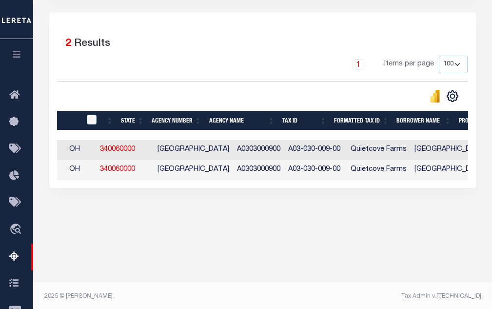
scroll to position [0, 0]
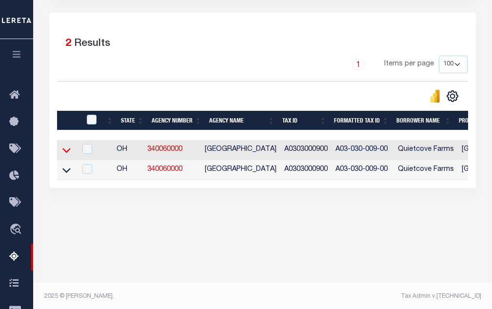
click at [67, 155] on icon at bounding box center [66, 150] width 8 height 10
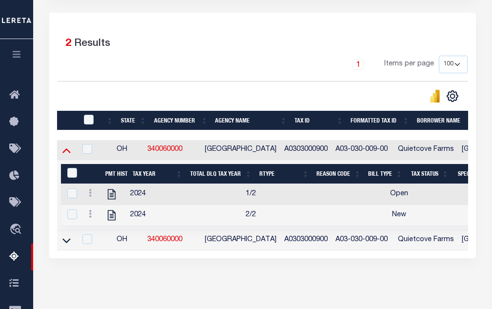
click at [69, 153] on icon at bounding box center [66, 150] width 8 height 5
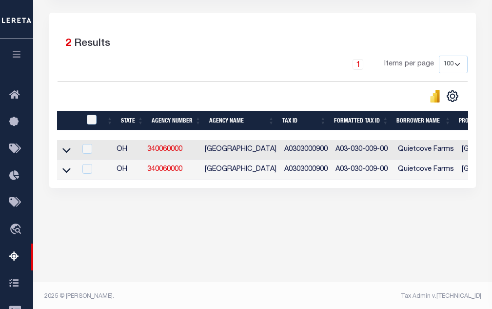
click at [69, 154] on icon at bounding box center [66, 150] width 8 height 10
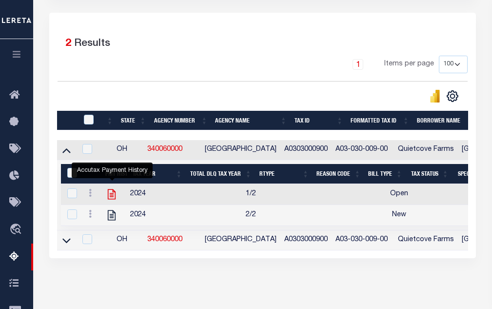
click at [111, 197] on icon "" at bounding box center [111, 194] width 13 height 13
checkbox input "true"
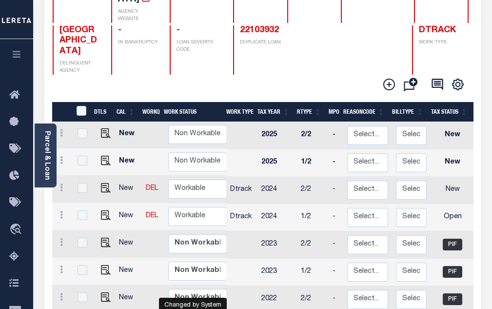
scroll to position [146, 0]
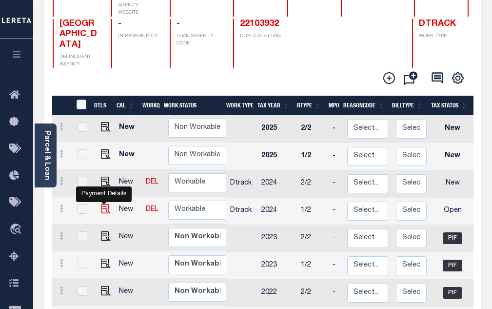
click at [105, 204] on img "" at bounding box center [106, 209] width 10 height 10
checkbox input "true"
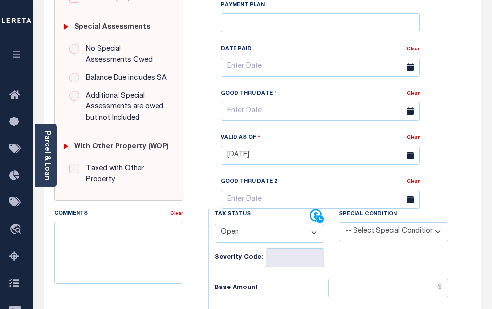
scroll to position [293, 0]
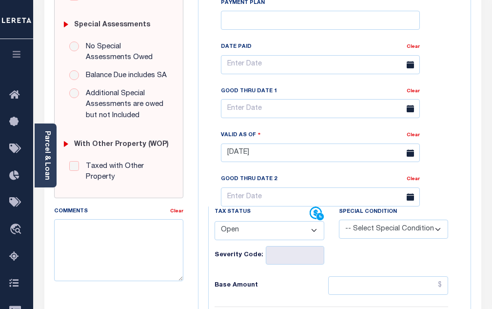
click at [247, 221] on select "- Select Status Code - Open Due/Unpaid Paid Incomplete No Tax Due Internal Refu…" at bounding box center [270, 230] width 110 height 19
select select "PYD"
click at [215, 221] on select "- Select Status Code - Open Due/Unpaid Paid Incomplete No Tax Due Internal Refu…" at bounding box center [270, 230] width 110 height 19
type input "[DATE]"
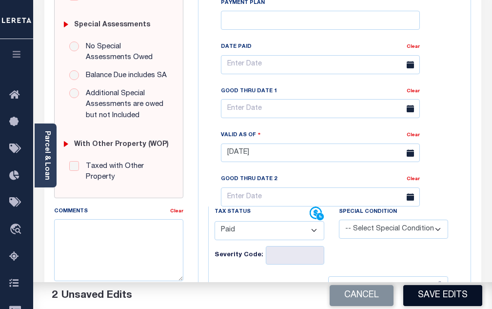
click at [432, 294] on button "Save Edits" at bounding box center [442, 295] width 79 height 21
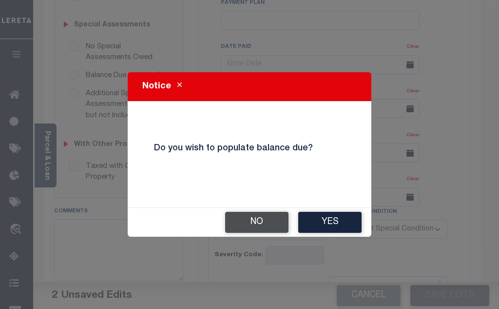
click at [241, 213] on button "No" at bounding box center [256, 222] width 63 height 21
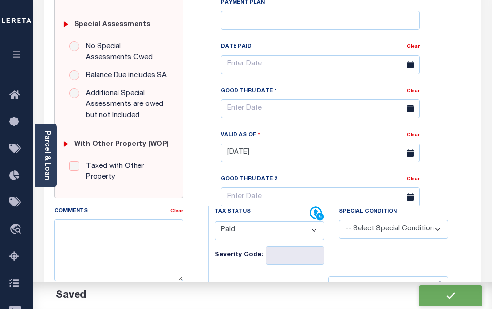
checkbox input "false"
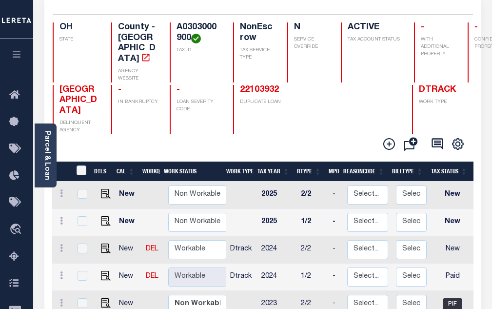
scroll to position [146, 0]
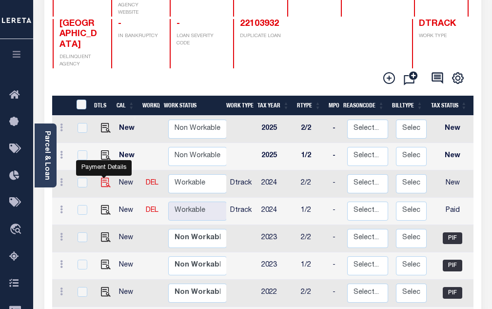
click at [107, 178] on img "" at bounding box center [106, 183] width 10 height 10
checkbox input "true"
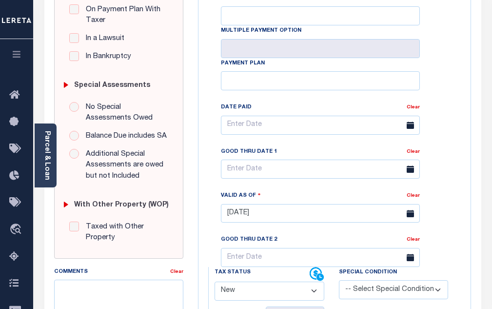
scroll to position [390, 0]
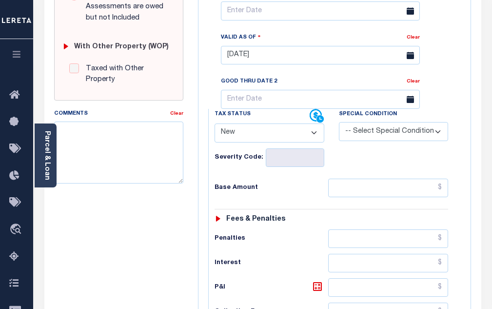
click at [269, 123] on select "- Select Status Code - Open Due/Unpaid Paid Incomplete No Tax Due Internal Refu…" at bounding box center [270, 132] width 110 height 19
select select "PYD"
click at [215, 123] on select "- Select Status Code - Open Due/Unpaid Paid Incomplete No Tax Due Internal Refu…" at bounding box center [270, 132] width 110 height 19
type input "[DATE]"
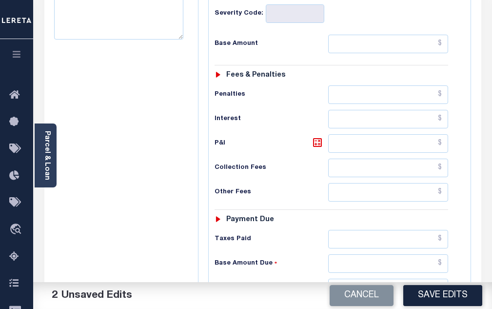
scroll to position [536, 0]
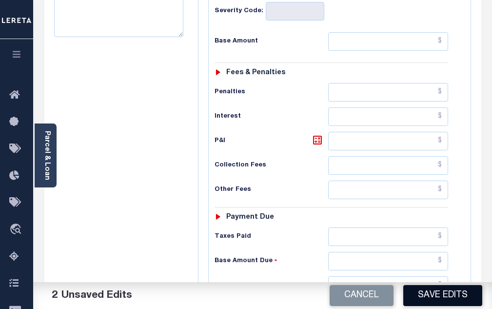
click at [443, 297] on button "Save Edits" at bounding box center [442, 295] width 79 height 21
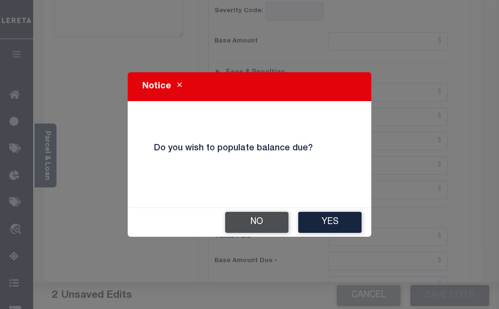
click at [266, 223] on button "No" at bounding box center [256, 222] width 63 height 21
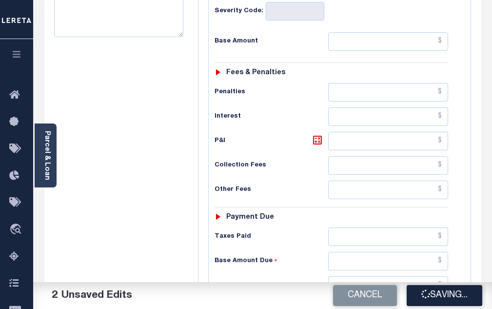
checkbox input "false"
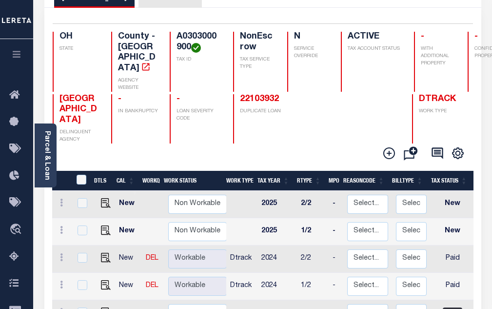
scroll to position [98, 0]
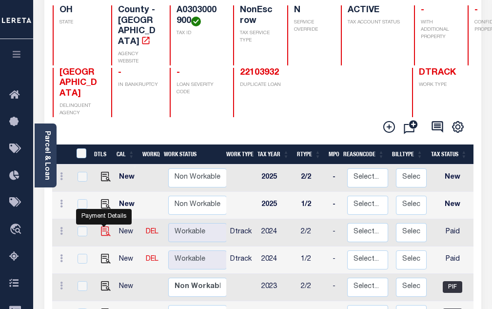
click at [105, 226] on img "" at bounding box center [106, 231] width 10 height 10
checkbox input "true"
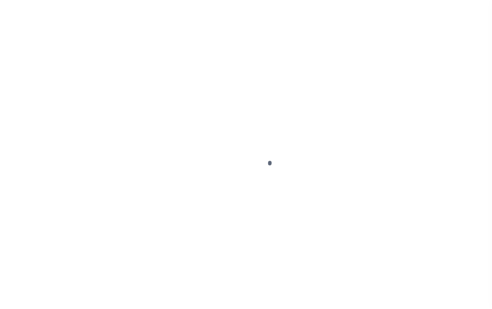
select select "PYD"
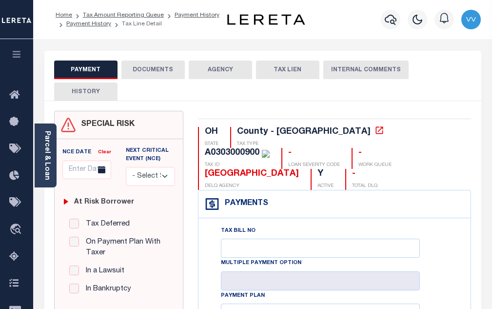
click at [135, 75] on button "DOCUMENTS" at bounding box center [152, 69] width 63 height 19
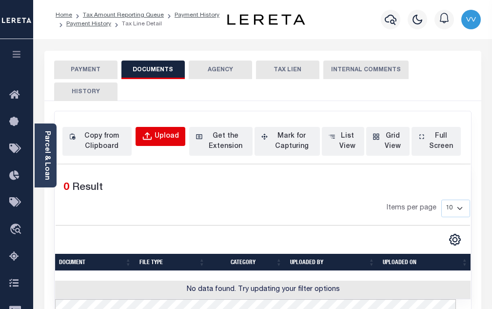
click at [161, 136] on div "Upload" at bounding box center [167, 136] width 24 height 11
select select "POP"
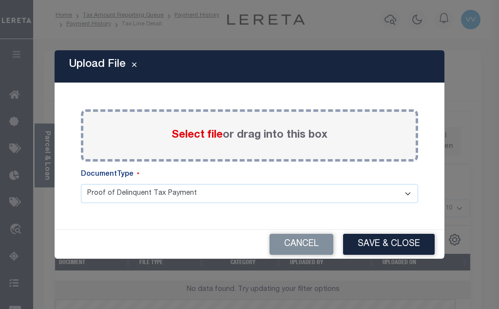
click at [200, 137] on span "Select file" at bounding box center [197, 135] width 51 height 11
click at [0, 0] on input "Select file or drag into this box" at bounding box center [0, 0] width 0 height 0
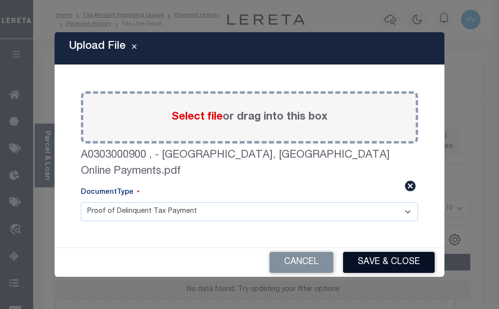
click at [399, 257] on button "Save & Close" at bounding box center [389, 262] width 92 height 21
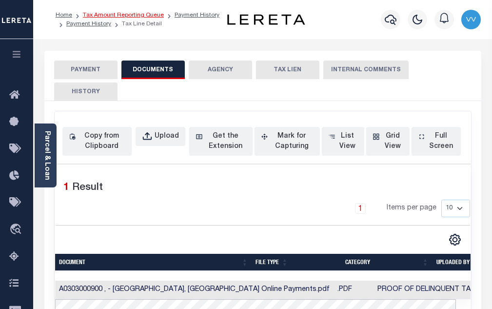
click at [123, 15] on link "Tax Amount Reporting Queue" at bounding box center [123, 15] width 81 height 6
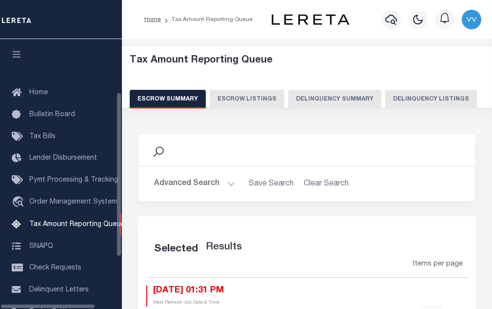
select select "100"
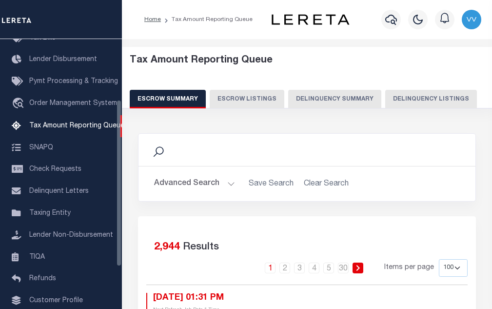
scroll to position [49, 0]
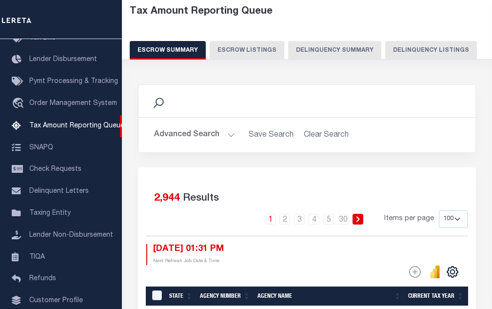
click at [406, 52] on button "Delinquency Listings" at bounding box center [431, 50] width 92 height 19
select select "100"
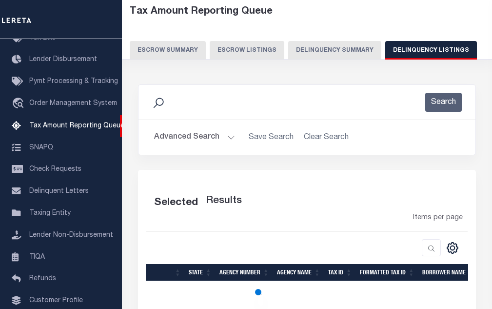
select select "100"
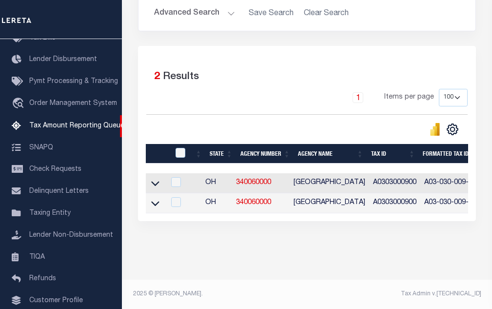
scroll to position [181, 0]
click at [158, 201] on icon at bounding box center [155, 203] width 8 height 5
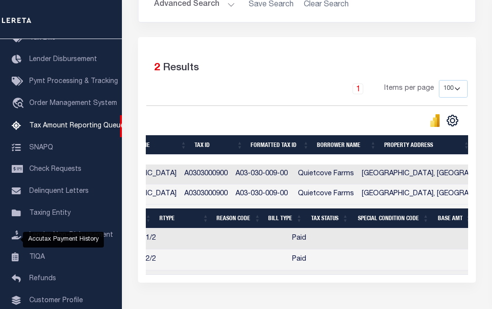
scroll to position [0, 0]
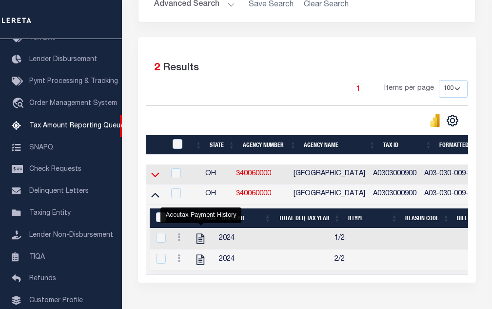
click at [156, 179] on icon at bounding box center [155, 174] width 8 height 10
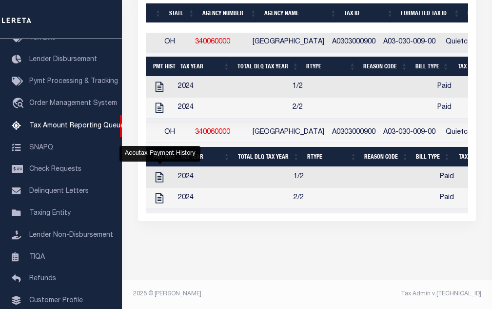
click at [219, 214] on div "Selected 2 Results 1 Items per page 10 25 50 100 500" at bounding box center [307, 63] width 338 height 316
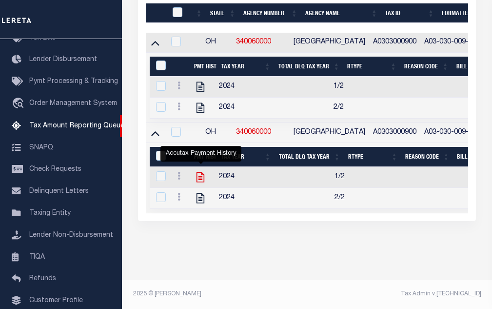
click at [202, 175] on icon "" at bounding box center [201, 177] width 8 height 10
checkbox input "true"
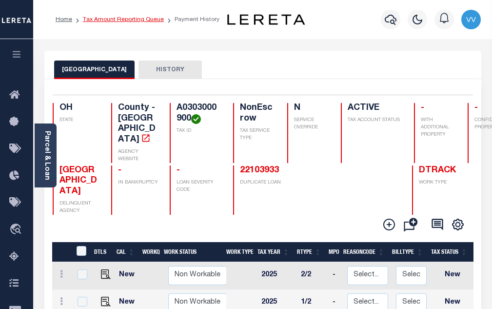
click at [90, 20] on link "Tax Amount Reporting Queue" at bounding box center [123, 20] width 81 height 6
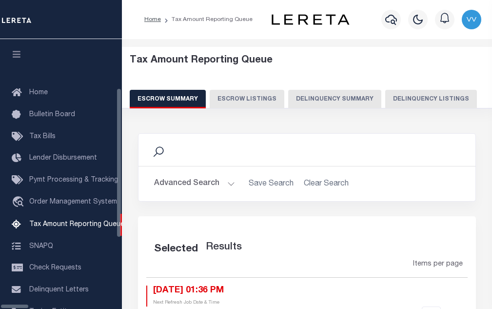
select select "100"
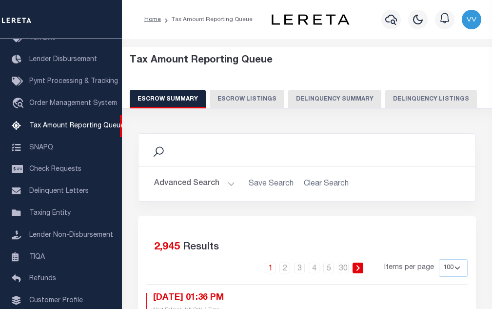
click at [414, 106] on button "Delinquency Listings" at bounding box center [431, 99] width 92 height 19
select select "100"
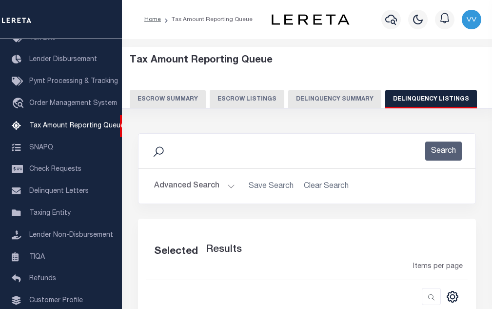
select select "100"
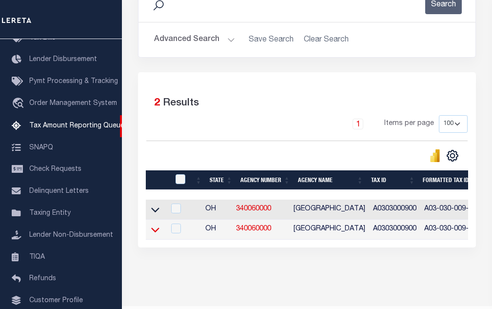
click at [156, 232] on icon at bounding box center [155, 229] width 8 height 10
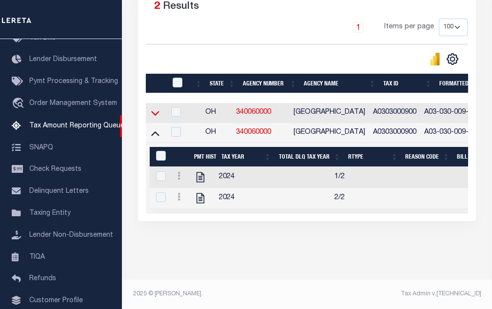
click at [154, 114] on icon at bounding box center [155, 113] width 8 height 10
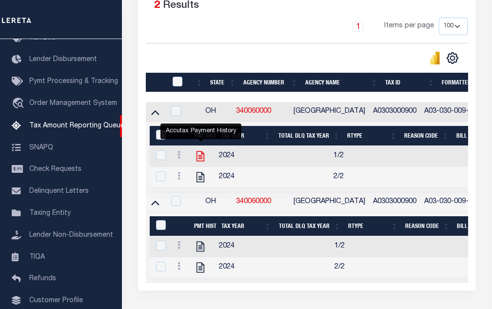
click at [203, 157] on icon "" at bounding box center [201, 156] width 8 height 10
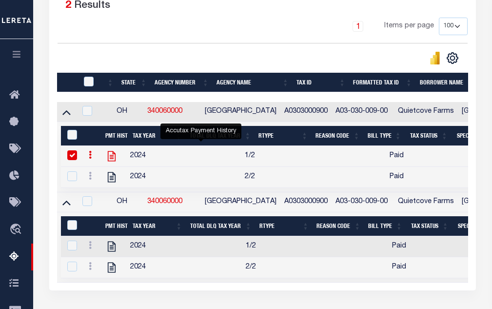
checkbox input "true"
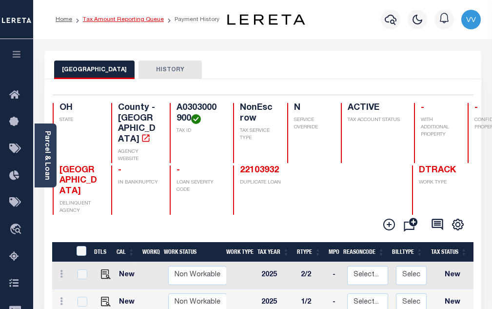
click at [112, 20] on link "Tax Amount Reporting Queue" at bounding box center [123, 20] width 81 height 6
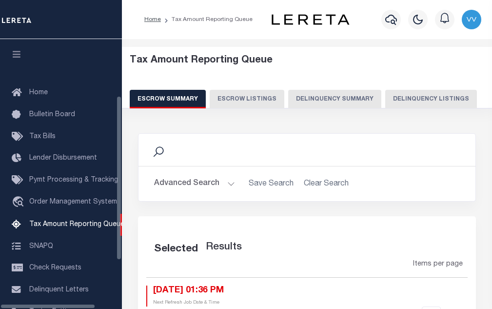
click at [385, 95] on button "Delinquency Listings" at bounding box center [431, 99] width 92 height 19
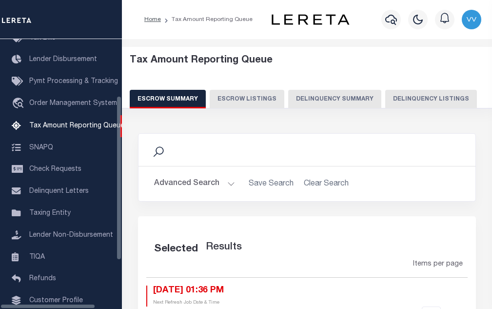
select select "100"
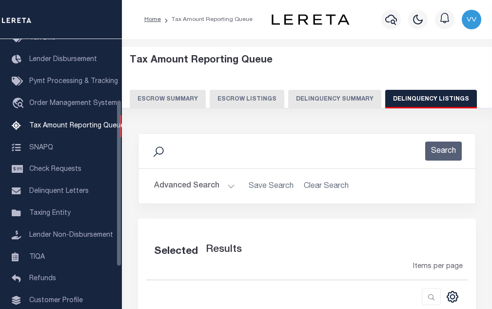
select select "100"
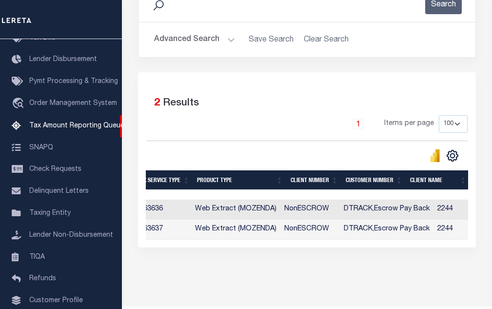
scroll to position [0, 683]
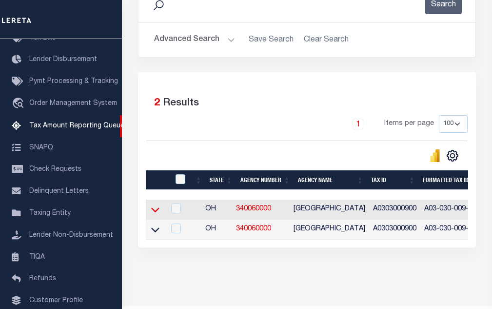
click at [156, 215] on icon at bounding box center [155, 209] width 8 height 10
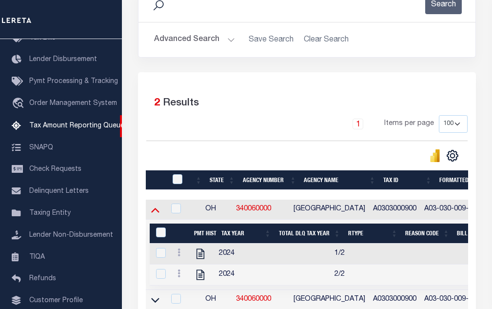
click at [156, 210] on icon at bounding box center [155, 209] width 8 height 10
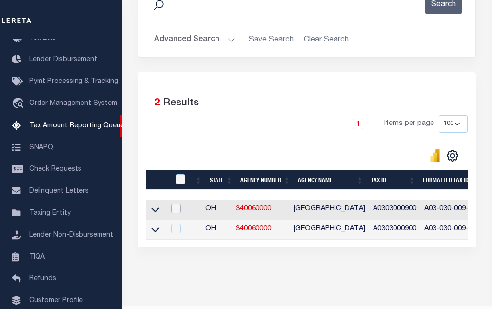
click at [181, 208] on input "checkbox" at bounding box center [176, 208] width 10 height 10
checkbox input "true"
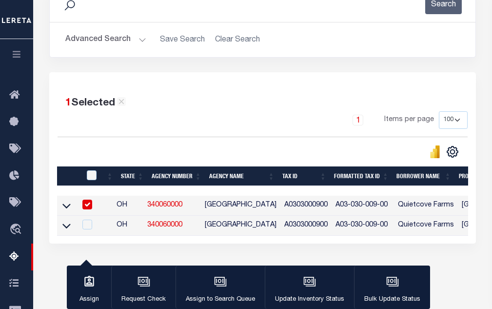
click at [94, 181] on div at bounding box center [92, 175] width 16 height 11
click at [91, 178] on input "checkbox" at bounding box center [92, 175] width 10 height 10
checkbox input "true"
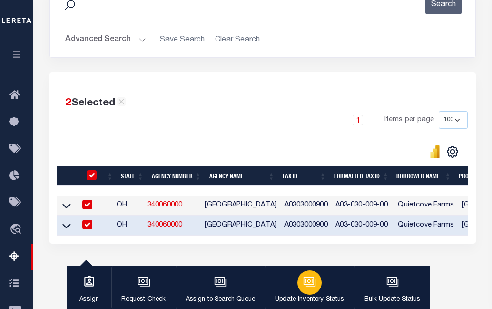
click at [312, 286] on icon "button" at bounding box center [311, 281] width 10 height 7
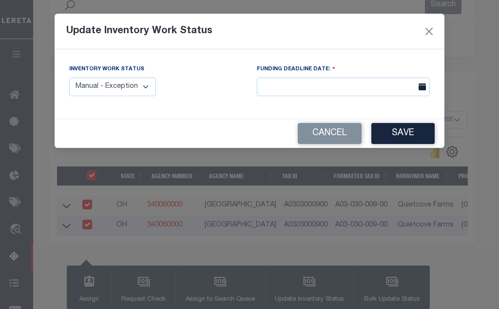
click at [100, 78] on div "Inventory Work Status Manual - Exception Pended - Awaiting Search Late Add Exce…" at bounding box center [112, 80] width 87 height 32
click at [100, 87] on select "Manual - Exception Pended - Awaiting Search Late Add Exception Completed" at bounding box center [112, 87] width 87 height 19
select select "4"
click at [69, 78] on select "Manual - Exception Pended - Awaiting Search Late Add Exception Completed" at bounding box center [112, 87] width 87 height 19
click at [412, 137] on button "Save" at bounding box center [403, 133] width 63 height 21
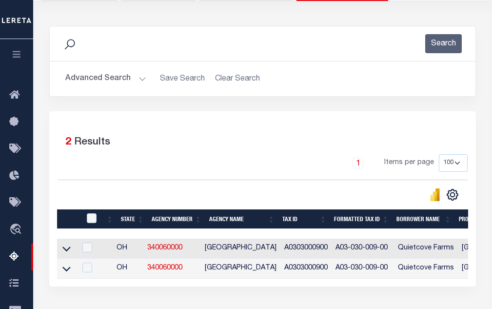
scroll to position [0, 0]
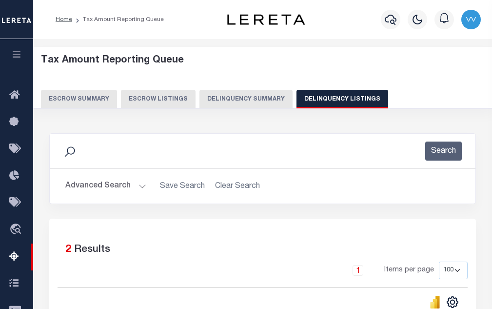
click at [130, 187] on button "Advanced Search" at bounding box center [105, 186] width 81 height 19
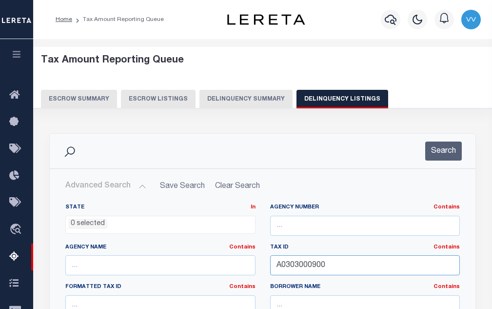
click at [300, 272] on input "A0303000900" at bounding box center [365, 265] width 190 height 20
paste input "M0100702107"
type input "M010070210700"
click at [435, 147] on button "Search" at bounding box center [443, 150] width 37 height 19
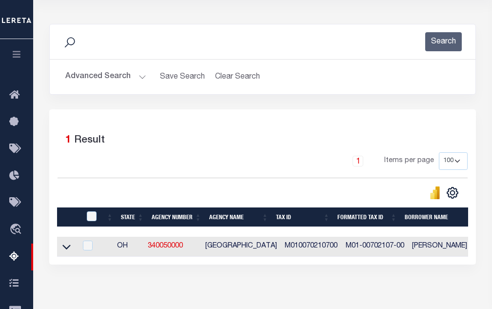
scroll to position [146, 0]
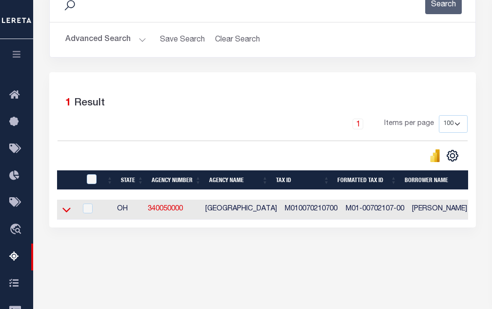
click at [69, 212] on icon at bounding box center [66, 209] width 8 height 10
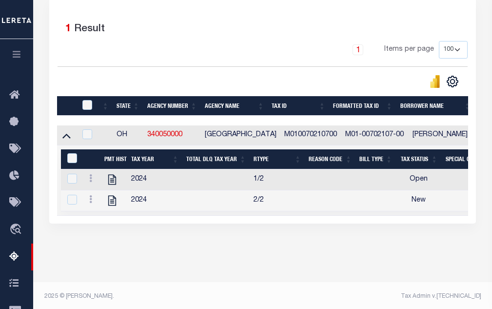
scroll to position [232, 0]
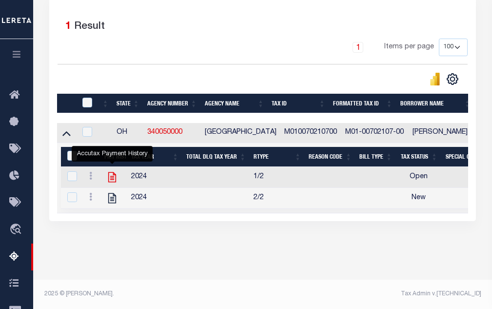
click at [112, 172] on icon "" at bounding box center [112, 177] width 8 height 10
checkbox input "true"
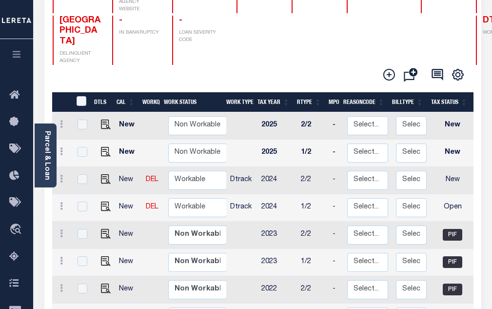
scroll to position [195, 0]
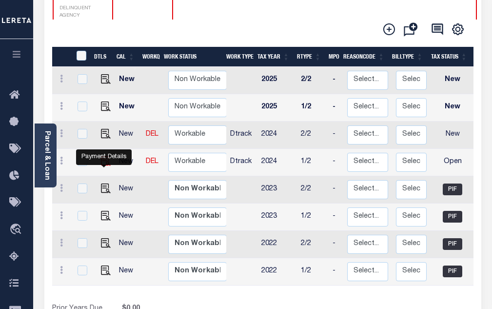
click at [107, 158] on img "" at bounding box center [106, 161] width 10 height 10
checkbox input "true"
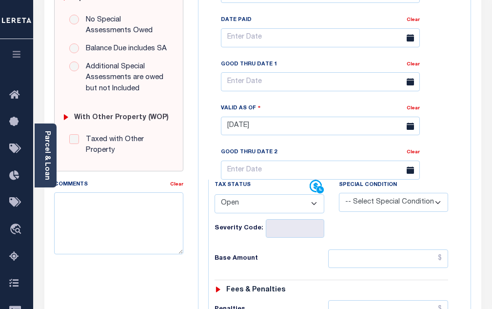
scroll to position [341, 0]
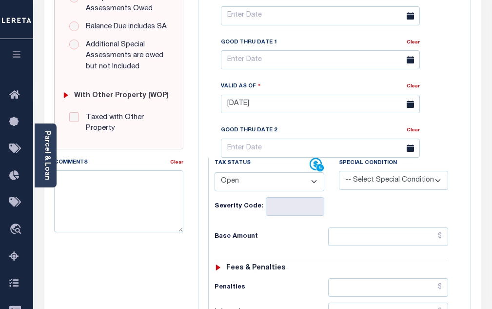
click at [231, 183] on select "- Select Status Code - Open Due/Unpaid Paid Incomplete No Tax Due Internal Refu…" at bounding box center [270, 181] width 110 height 19
select select "DUE"
click at [215, 176] on select "- Select Status Code - Open Due/Unpaid Paid Incomplete No Tax Due Internal Refu…" at bounding box center [270, 181] width 110 height 19
type input "[DATE]"
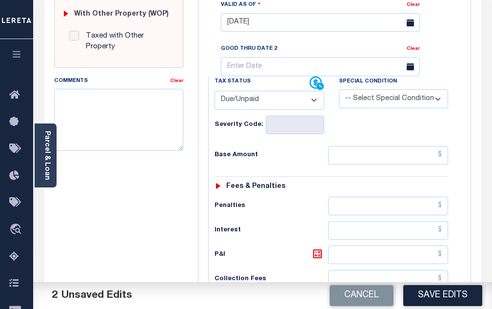
scroll to position [439, 0]
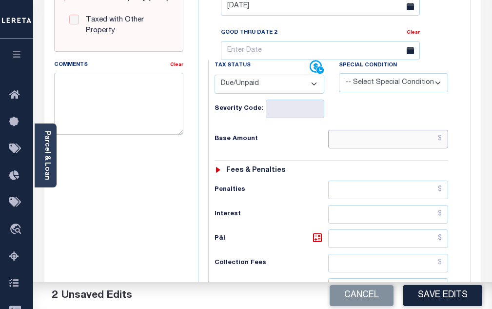
click at [372, 139] on input "text" at bounding box center [388, 139] width 120 height 19
click at [357, 148] on input "text" at bounding box center [388, 139] width 120 height 19
paste input "430.08"
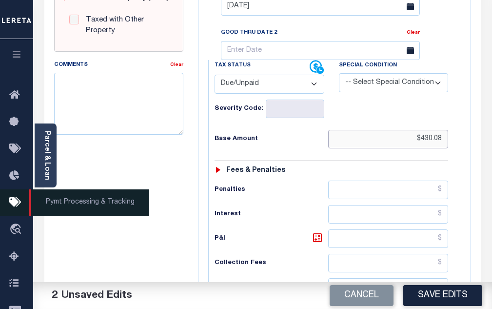
type input "$430.08"
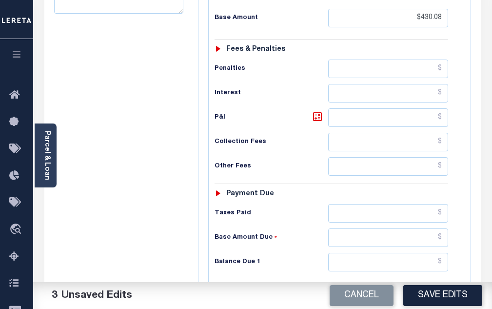
scroll to position [585, 0]
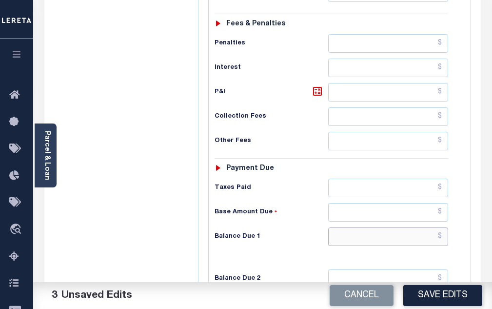
click at [369, 243] on input "text" at bounding box center [388, 236] width 120 height 19
click at [352, 239] on input "text" at bounding box center [388, 236] width 120 height 19
paste input "473.09"
type input "$473.09"
click at [318, 97] on icon at bounding box center [318, 91] width 12 height 12
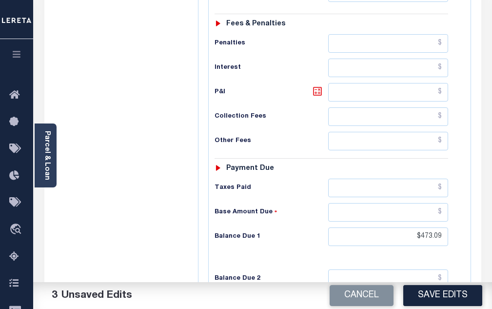
type input "$43.01"
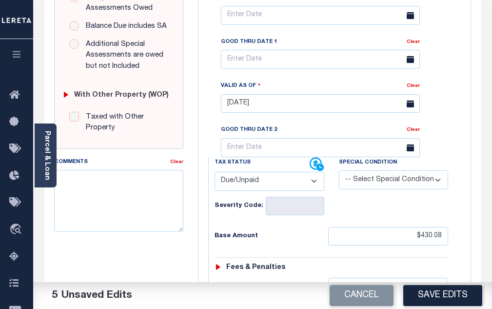
scroll to position [341, 0]
click at [256, 61] on input "text" at bounding box center [320, 59] width 199 height 19
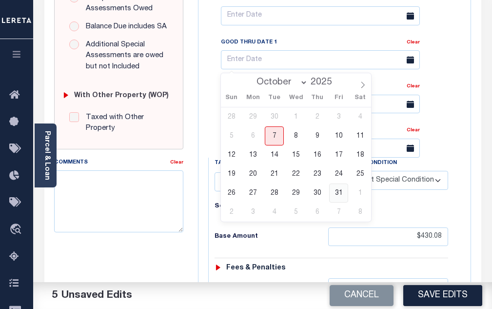
click at [345, 194] on span "31" at bounding box center [338, 192] width 19 height 19
type input "[DATE]"
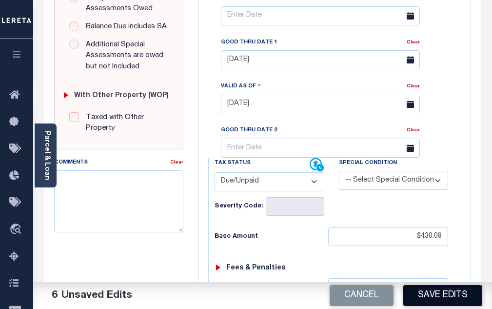
click at [435, 295] on button "Save Edits" at bounding box center [442, 295] width 79 height 21
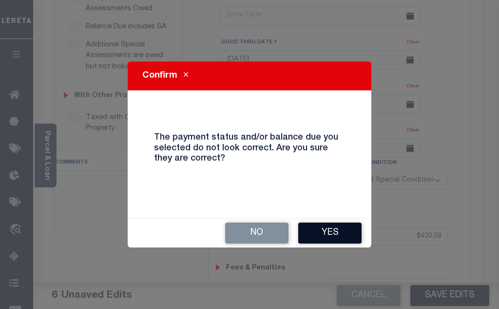
click at [349, 234] on button "Yes" at bounding box center [329, 232] width 63 height 21
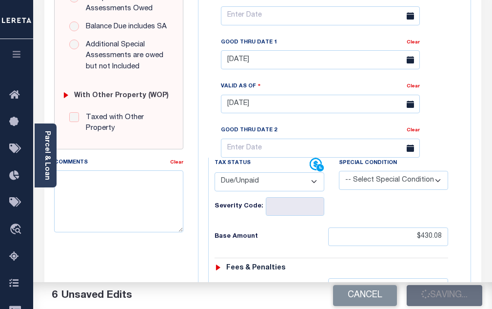
checkbox input "false"
type input "$430.08"
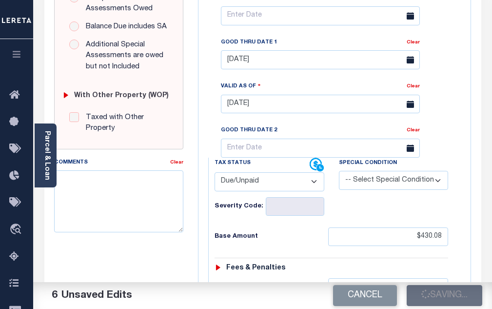
type input "$43.01"
type input "$473.09"
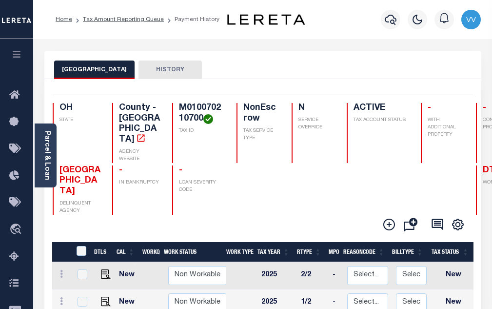
scroll to position [98, 0]
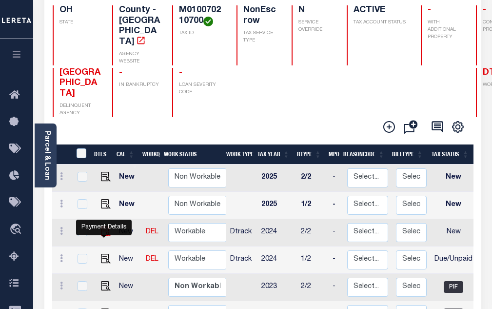
click at [104, 226] on img "" at bounding box center [106, 231] width 10 height 10
checkbox input "true"
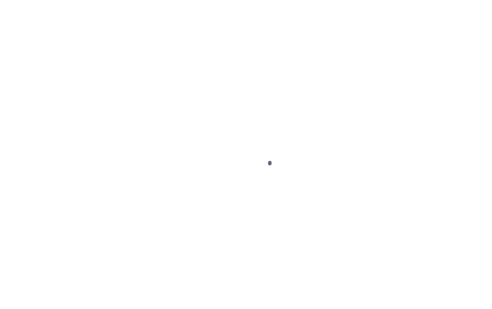
select select "NW2"
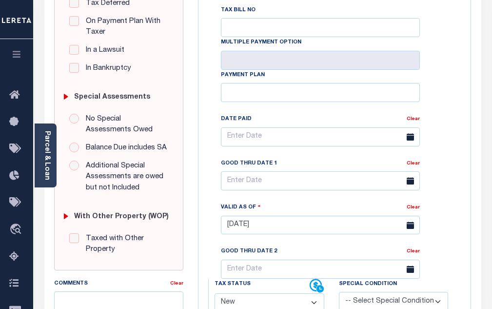
scroll to position [244, 0]
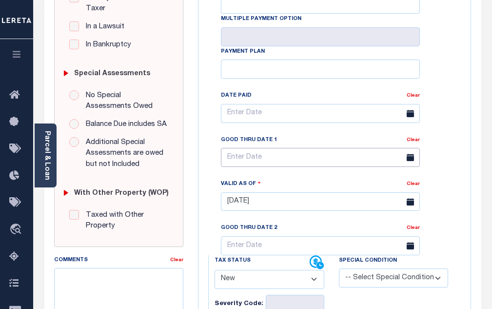
click at [255, 161] on input "text" at bounding box center [320, 157] width 199 height 19
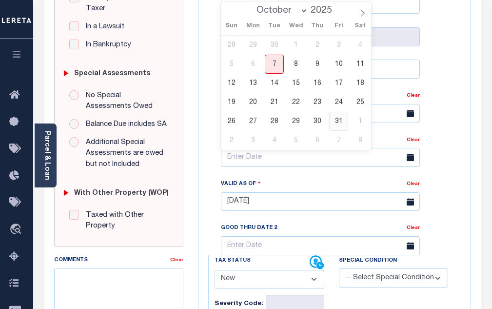
click at [340, 120] on span "31" at bounding box center [338, 121] width 19 height 19
type input "[DATE]"
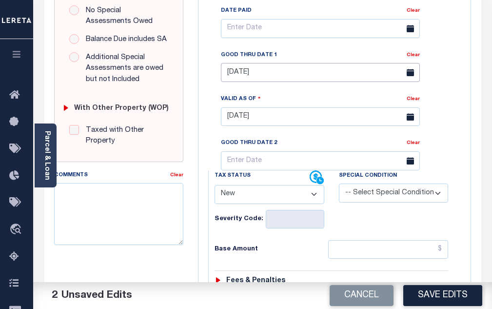
scroll to position [390, 0]
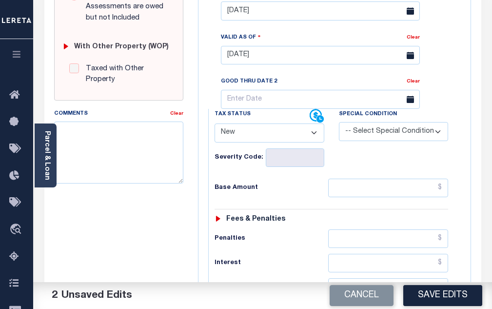
click at [281, 134] on select "- Select Status Code - Open Due/Unpaid Paid Incomplete No Tax Due Internal Refu…" at bounding box center [270, 132] width 110 height 19
select select "DUE"
click at [215, 127] on select "- Select Status Code - Open Due/Unpaid Paid Incomplete No Tax Due Internal Refu…" at bounding box center [270, 132] width 110 height 19
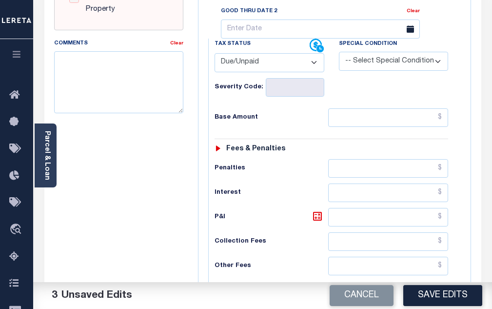
scroll to position [488, 0]
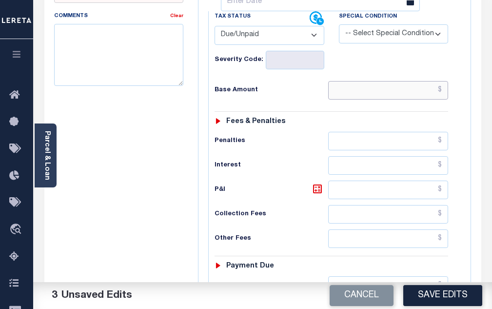
click at [376, 95] on input "text" at bounding box center [388, 90] width 120 height 19
click at [356, 91] on input "text" at bounding box center [388, 90] width 120 height 19
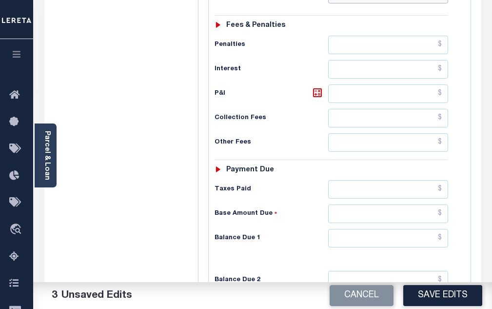
scroll to position [585, 0]
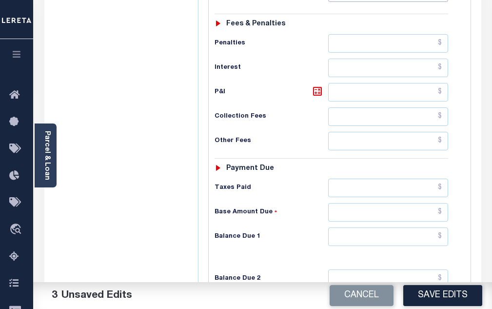
type input "$430.08"
click at [350, 246] on input "text" at bounding box center [388, 236] width 120 height 19
paste input "520.40"
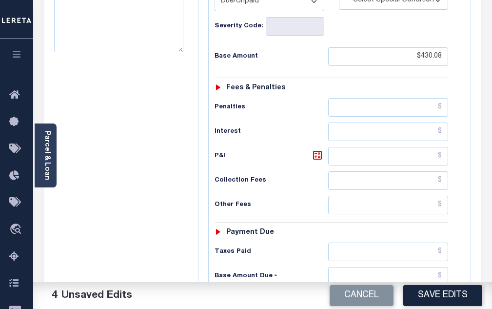
scroll to position [488, 0]
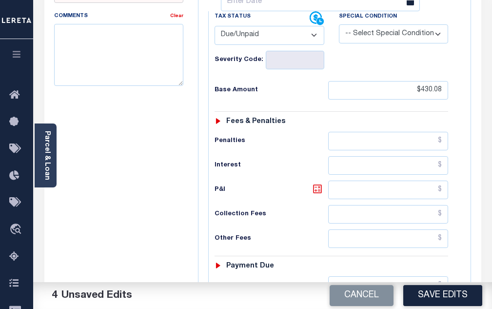
type input "$520.40"
click at [318, 197] on link at bounding box center [320, 190] width 17 height 14
type input "$90.32"
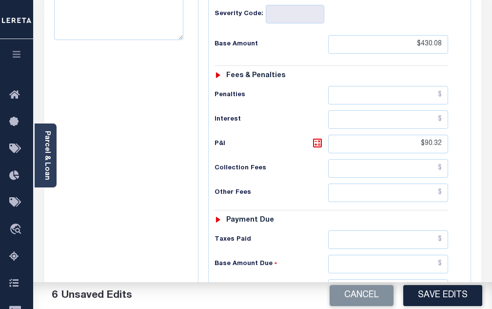
scroll to position [522, 0]
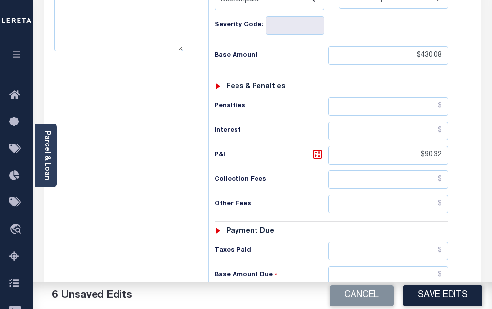
click at [437, 301] on button "Save Edits" at bounding box center [442, 295] width 79 height 21
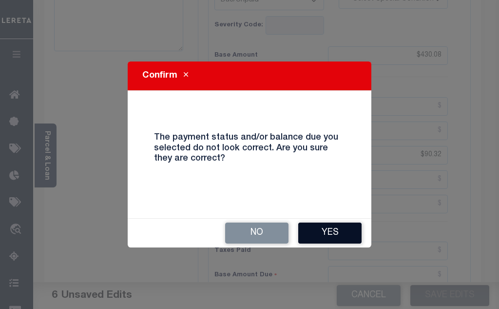
click at [325, 226] on button "Yes" at bounding box center [329, 232] width 63 height 21
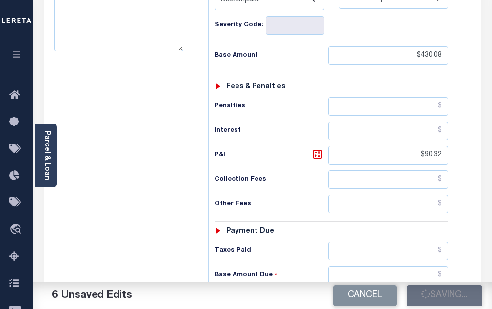
checkbox input "false"
type input "$430.08"
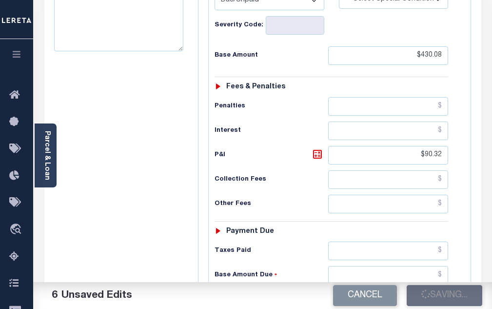
type input "$90.32"
type input "$520.4"
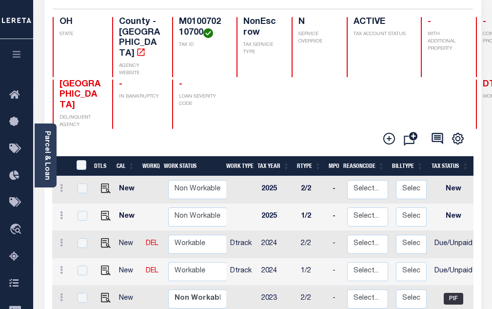
scroll to position [98, 0]
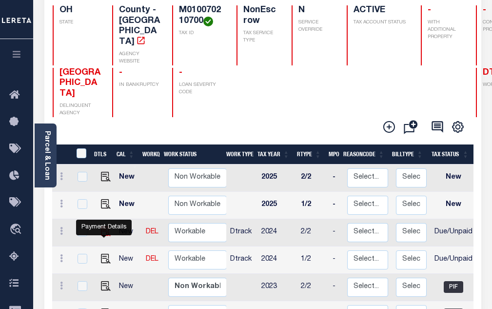
click at [101, 226] on img "" at bounding box center [106, 231] width 10 height 10
checkbox input "true"
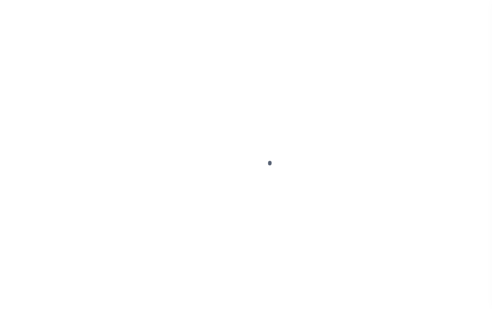
select select "DUE"
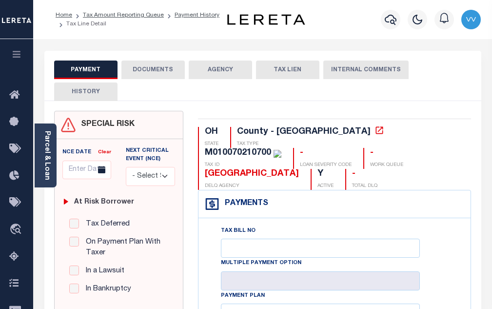
click at [158, 76] on button "DOCUMENTS" at bounding box center [152, 69] width 63 height 19
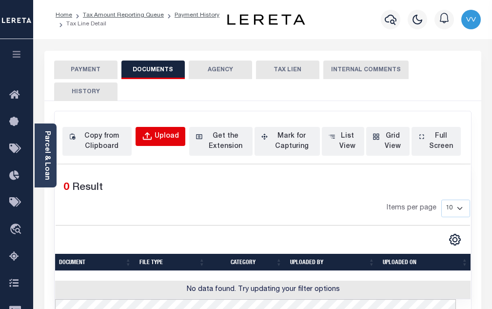
click at [160, 135] on div "Upload" at bounding box center [167, 136] width 24 height 11
select select "POP"
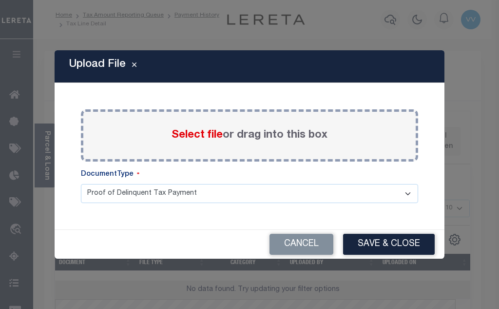
click at [210, 138] on span "Select file" at bounding box center [197, 135] width 51 height 11
click at [0, 0] on input "Select file or drag into this box" at bounding box center [0, 0] width 0 height 0
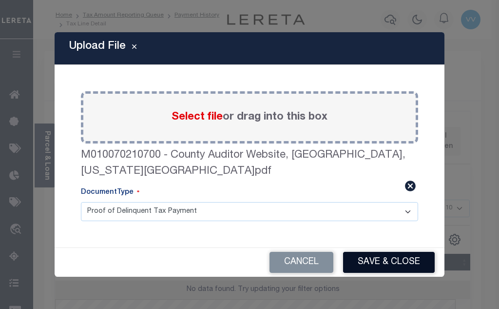
click at [377, 258] on button "Save & Close" at bounding box center [389, 262] width 92 height 21
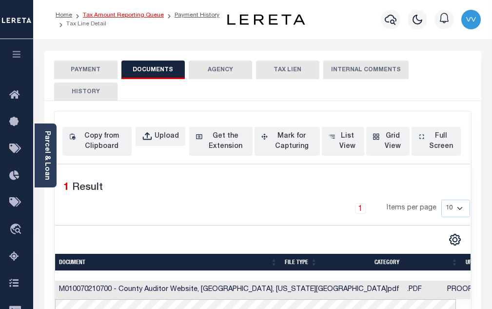
click at [134, 18] on link "Tax Amount Reporting Queue" at bounding box center [123, 15] width 81 height 6
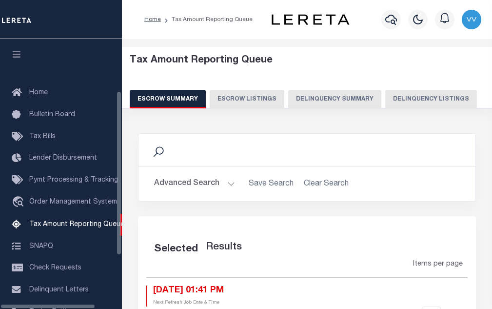
click at [389, 100] on button "Delinquency Listings" at bounding box center [431, 99] width 92 height 19
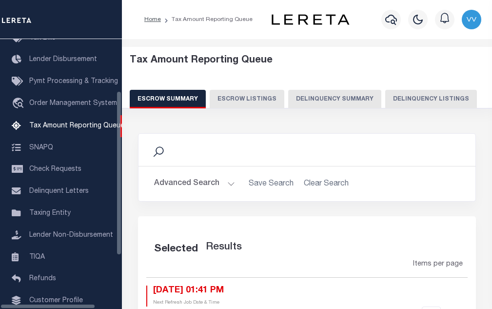
select select "100"
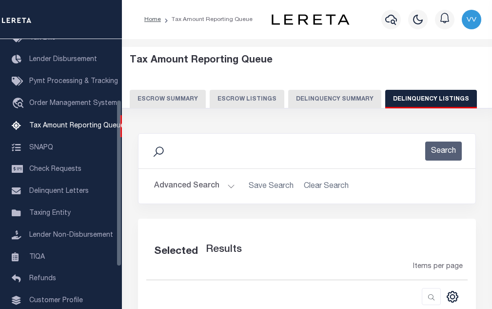
select select "100"
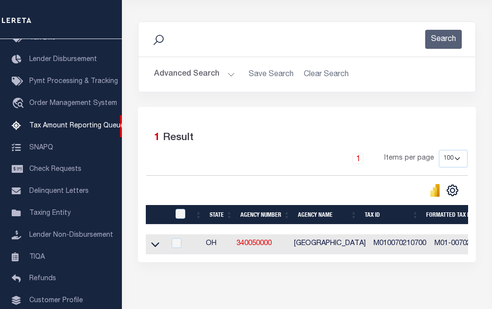
scroll to position [146, 0]
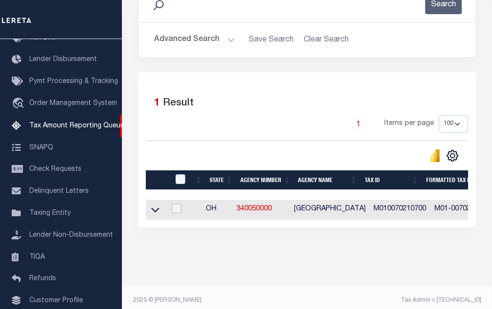
click at [178, 211] on input "checkbox" at bounding box center [177, 208] width 10 height 10
checkbox input "true"
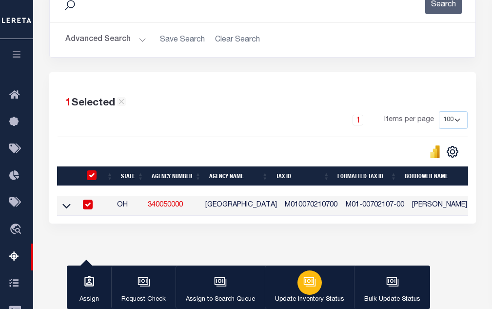
click at [317, 287] on div "button" at bounding box center [309, 282] width 24 height 24
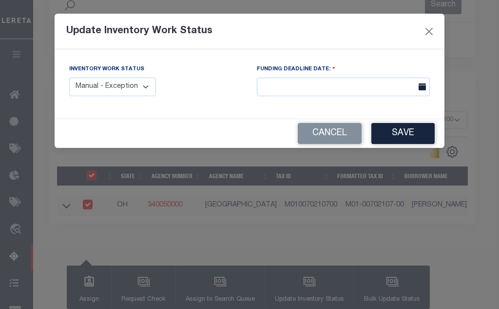
drag, startPoint x: 106, startPoint y: 88, endPoint x: 104, endPoint y: 95, distance: 6.6
click at [106, 88] on select "Manual - Exception Pended - Awaiting Search Late Add Exception Completed" at bounding box center [112, 87] width 87 height 19
select select "4"
click at [69, 78] on select "Manual - Exception Pended - Awaiting Search Late Add Exception Completed" at bounding box center [112, 87] width 87 height 19
click at [407, 137] on button "Save" at bounding box center [403, 133] width 63 height 21
